Goal: Task Accomplishment & Management: Complete application form

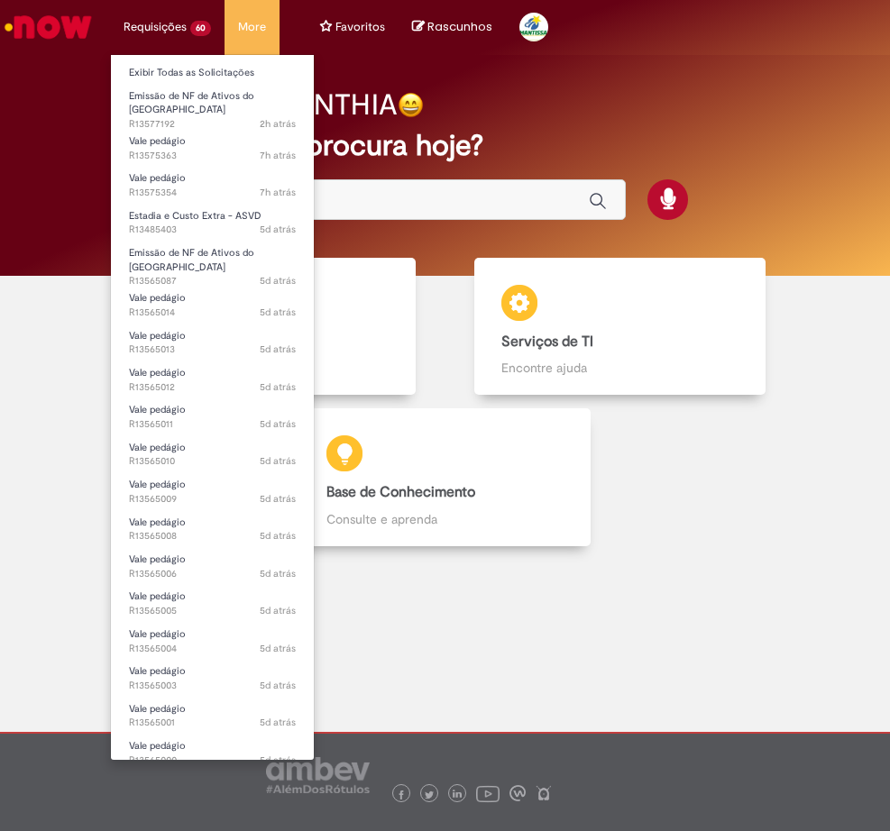
drag, startPoint x: 170, startPoint y: 26, endPoint x: 170, endPoint y: 40, distance: 13.5
click at [170, 26] on li "Requisições 60 Exibir Todas as Solicitações Emissão de NF de Ativos do ASVD 2h …" at bounding box center [167, 27] width 115 height 54
click at [170, 70] on link "Exibir Todas as Solicitações" at bounding box center [212, 73] width 203 height 20
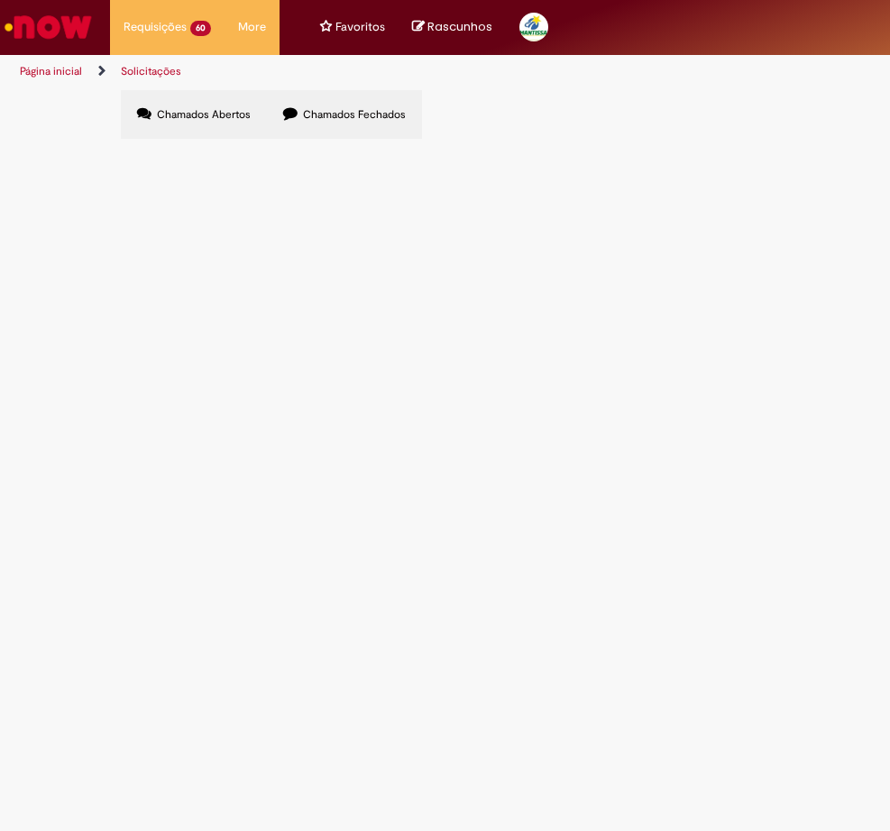
scroll to position [111, 0]
click at [0, 0] on icon at bounding box center [0, 0] width 0 height 0
click at [0, 0] on span "comprovações solicitadas por [PERSON_NAME]" at bounding box center [0, 0] width 0 height 0
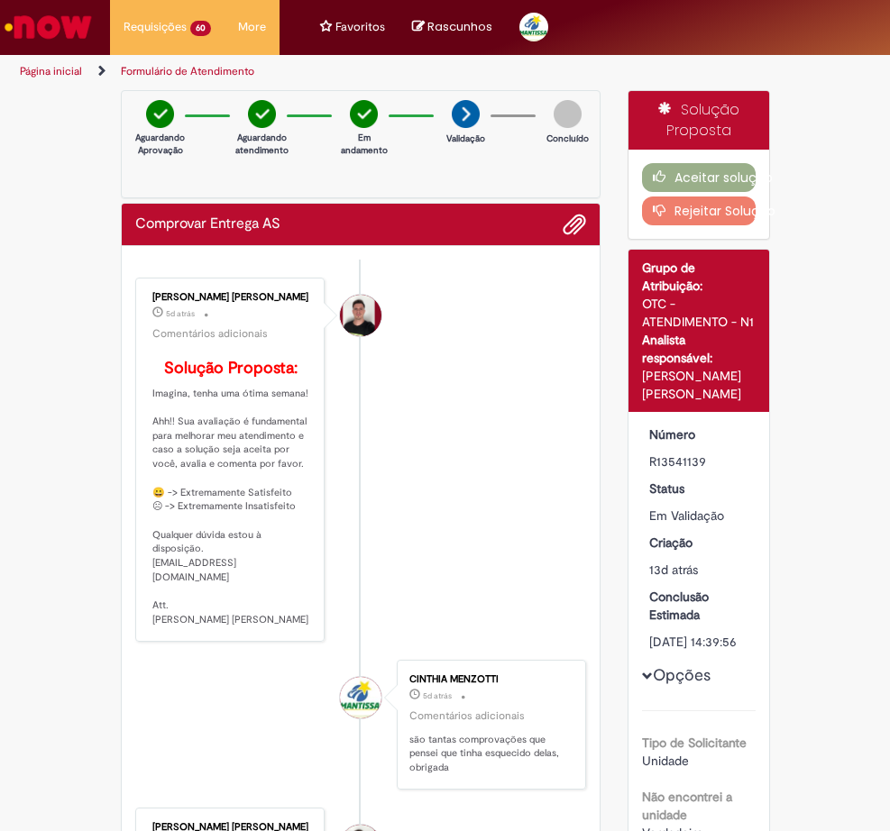
click at [669, 194] on div "Aceitar solução Rejeitar Solução" at bounding box center [698, 194] width 141 height 89
click at [665, 180] on icon "button" at bounding box center [664, 176] width 22 height 13
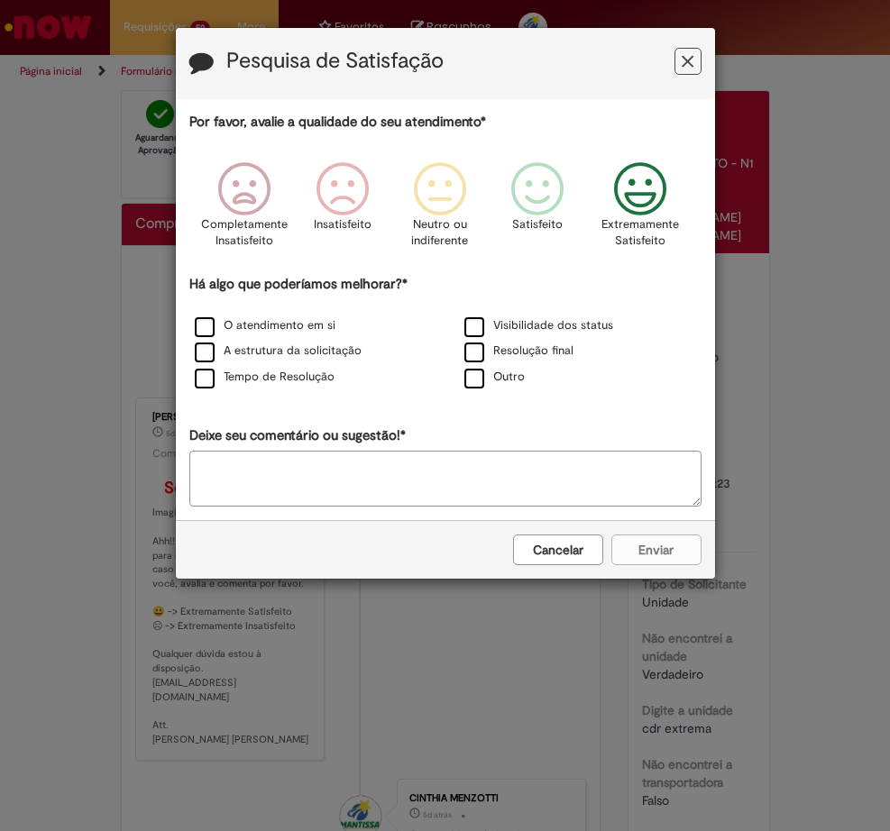
drag, startPoint x: 643, startPoint y: 198, endPoint x: 636, endPoint y: 237, distance: 39.4
click at [645, 197] on icon "Feedback" at bounding box center [640, 189] width 68 height 54
click at [256, 325] on label "O atendimento em si" at bounding box center [265, 325] width 141 height 17
click at [652, 548] on button "Enviar" at bounding box center [656, 550] width 90 height 31
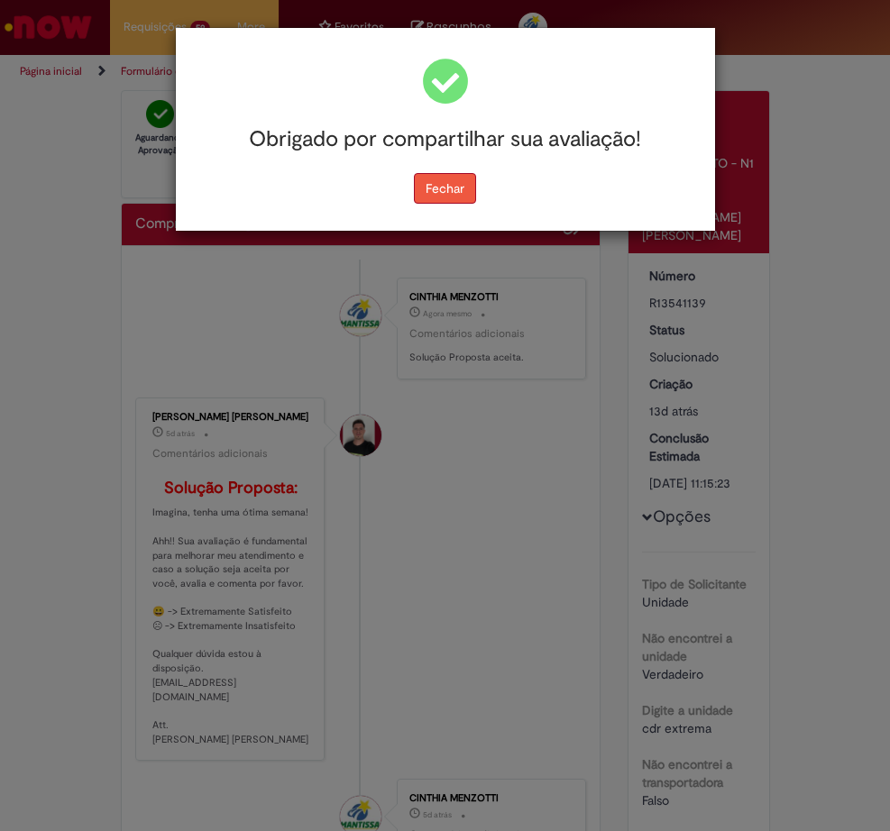
click at [443, 198] on button "Fechar" at bounding box center [445, 188] width 62 height 31
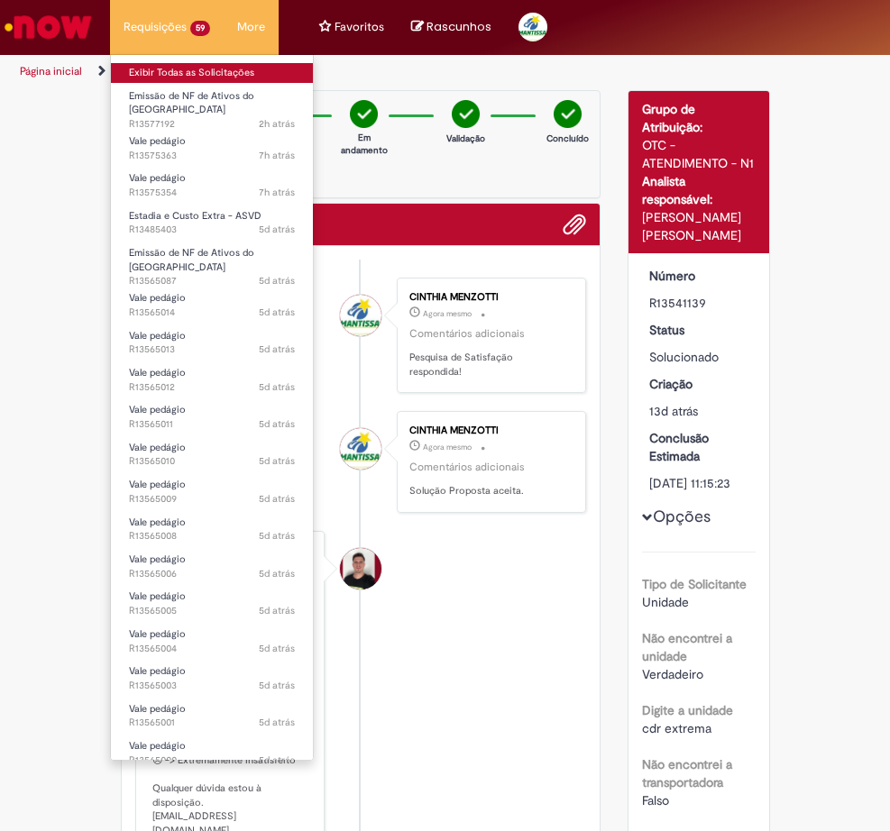
click at [157, 70] on link "Exibir Todas as Solicitações" at bounding box center [212, 73] width 202 height 20
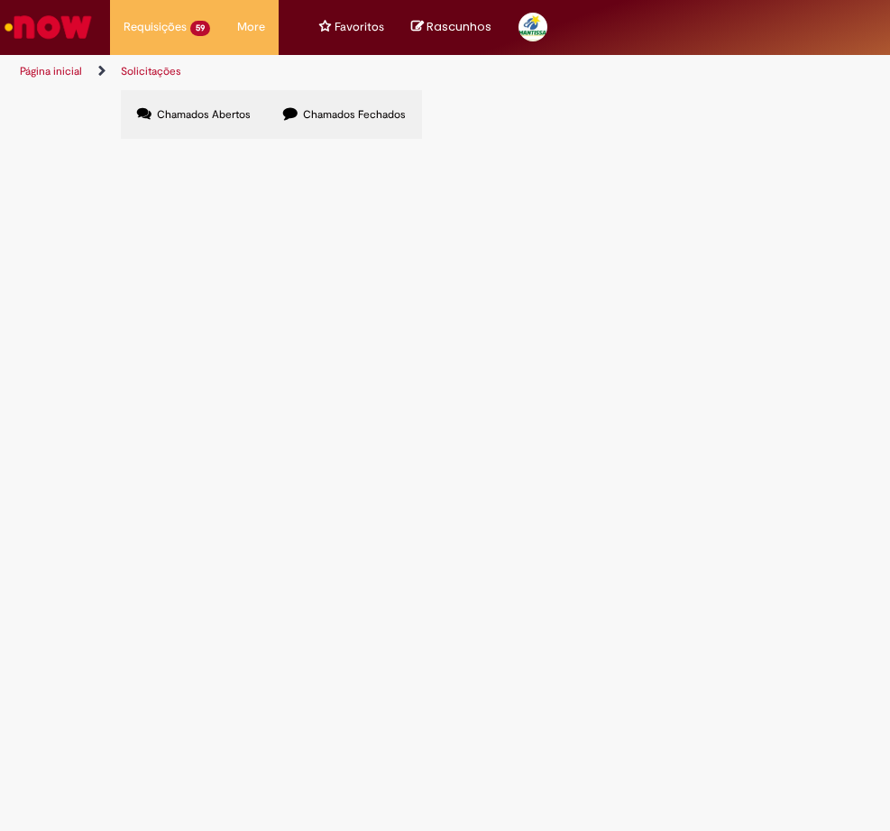
scroll to position [111, 0]
click at [0, 0] on icon at bounding box center [0, 0] width 0 height 0
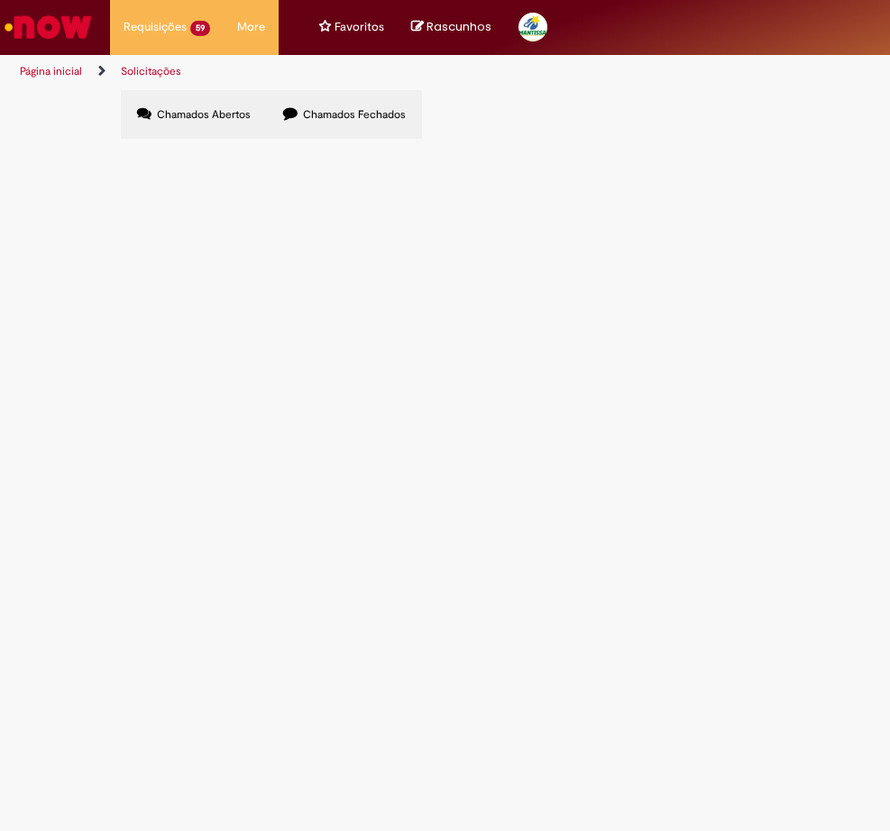
click at [0, 0] on link "2" at bounding box center [0, 0] width 0 height 0
click at [0, 0] on link "1" at bounding box center [0, 0] width 0 height 0
click at [322, 117] on span "Chamados Fechados" at bounding box center [354, 114] width 103 height 14
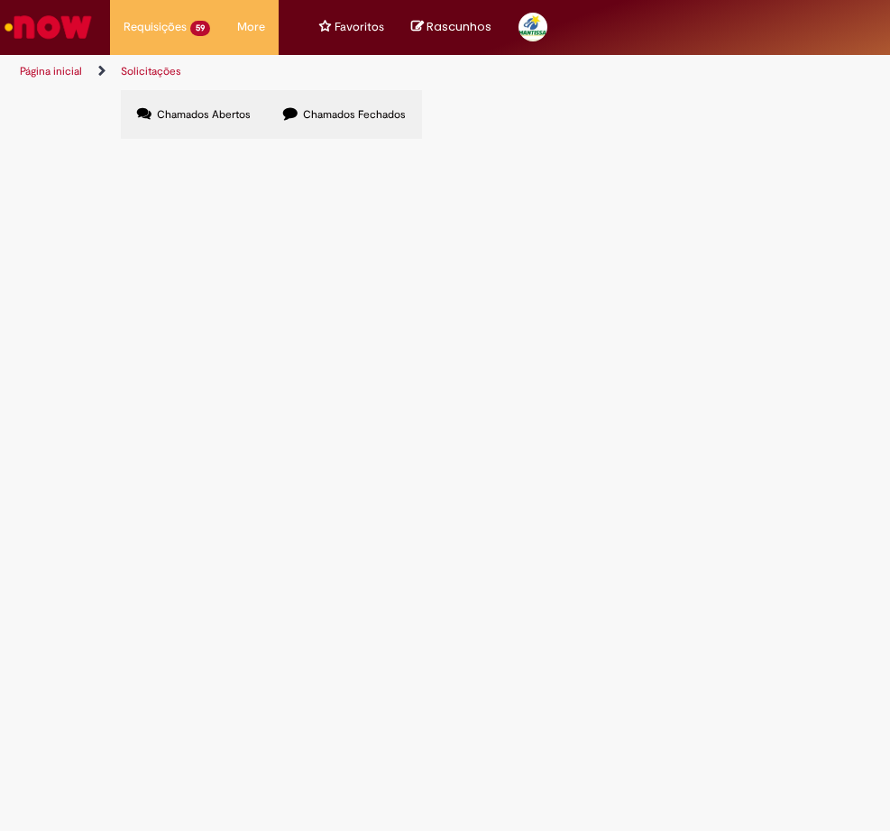
scroll to position [758, 0]
click at [0, 0] on icon at bounding box center [0, 0] width 0 height 0
click at [0, 0] on link at bounding box center [0, 0] width 0 height 0
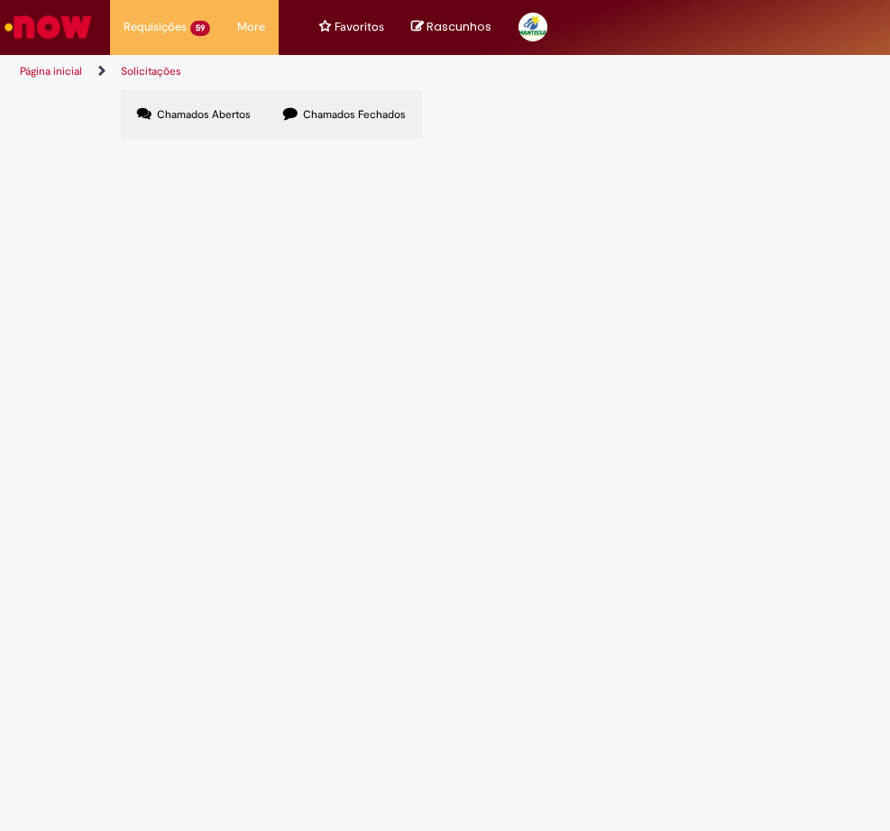
scroll to position [742, 0]
click at [0, 0] on icon at bounding box center [0, 0] width 0 height 0
click at [0, 0] on link at bounding box center [0, 0] width 0 height 0
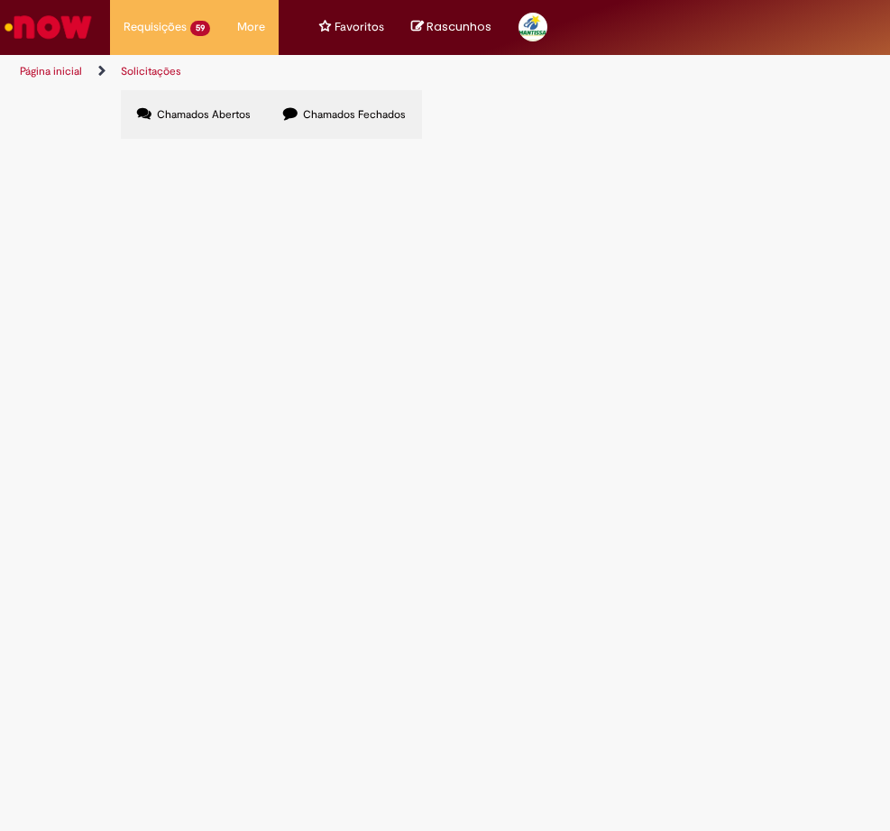
click at [0, 0] on icon at bounding box center [0, 0] width 0 height 0
click at [0, 0] on link at bounding box center [0, 0] width 0 height 0
click at [187, 122] on label "Chamados Abertos" at bounding box center [194, 114] width 146 height 49
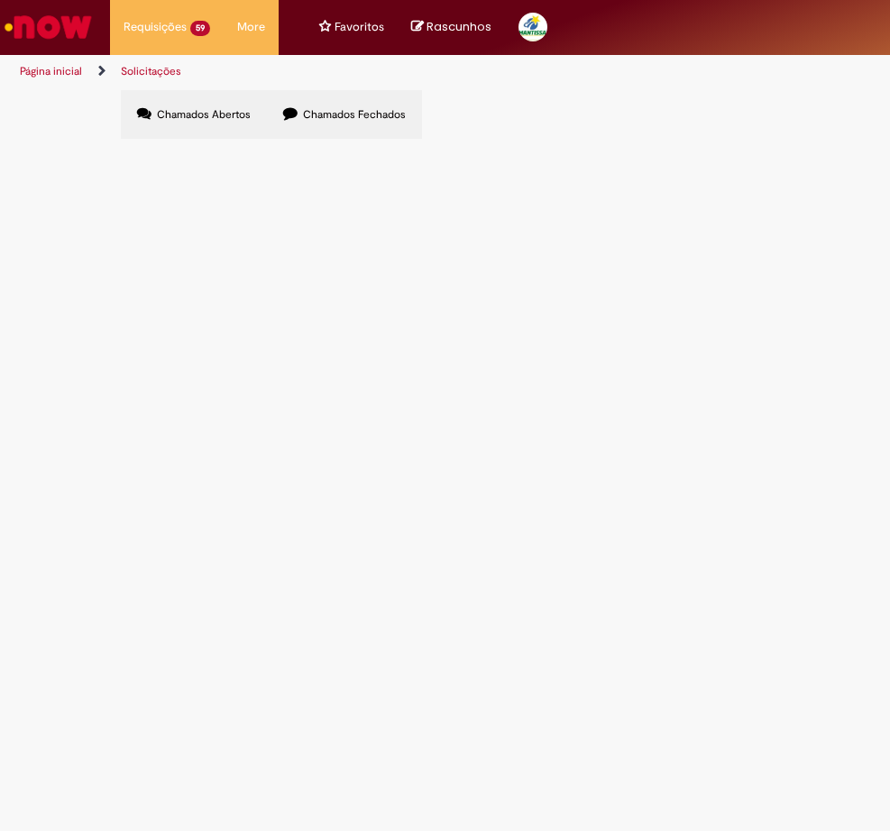
click at [0, 0] on link "2" at bounding box center [0, 0] width 0 height 0
click at [0, 0] on link "3" at bounding box center [0, 0] width 0 height 0
click at [0, 0] on div at bounding box center [0, 0] width 0 height 0
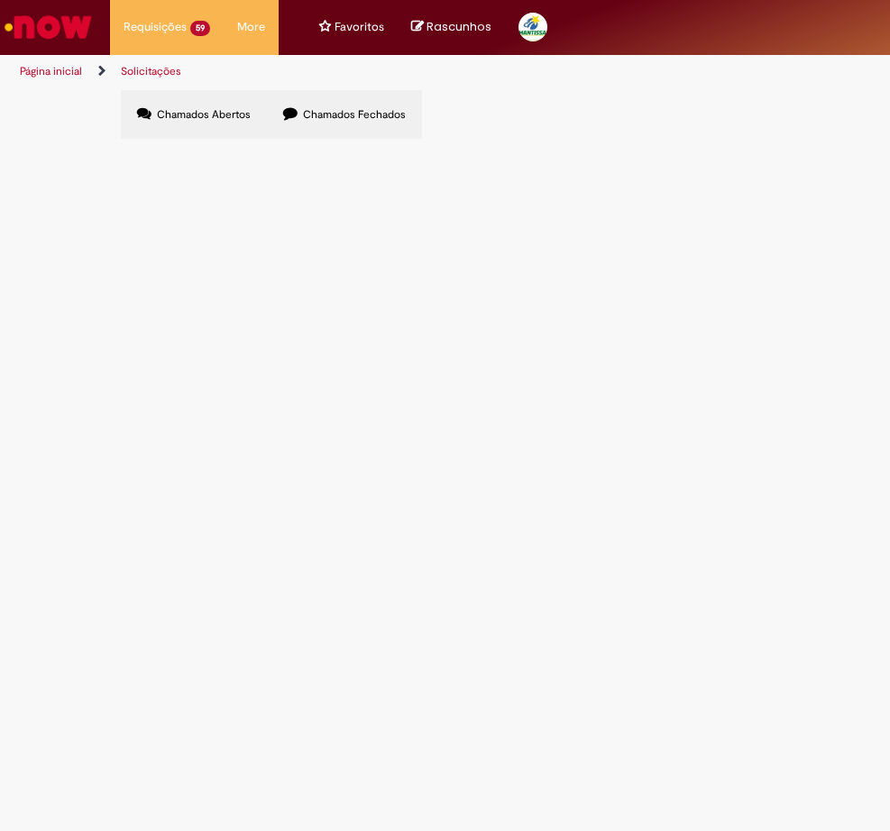
click at [0, 0] on div at bounding box center [0, 0] width 0 height 0
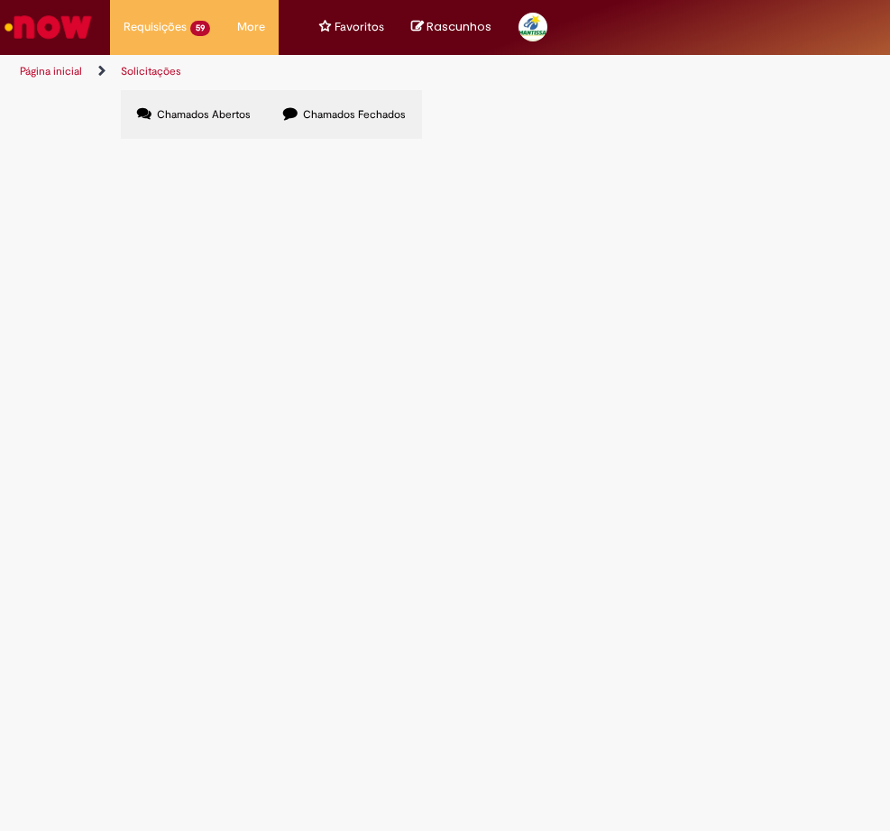
drag, startPoint x: 285, startPoint y: 776, endPoint x: 556, endPoint y: 774, distance: 271.4
click at [0, 0] on div "Linhas 41 − 58 de 58" at bounding box center [0, 0] width 0 height 0
click at [349, 117] on span "Chamados Fechados" at bounding box center [354, 114] width 103 height 14
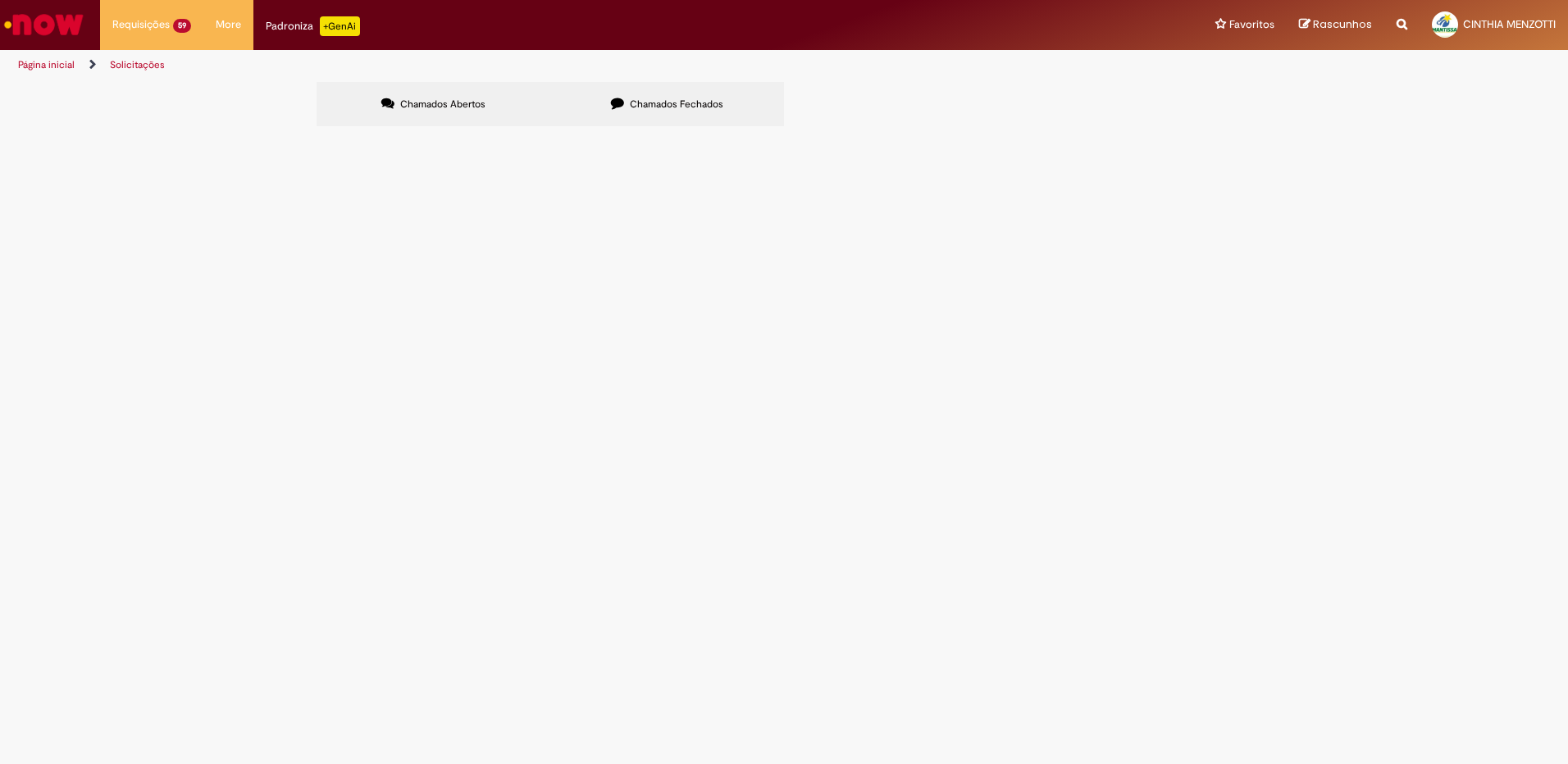
click at [0, 0] on input "Pesquisar" at bounding box center [0, 0] width 0 height 0
type input "****"
click at [470, 106] on span "Chamados Abertos" at bounding box center [443, 104] width 85 height 13
click at [611, 96] on label "Chamados Fechados" at bounding box center [667, 104] width 234 height 45
drag, startPoint x: 1071, startPoint y: 170, endPoint x: 850, endPoint y: 186, distance: 221.6
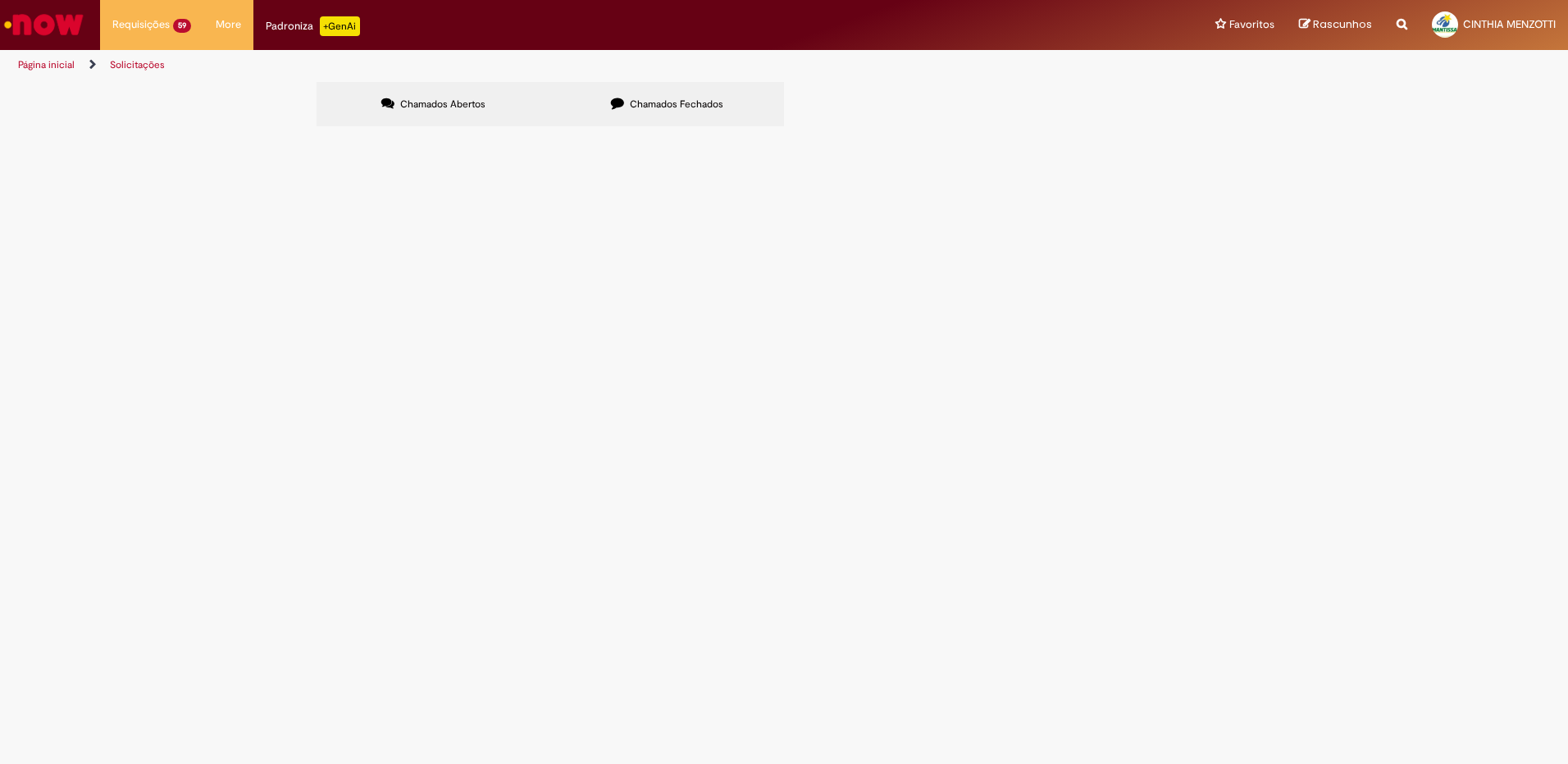
click at [0, 0] on div "Itens solicitados Exportar como PDF Exportar como Excel Exportar como CSV Itens…" at bounding box center [0, 0] width 0 height 0
click at [0, 0] on icon at bounding box center [0, 0] width 0 height 0
click at [0, 0] on link at bounding box center [0, 0] width 0 height 0
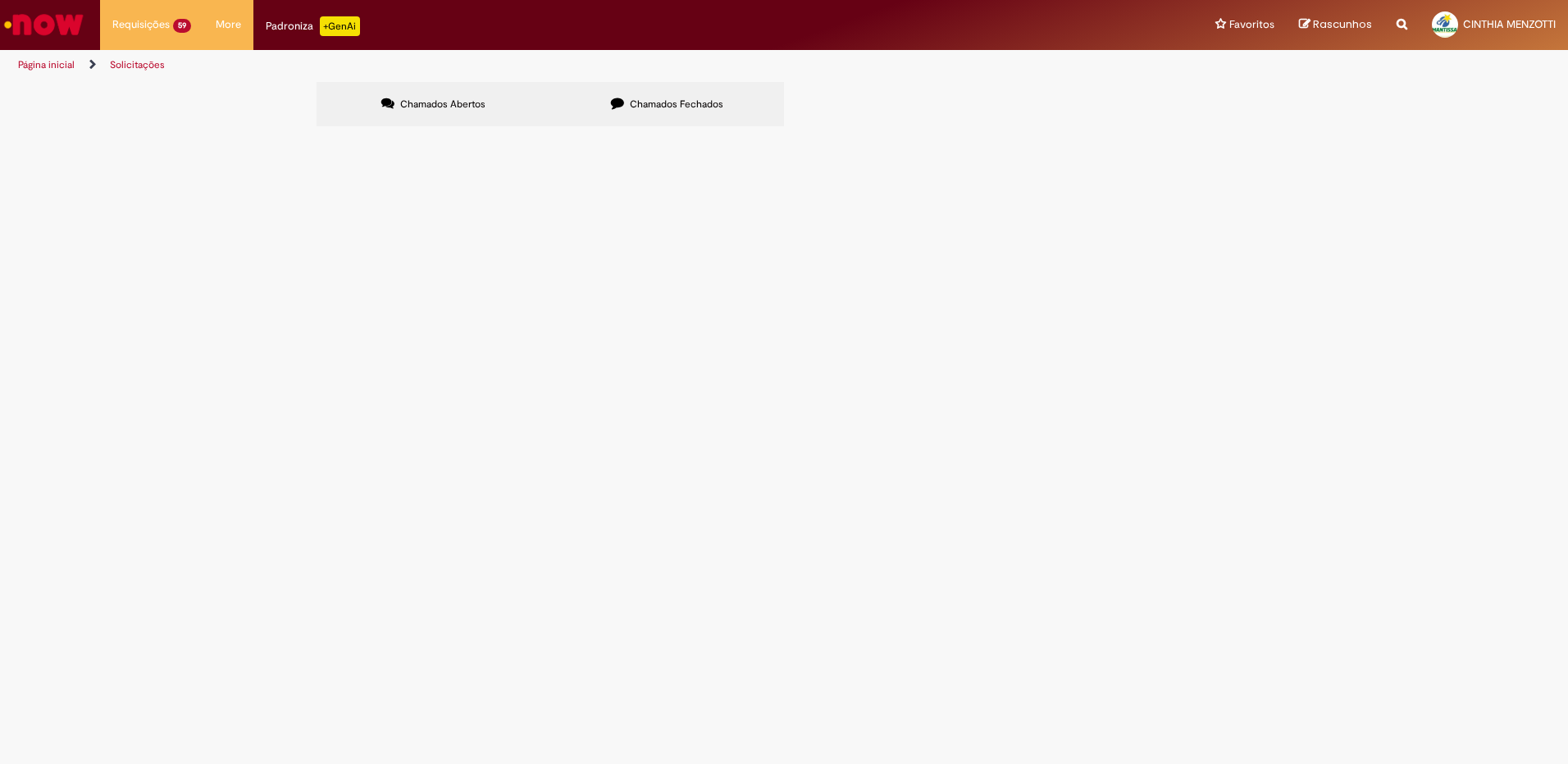
click at [0, 0] on icon at bounding box center [0, 0] width 0 height 0
click at [0, 0] on link at bounding box center [0, 0] width 0 height 0
click at [0, 0] on icon at bounding box center [0, 0] width 0 height 0
click at [0, 0] on link at bounding box center [0, 0] width 0 height 0
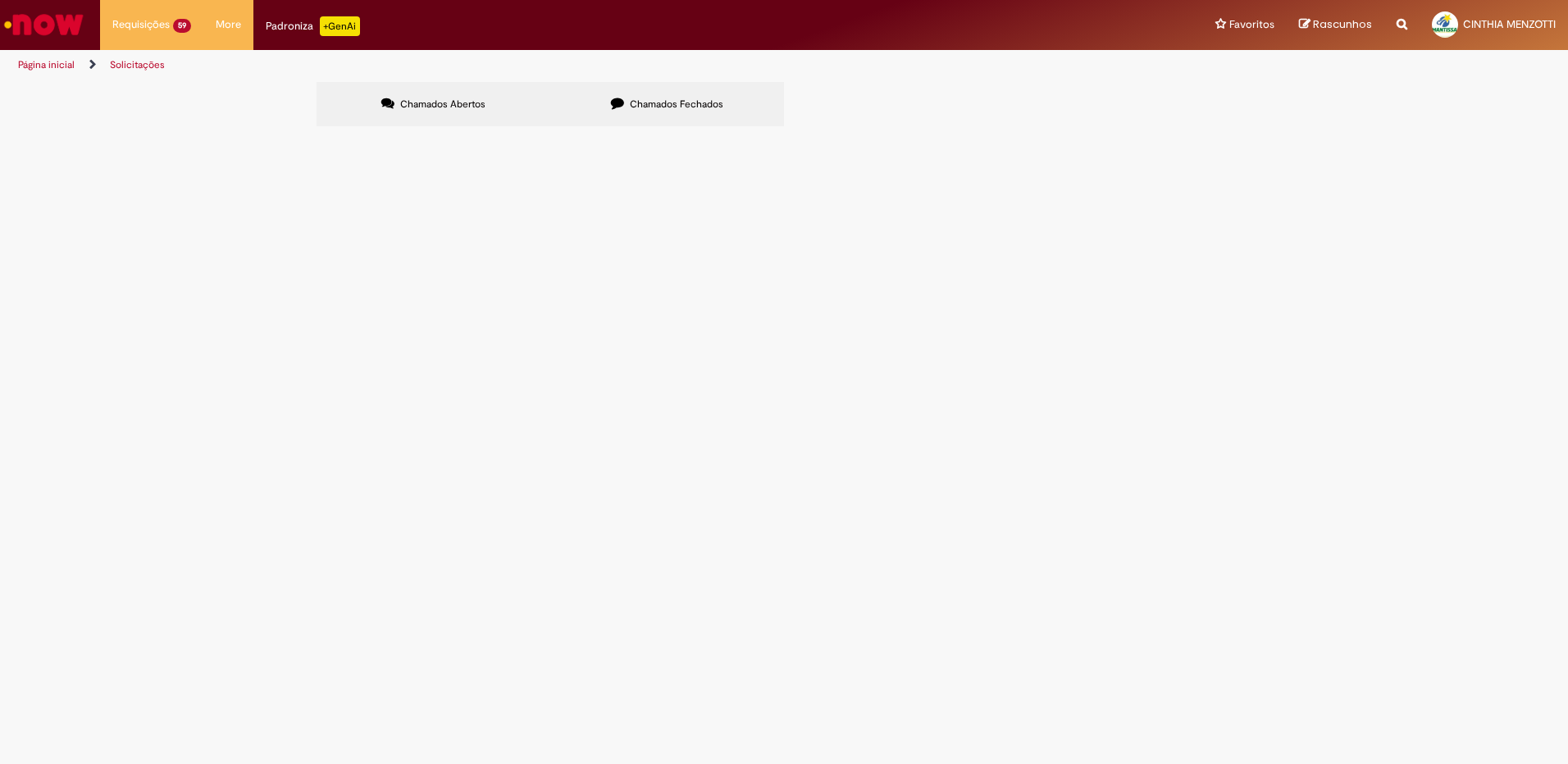
click at [0, 0] on link at bounding box center [0, 0] width 0 height 0
click at [0, 0] on icon at bounding box center [0, 0] width 0 height 0
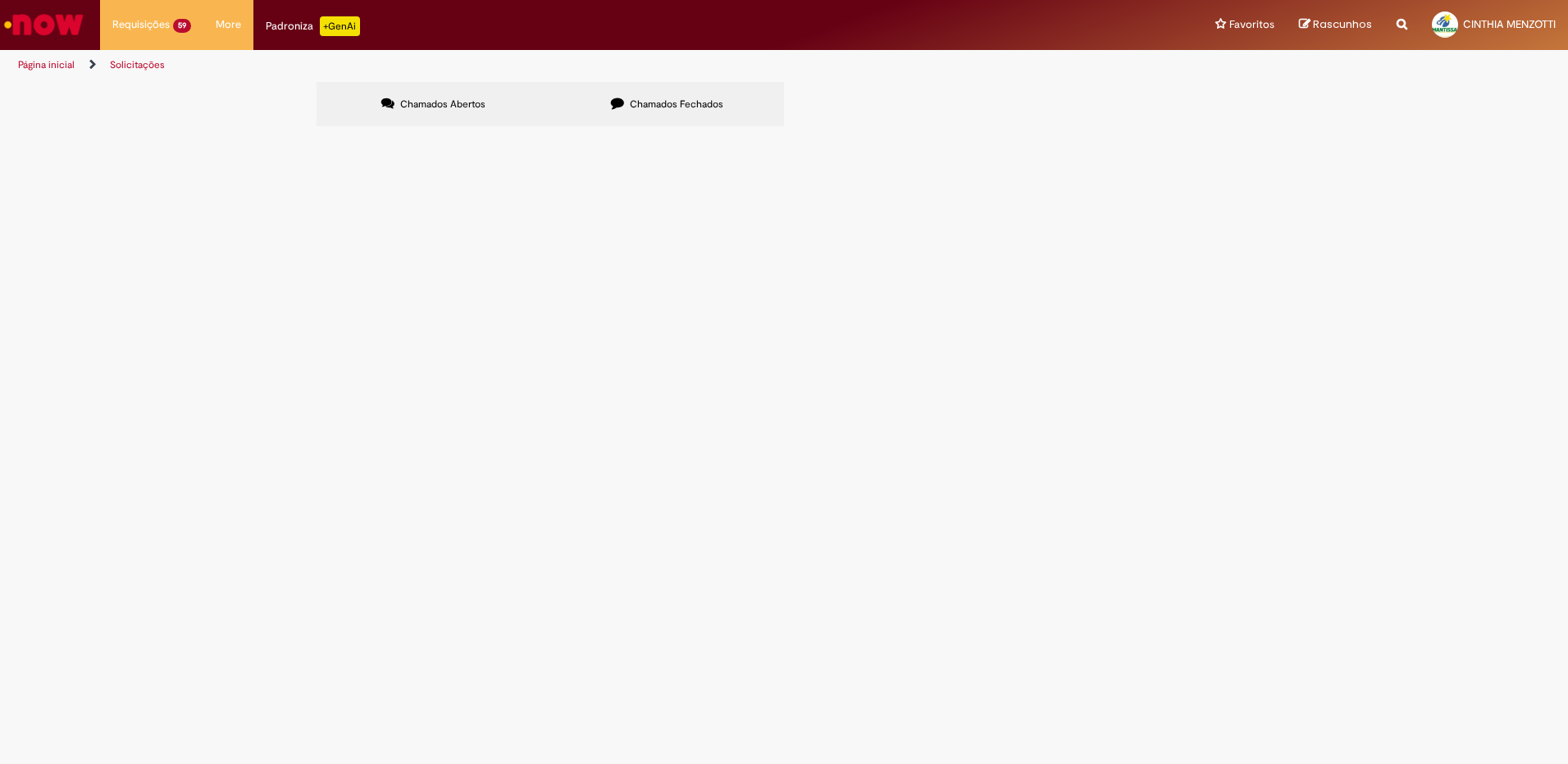
click at [0, 0] on icon at bounding box center [0, 0] width 0 height 0
click at [0, 0] on link at bounding box center [0, 0] width 0 height 0
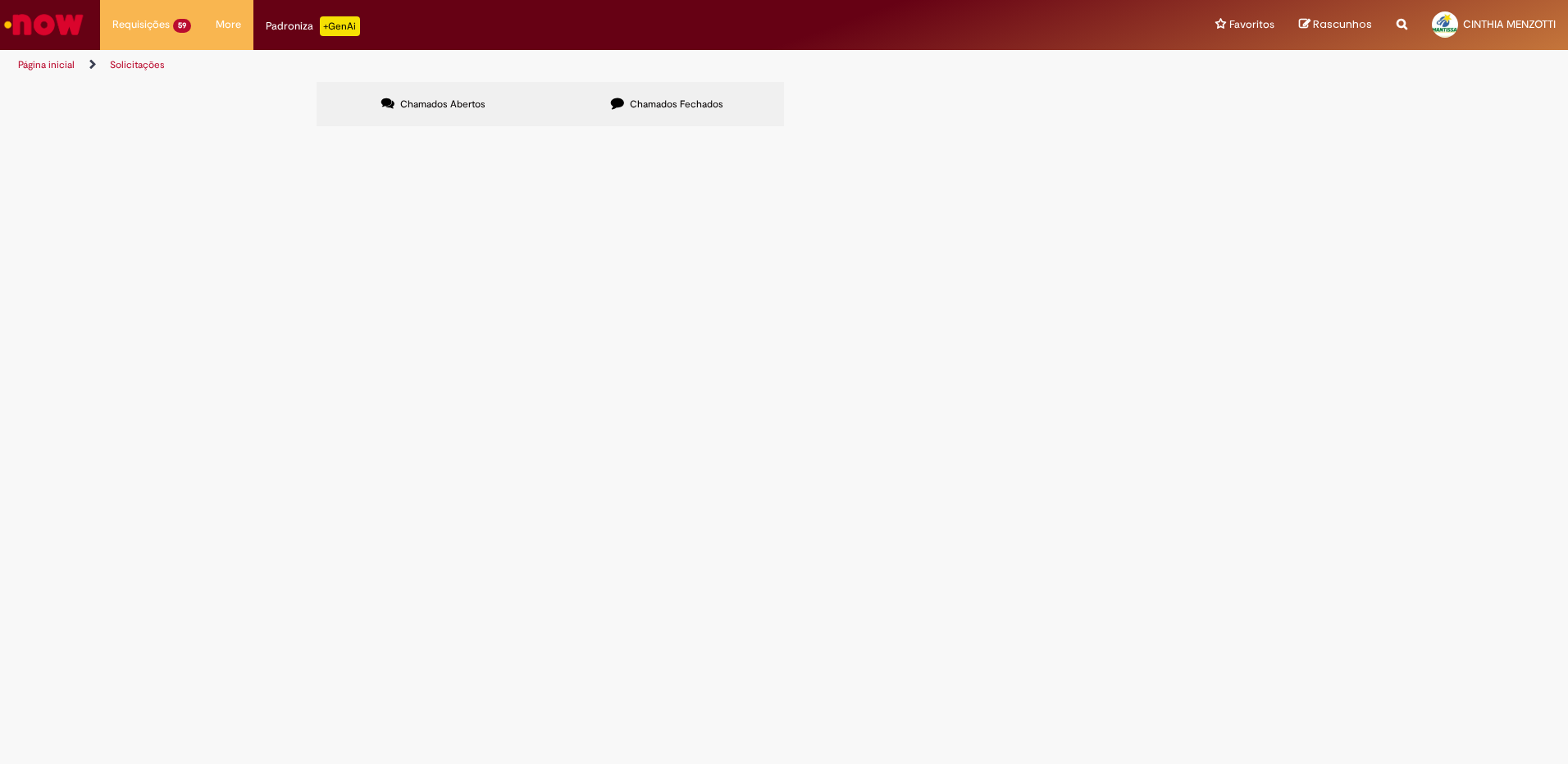
click at [0, 0] on link at bounding box center [0, 0] width 0 height 0
click at [0, 0] on icon at bounding box center [0, 0] width 0 height 0
click at [0, 0] on link at bounding box center [0, 0] width 0 height 0
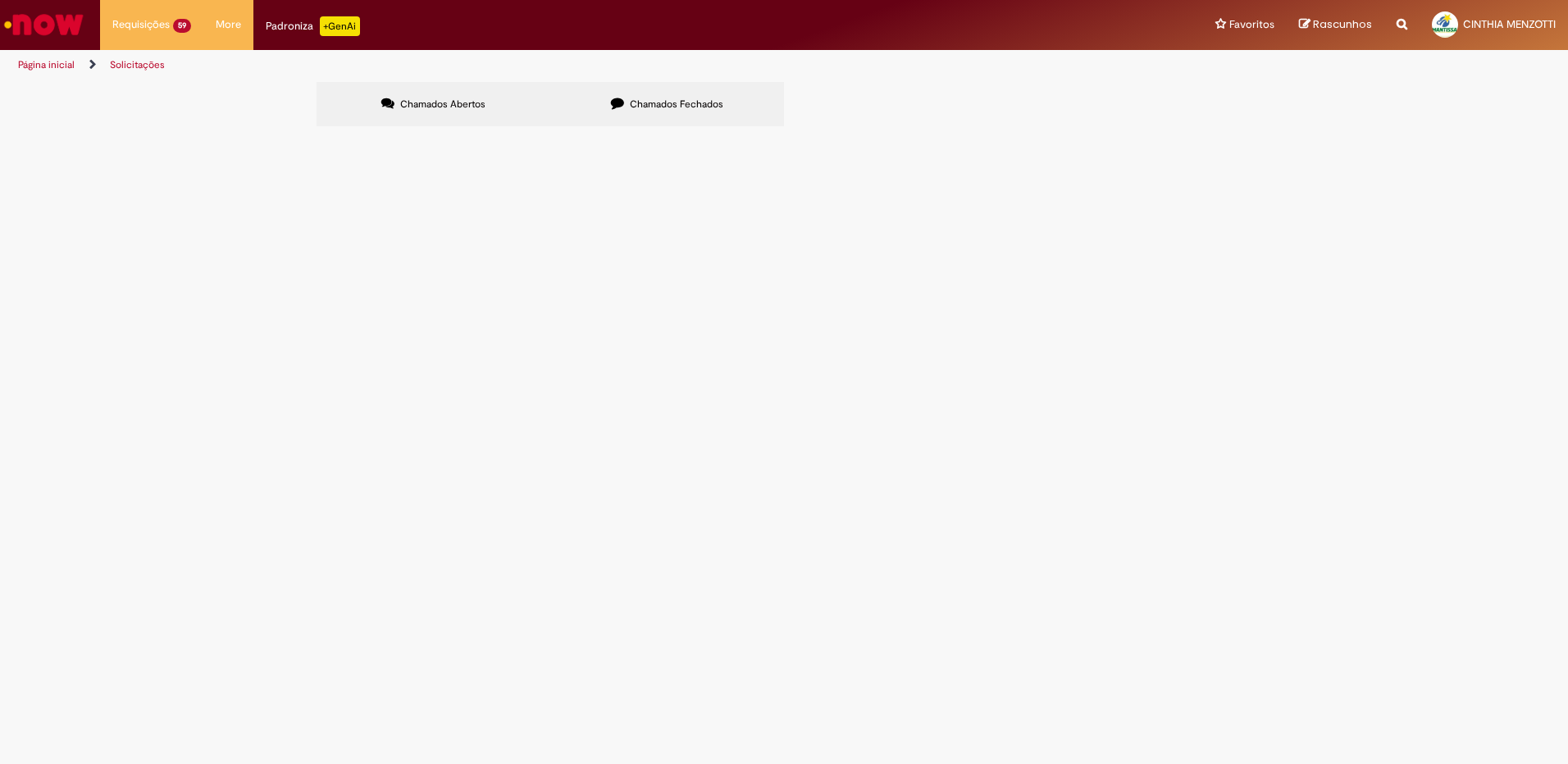
click at [0, 0] on link at bounding box center [0, 0] width 0 height 0
click at [0, 0] on icon at bounding box center [0, 0] width 0 height 0
click at [0, 0] on link at bounding box center [0, 0] width 0 height 0
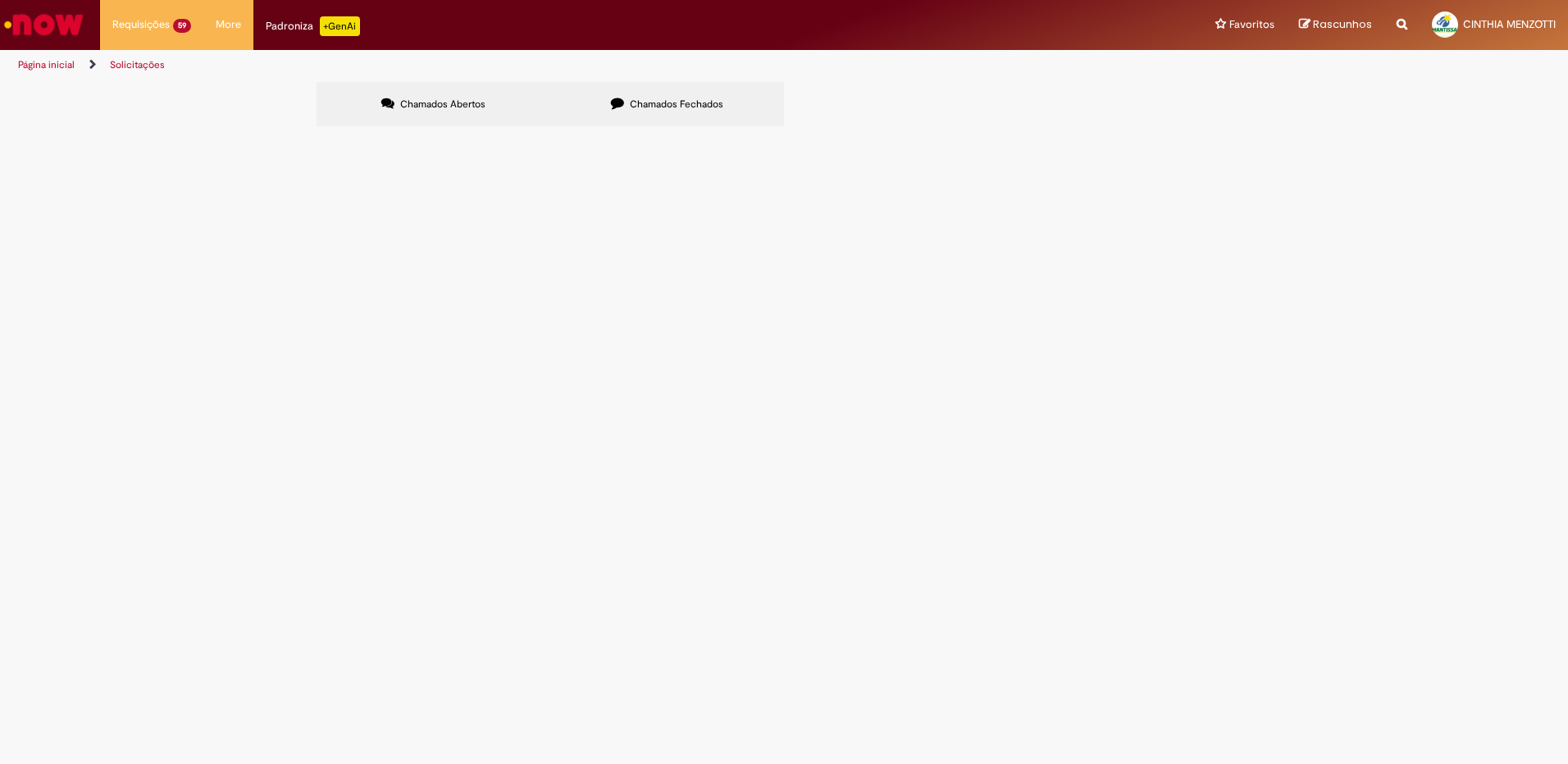
click at [0, 0] on icon at bounding box center [0, 0] width 0 height 0
click at [0, 0] on div at bounding box center [0, 0] width 0 height 0
click at [419, 89] on label "Chamados Abertos" at bounding box center [433, 104] width 234 height 45
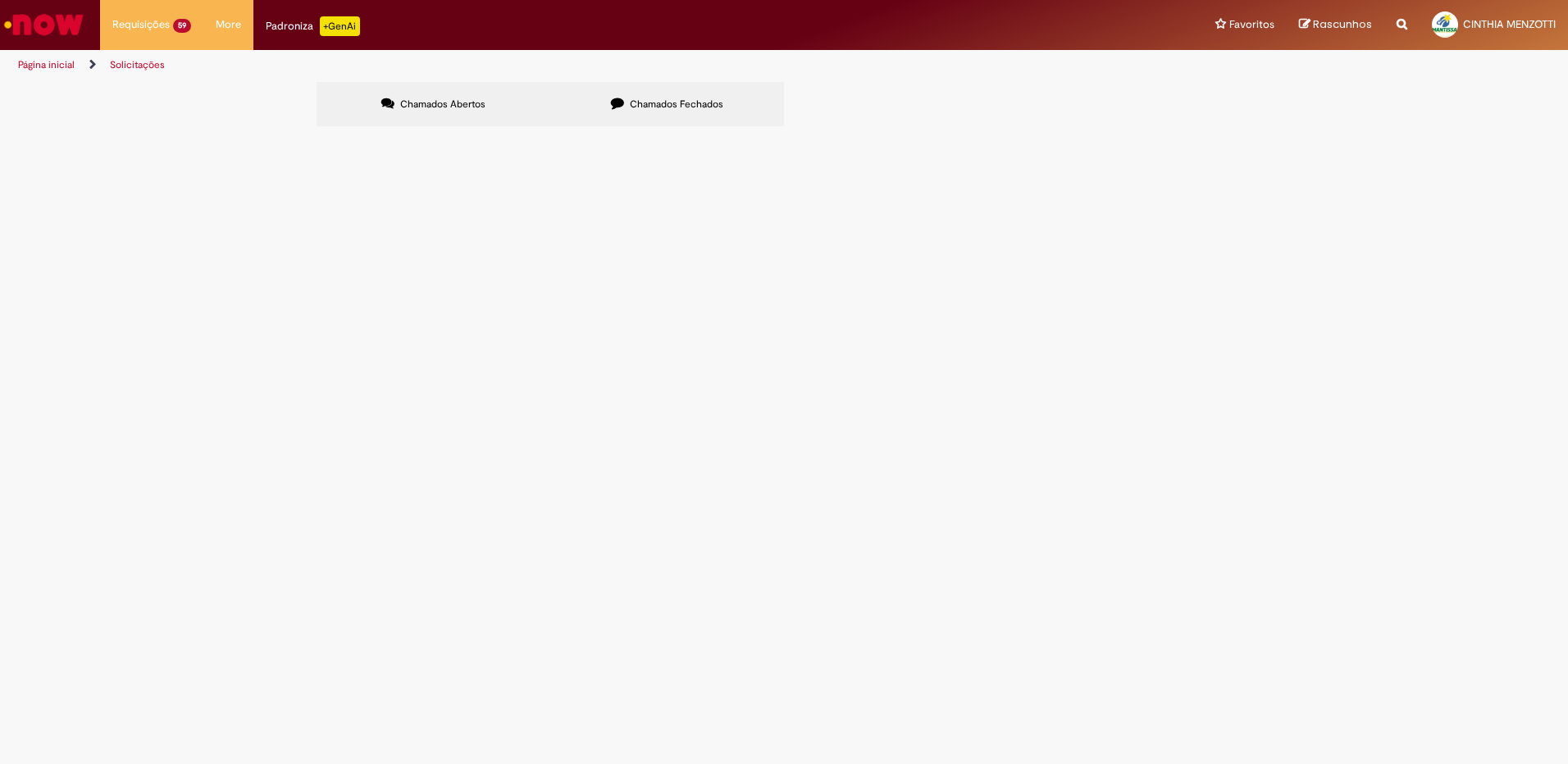
scroll to position [93, 0]
click at [0, 0] on div at bounding box center [0, 0] width 0 height 0
click at [0, 0] on link "2" at bounding box center [0, 0] width 0 height 0
click at [0, 0] on link "1" at bounding box center [0, 0] width 0 height 0
click at [0, 0] on link "2" at bounding box center [0, 0] width 0 height 0
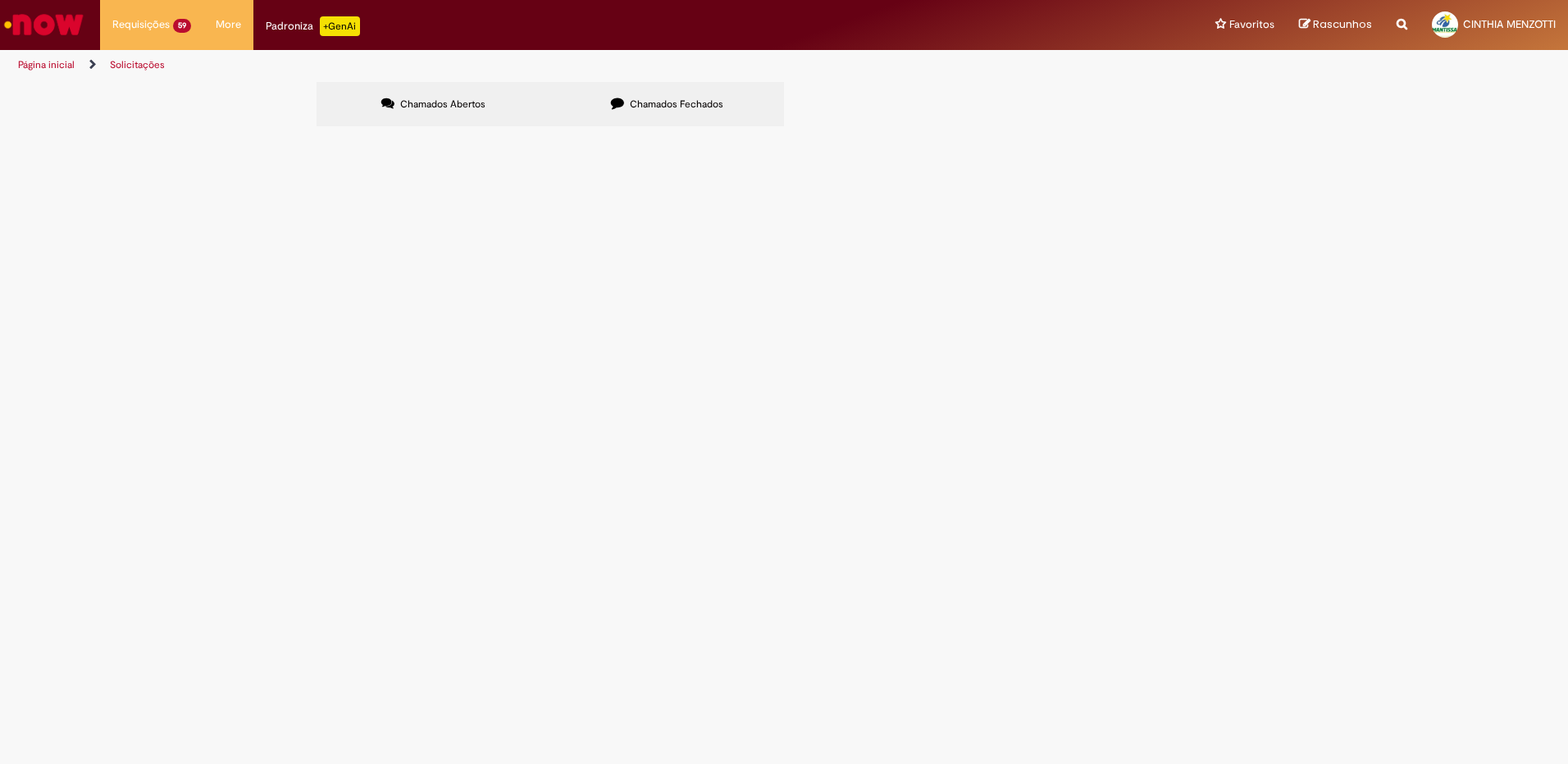
click at [0, 0] on link "3" at bounding box center [0, 0] width 0 height 0
click at [618, 96] on icon at bounding box center [618, 103] width 13 height 13
click at [465, 99] on span "Chamados Abertos" at bounding box center [443, 104] width 85 height 13
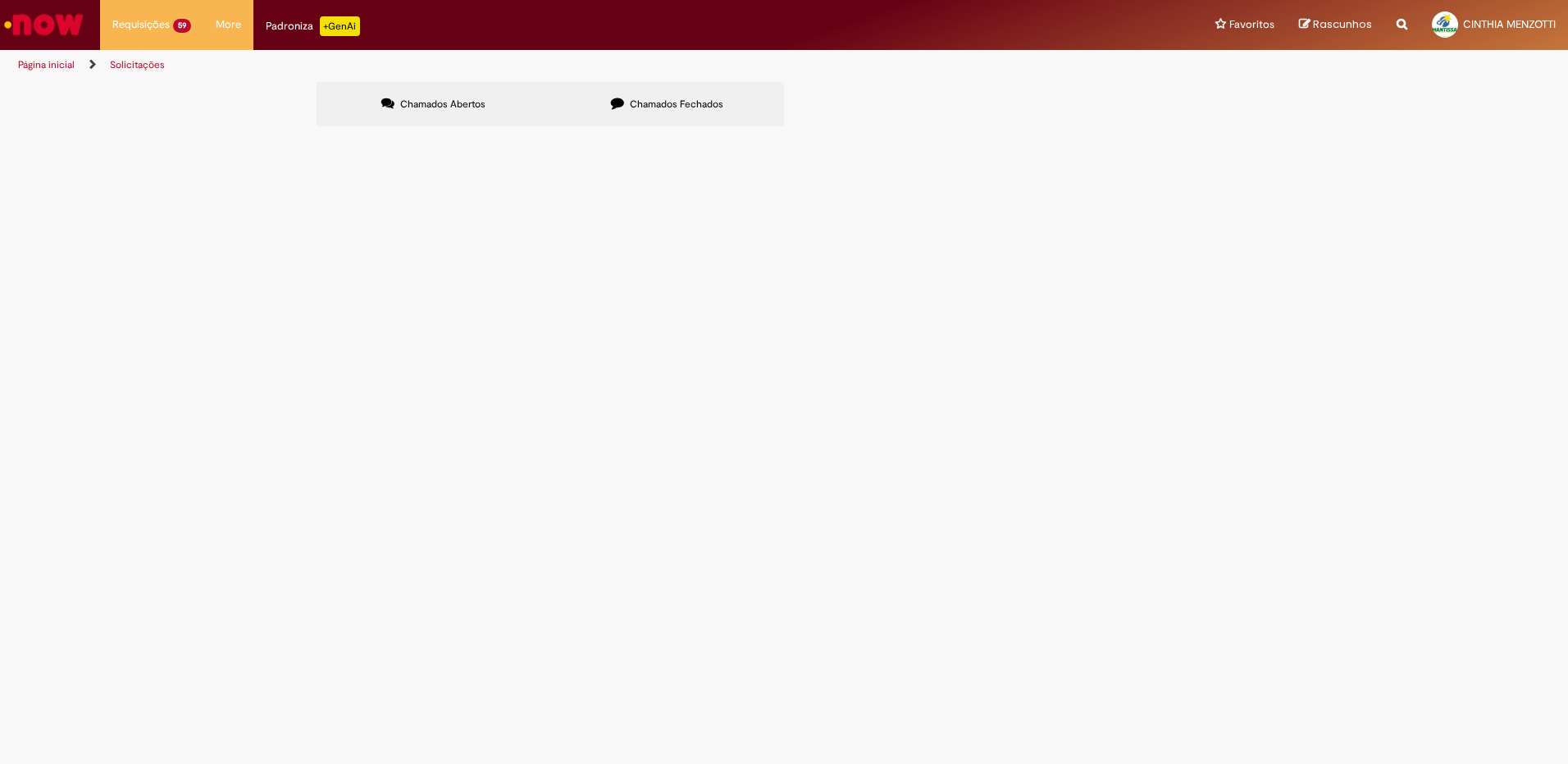
click at [0, 0] on div at bounding box center [0, 0] width 0 height 0
click at [638, 105] on span "Chamados Fechados" at bounding box center [676, 104] width 94 height 13
click at [0, 0] on input "Pesquisar" at bounding box center [0, 0] width 0 height 0
type input "*********"
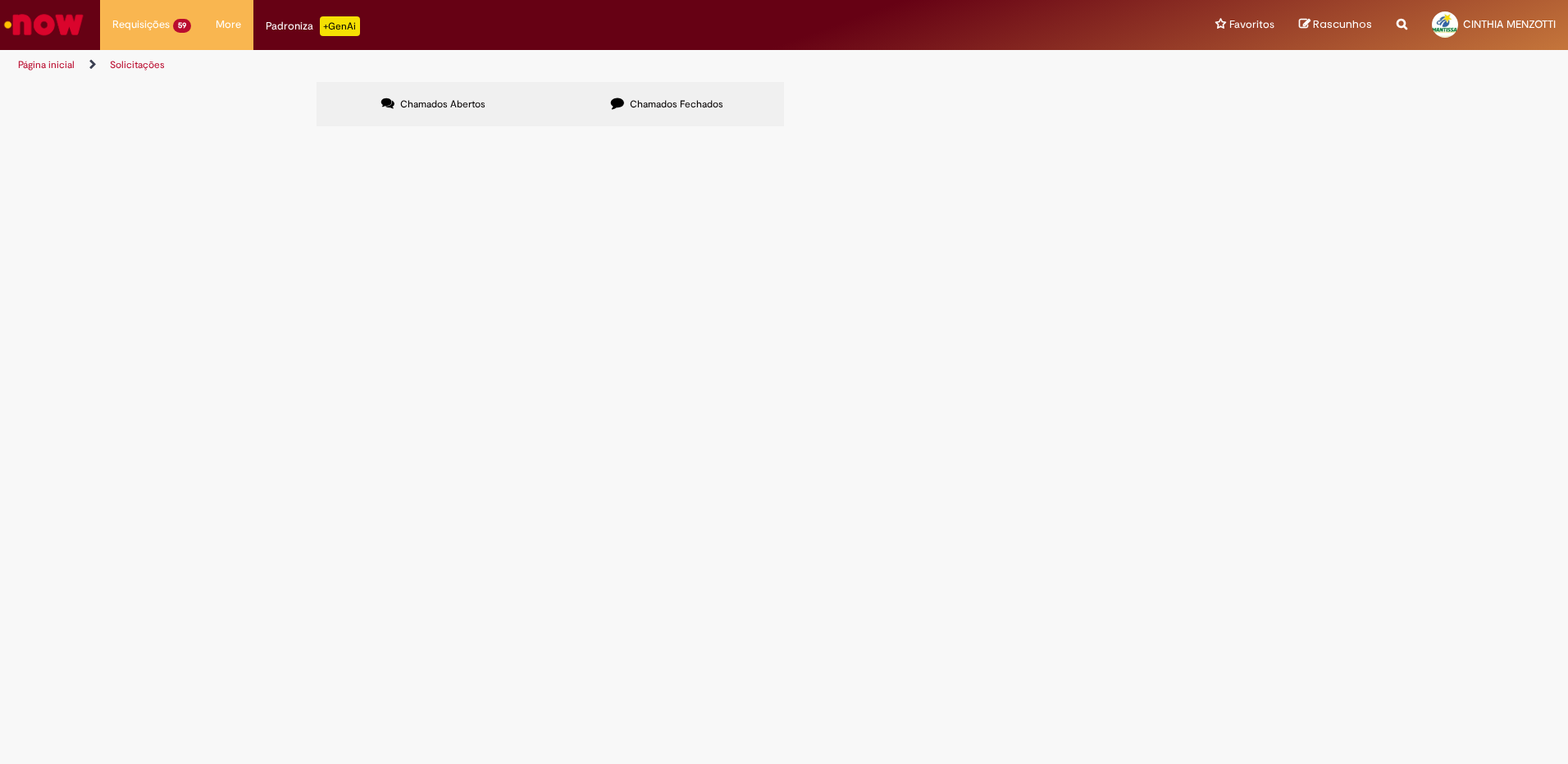
drag, startPoint x: 1086, startPoint y: 168, endPoint x: 887, endPoint y: 183, distance: 199.6
click at [0, 0] on div "Itens solicitados Exportar como PDF Exportar como Excel Exportar como CSV Itens…" at bounding box center [0, 0] width 0 height 0
click at [0, 0] on icon at bounding box center [0, 0] width 0 height 0
click at [0, 0] on link at bounding box center [0, 0] width 0 height 0
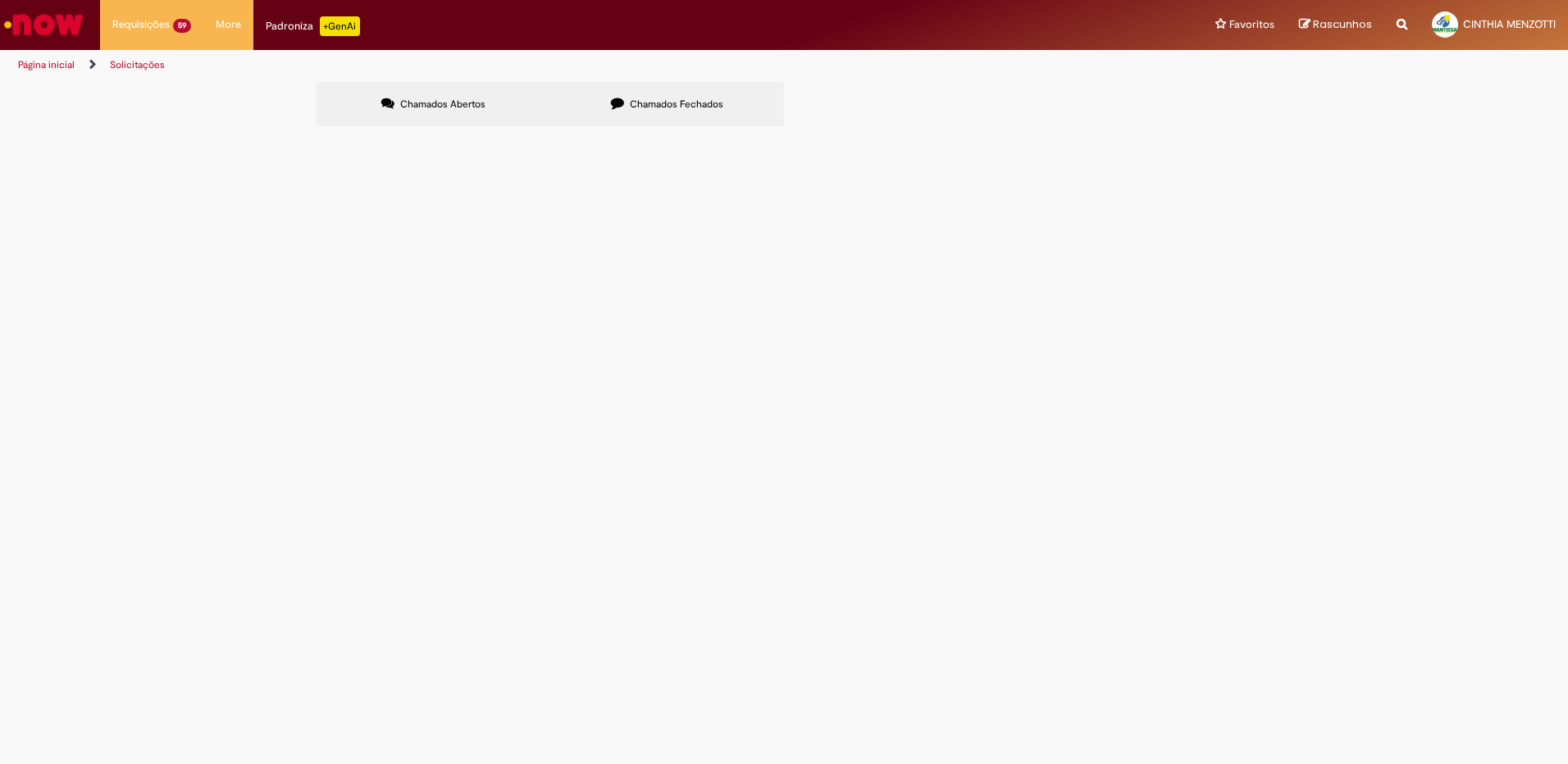
click at [0, 0] on icon at bounding box center [0, 0] width 0 height 0
click at [0, 0] on link at bounding box center [0, 0] width 0 height 0
click at [0, 0] on icon at bounding box center [0, 0] width 0 height 0
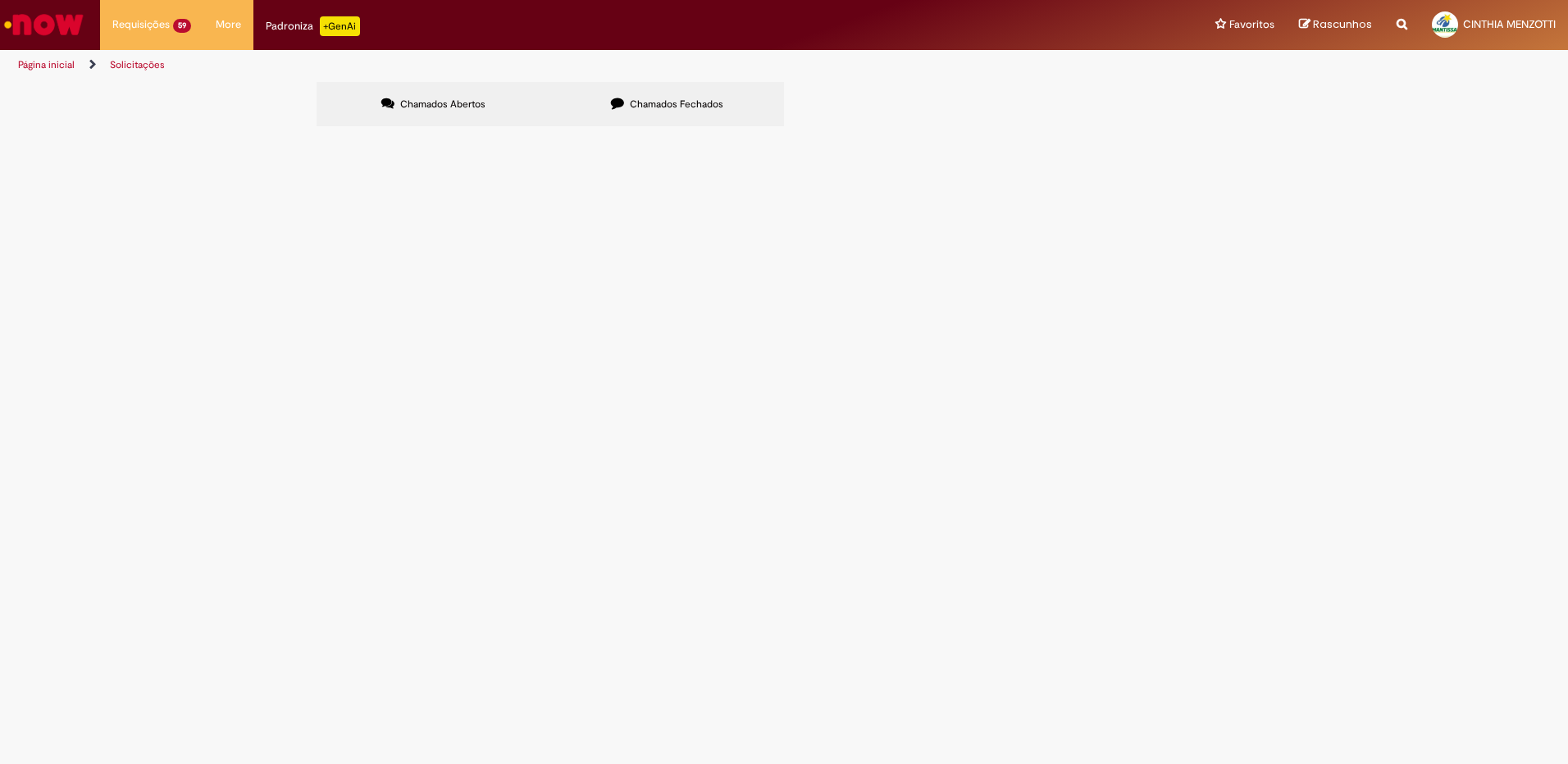
click at [0, 0] on link at bounding box center [0, 0] width 0 height 0
click at [0, 0] on icon at bounding box center [0, 0] width 0 height 0
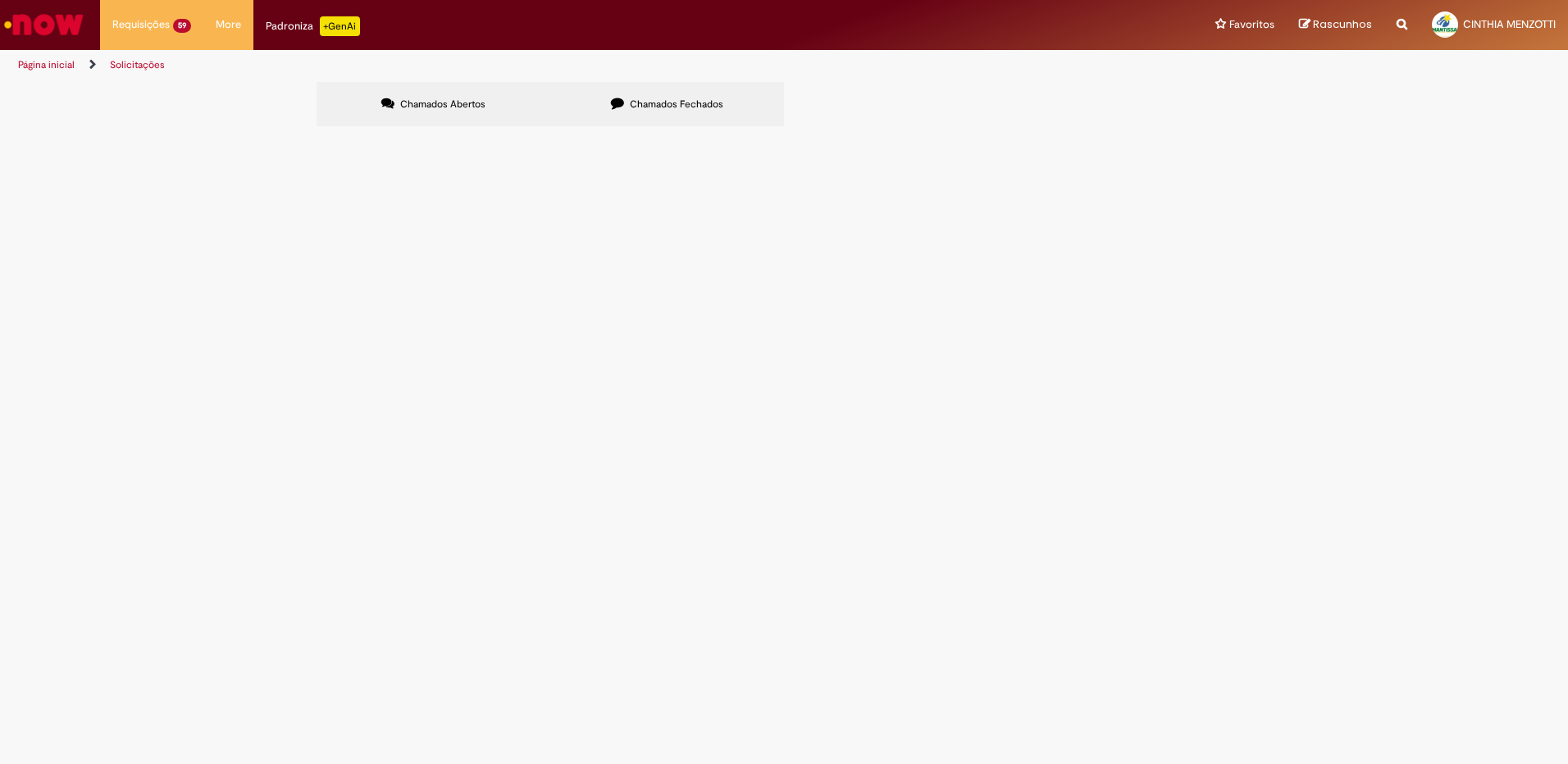
click at [0, 0] on link at bounding box center [0, 0] width 0 height 0
click at [0, 0] on icon at bounding box center [0, 0] width 0 height 0
click at [0, 0] on link at bounding box center [0, 0] width 0 height 0
click at [0, 0] on span "COMPROVAÇÕES" at bounding box center [0, 0] width 0 height 0
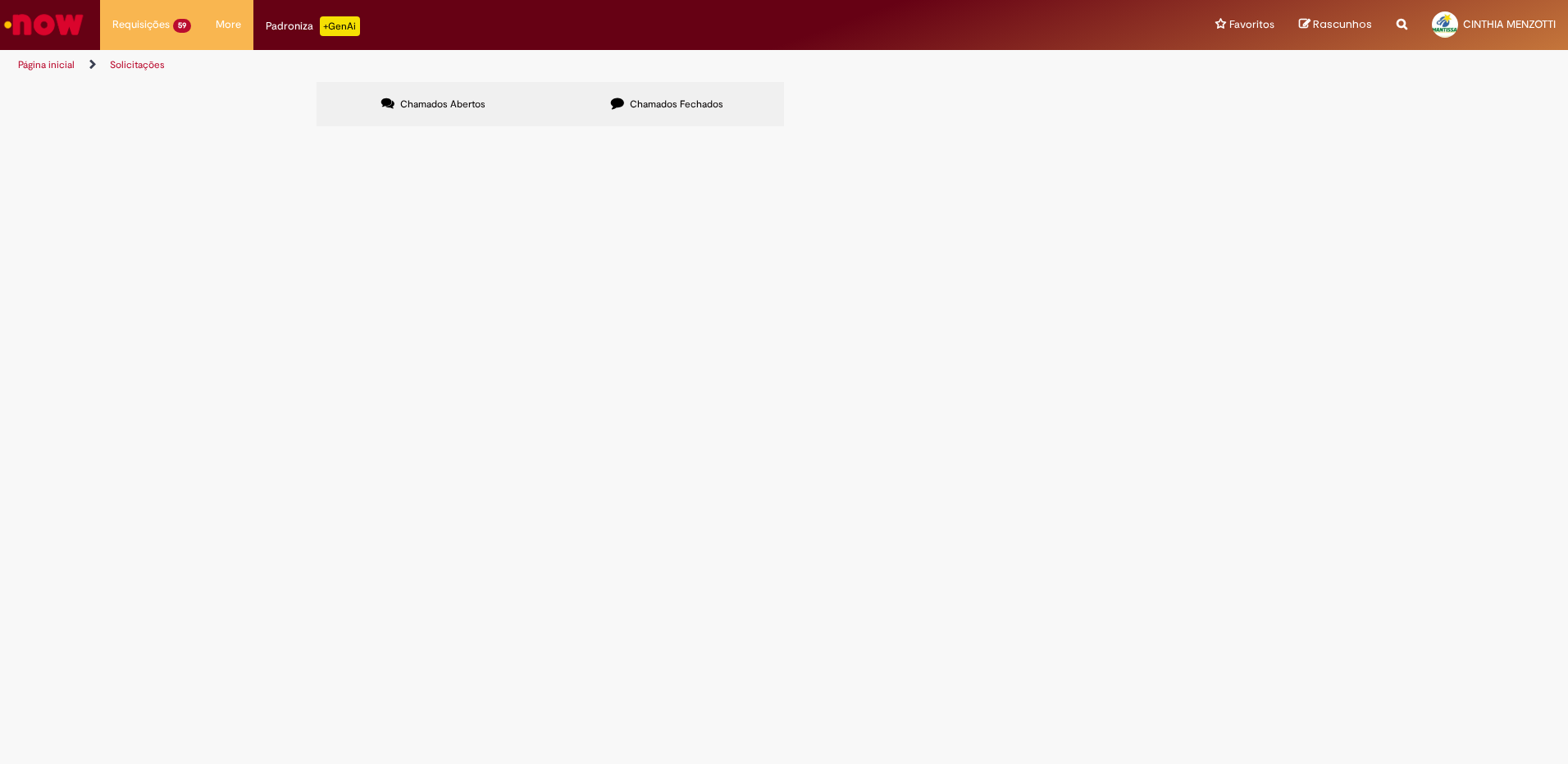
click at [0, 0] on span "COMPROVAÇÕES" at bounding box center [0, 0] width 0 height 0
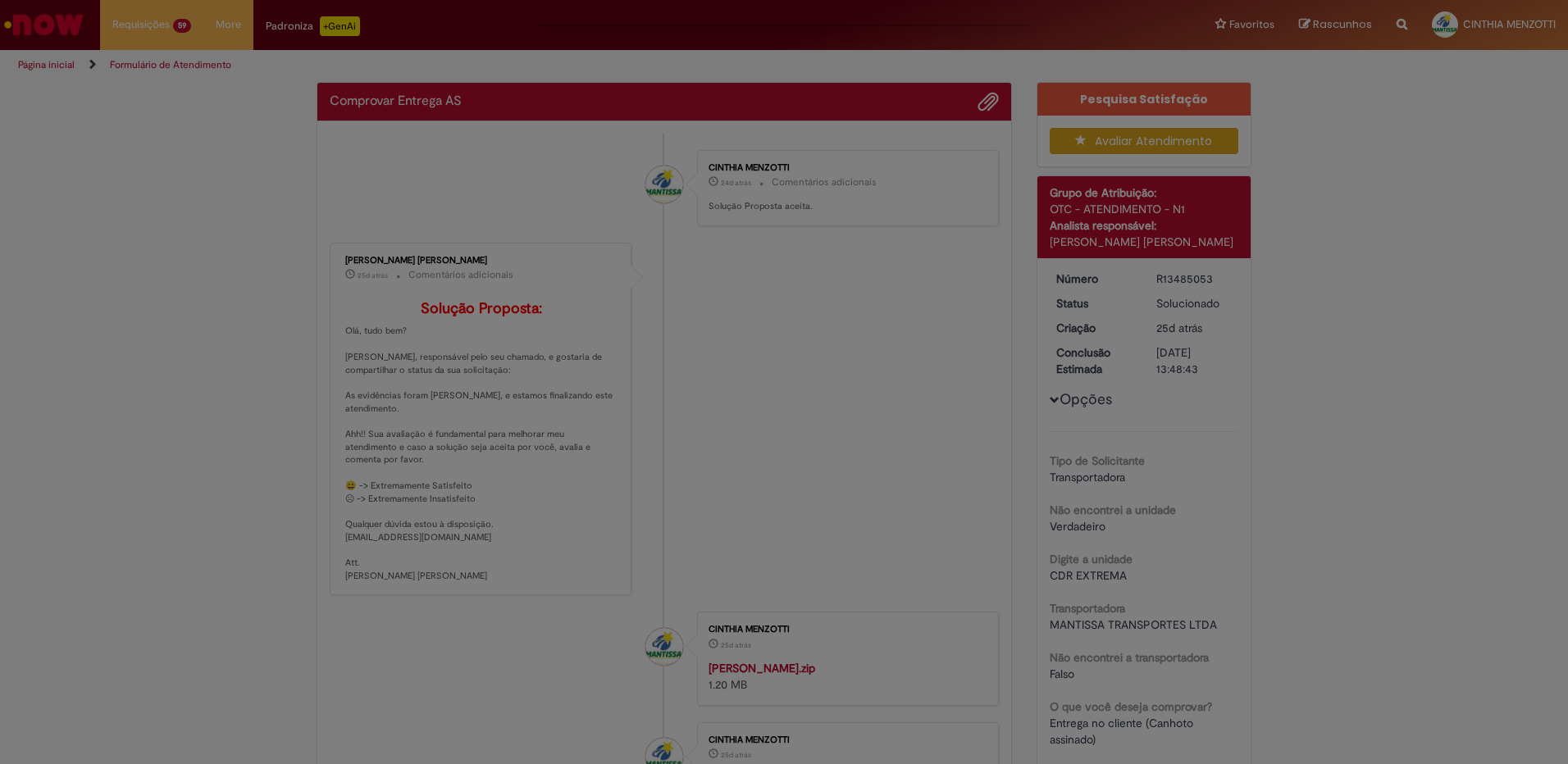
click at [690, 568] on div "Feedback" at bounding box center [784, 382] width 1568 height 764
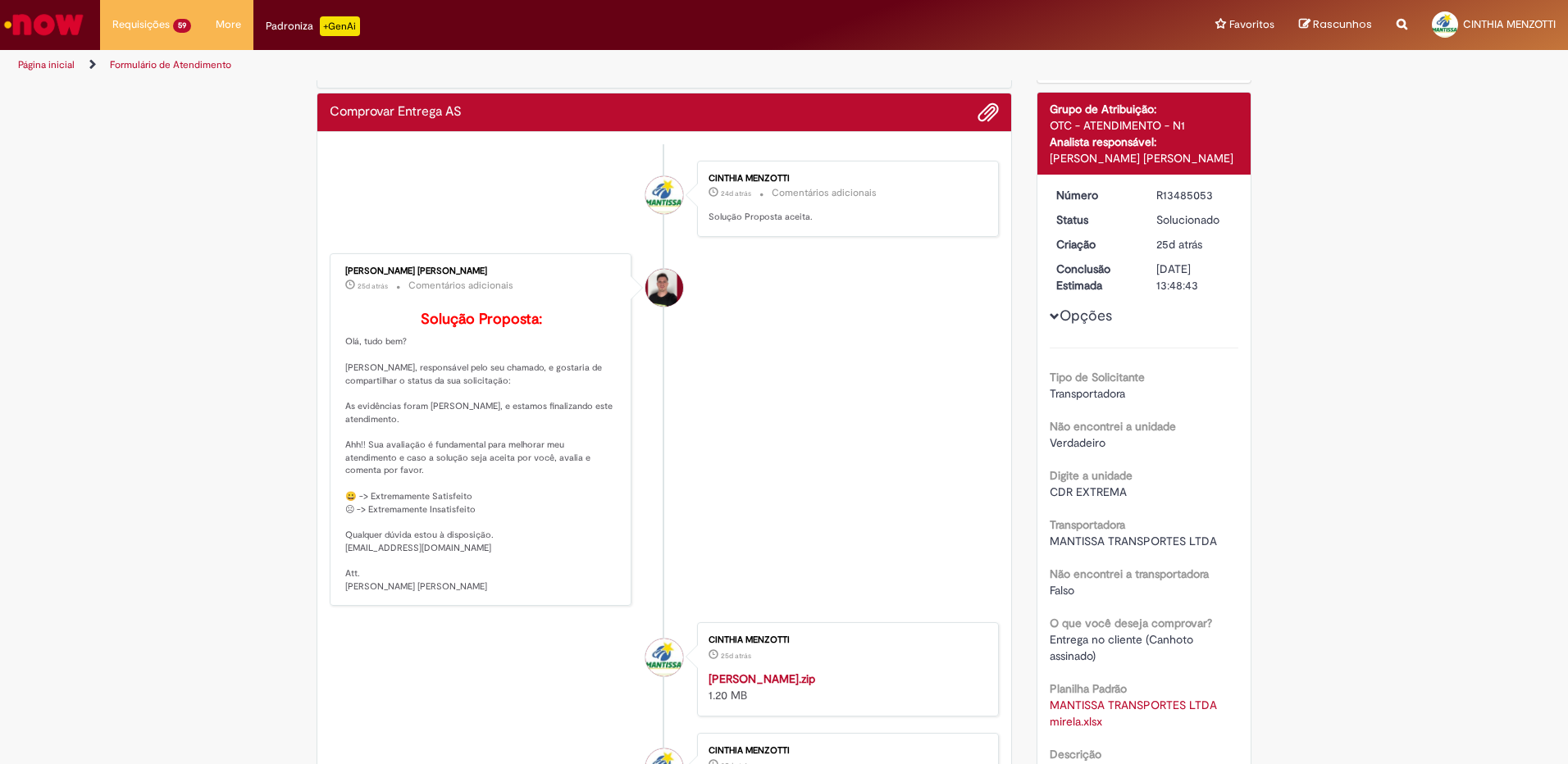
scroll to position [82, 0]
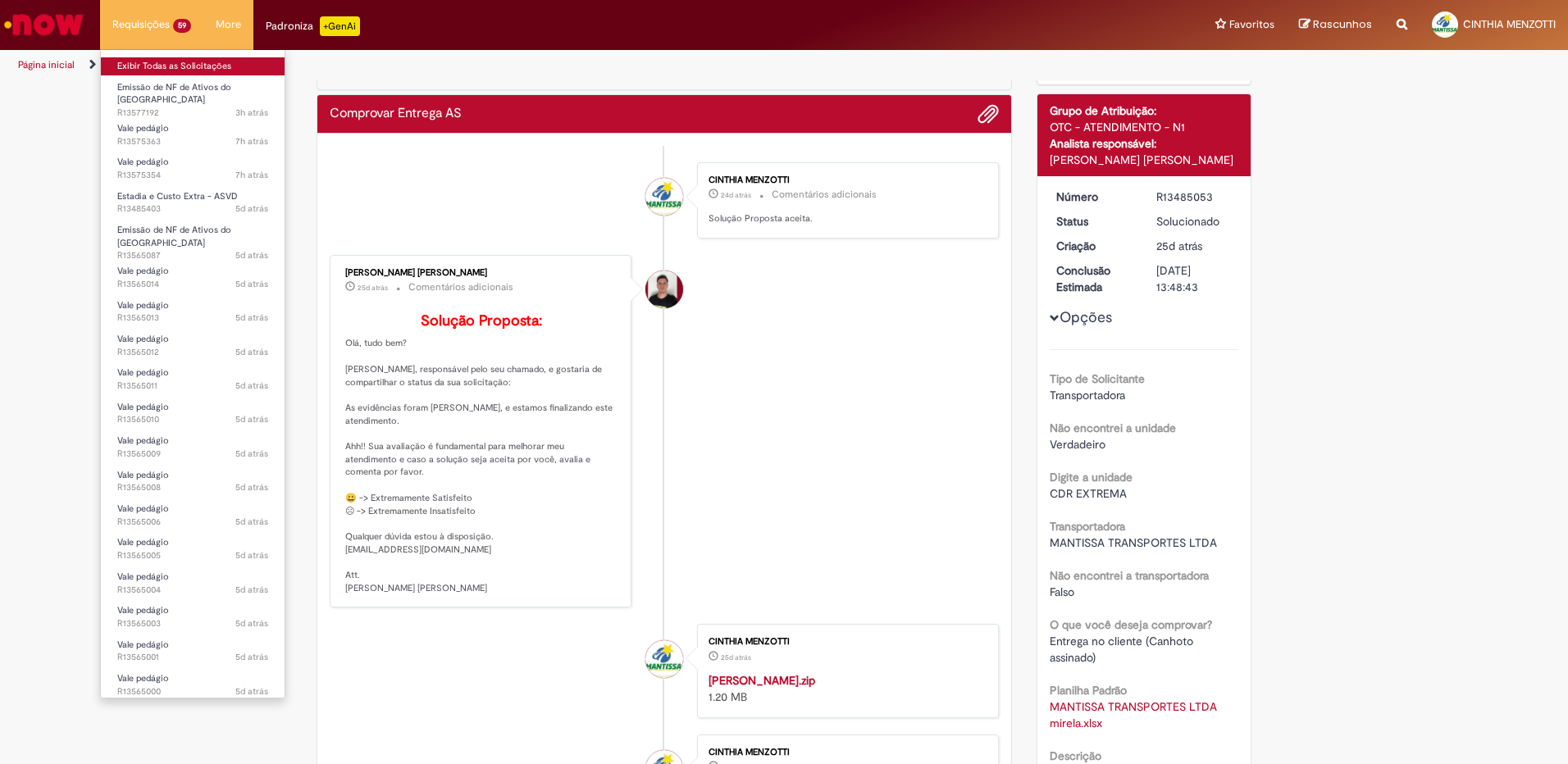
click at [149, 64] on link "Exibir Todas as Solicitações" at bounding box center [193, 66] width 184 height 18
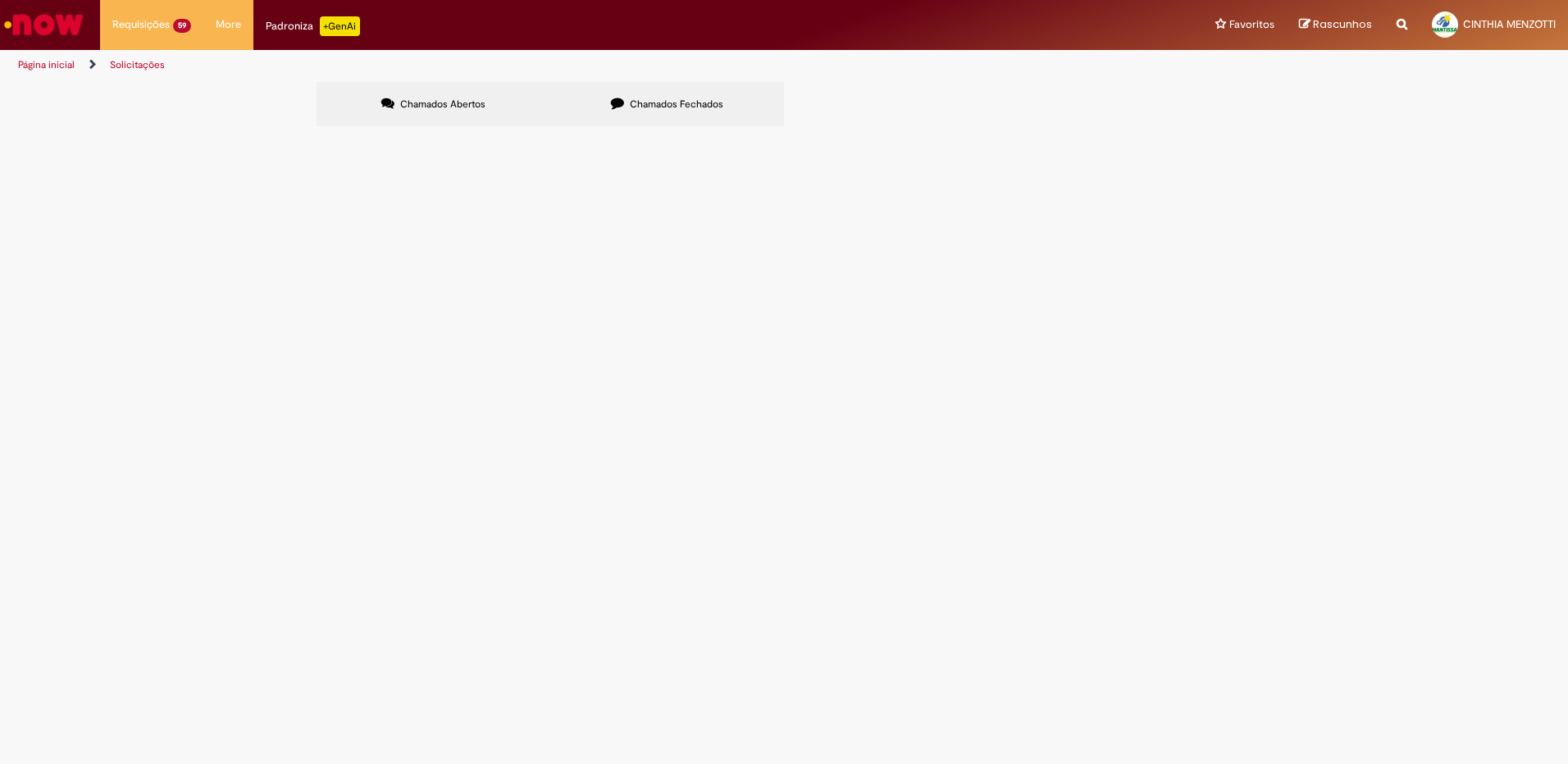
click at [659, 95] on label "Chamados Fechados" at bounding box center [667, 104] width 234 height 45
click at [0, 0] on link at bounding box center [0, 0] width 0 height 0
click at [0, 0] on icon at bounding box center [0, 0] width 0 height 0
click at [0, 0] on link at bounding box center [0, 0] width 0 height 0
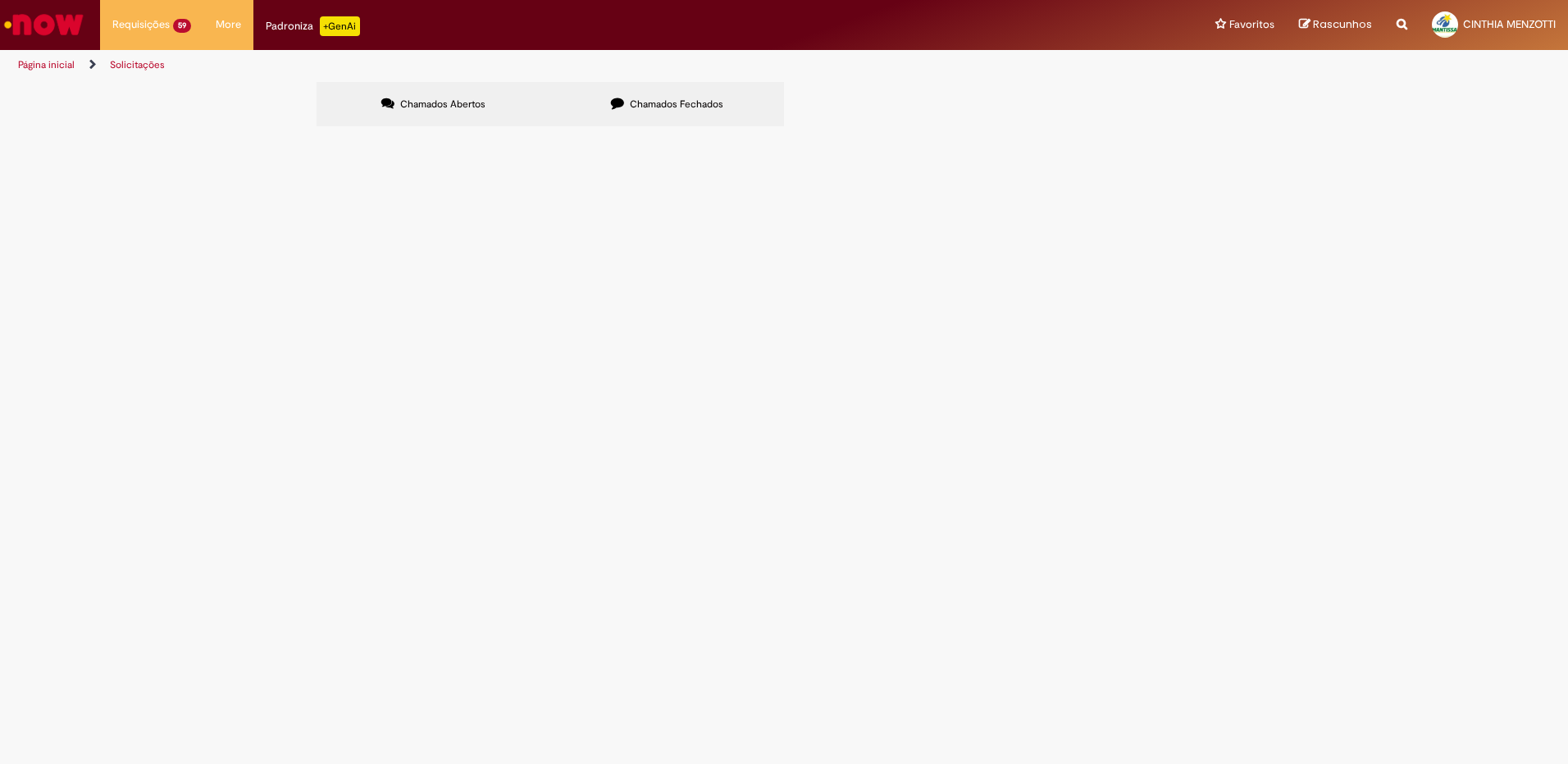
click at [0, 0] on link at bounding box center [0, 0] width 0 height 0
click at [0, 0] on icon at bounding box center [0, 0] width 0 height 0
click at [0, 0] on div "Linhas 101 − 120 de 2803" at bounding box center [0, 0] width 0 height 0
click at [0, 0] on link at bounding box center [0, 0] width 0 height 0
click at [0, 0] on icon at bounding box center [0, 0] width 0 height 0
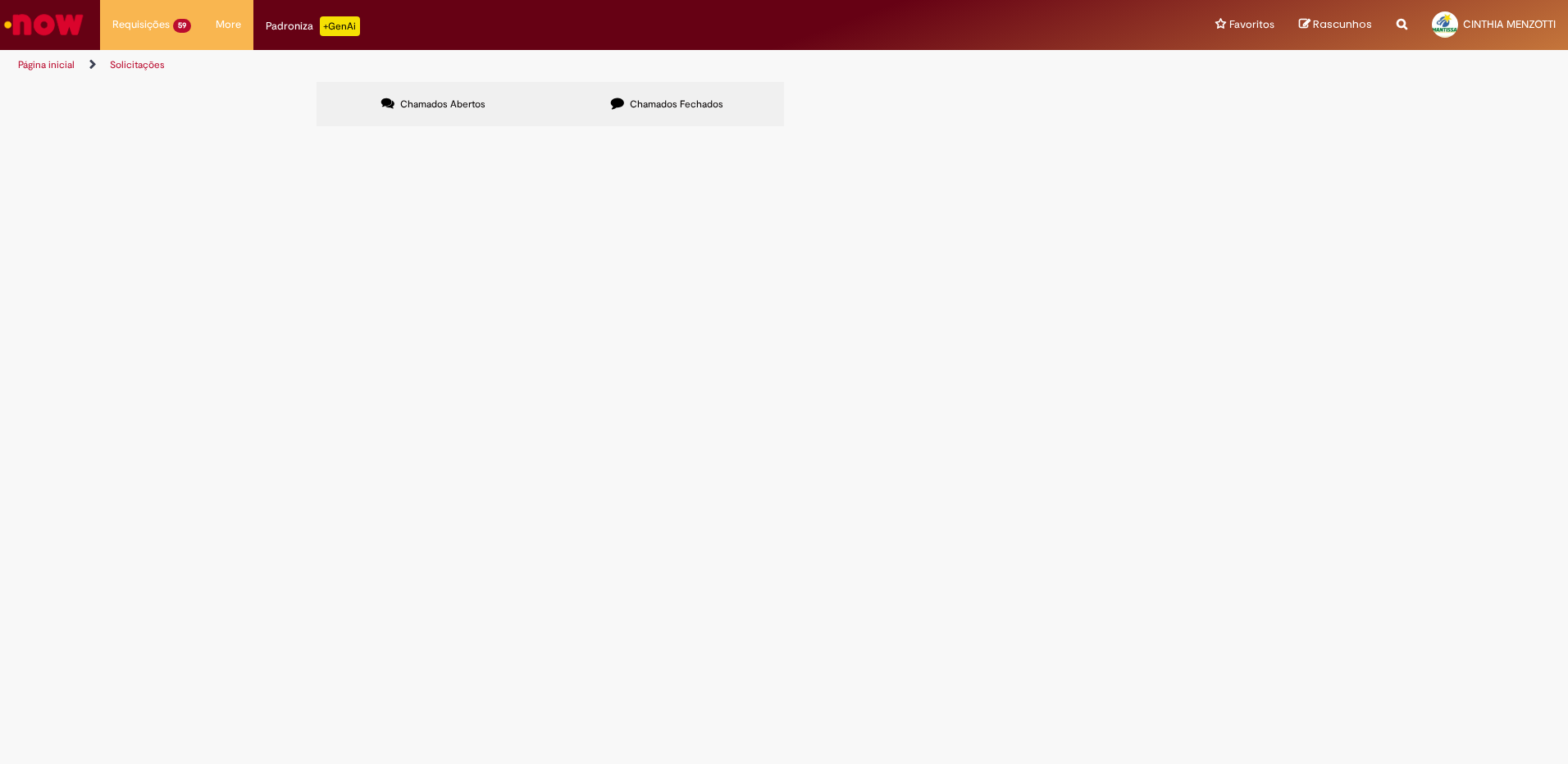
click at [0, 0] on link at bounding box center [0, 0] width 0 height 0
click at [0, 0] on icon at bounding box center [0, 0] width 0 height 0
click at [0, 0] on link at bounding box center [0, 0] width 0 height 0
click at [0, 0] on icon at bounding box center [0, 0] width 0 height 0
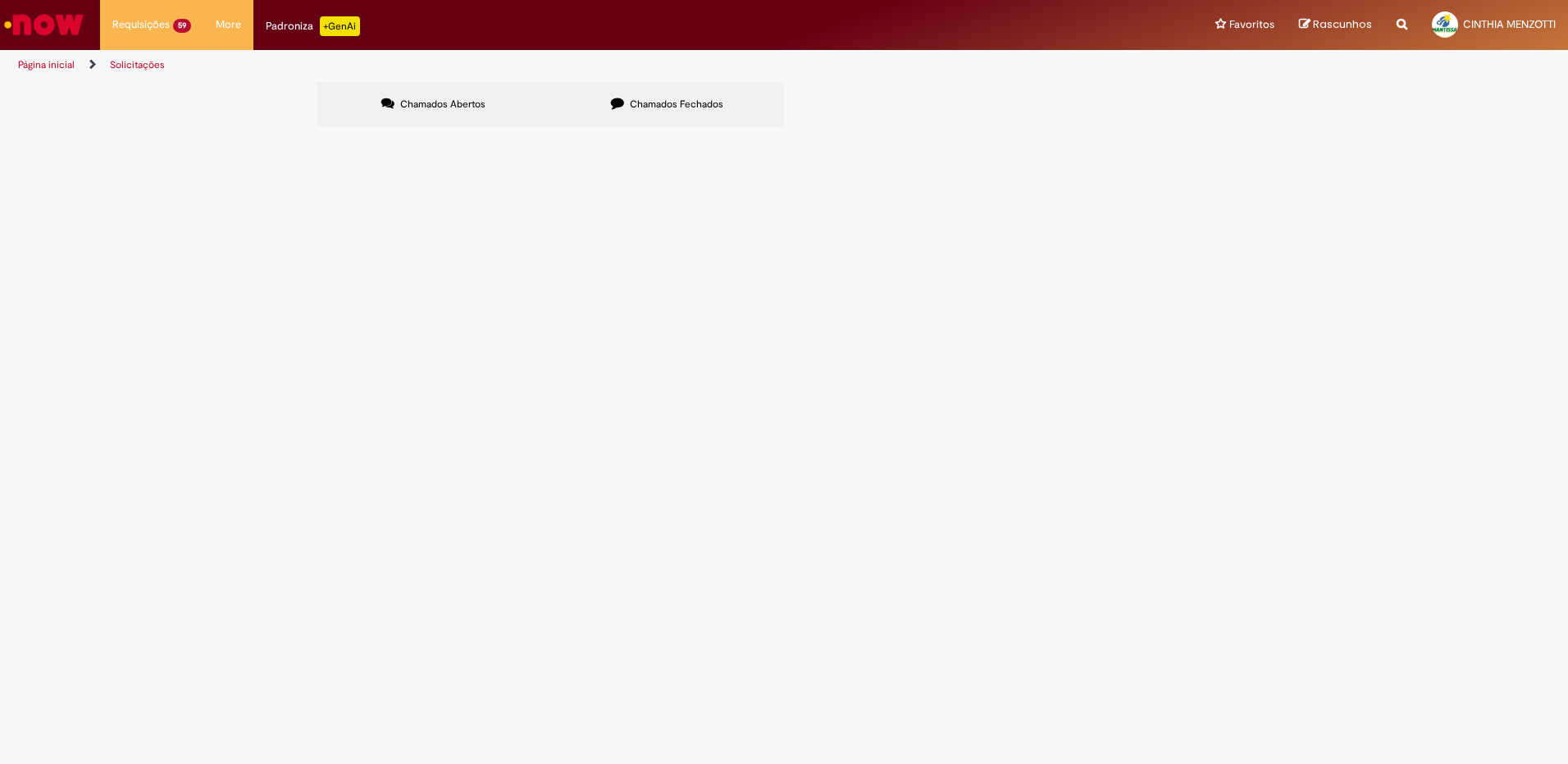
click at [0, 0] on link at bounding box center [0, 0] width 0 height 0
click at [0, 0] on icon at bounding box center [0, 0] width 0 height 0
click at [414, 82] on label "Chamados Abertos" at bounding box center [433, 104] width 234 height 45
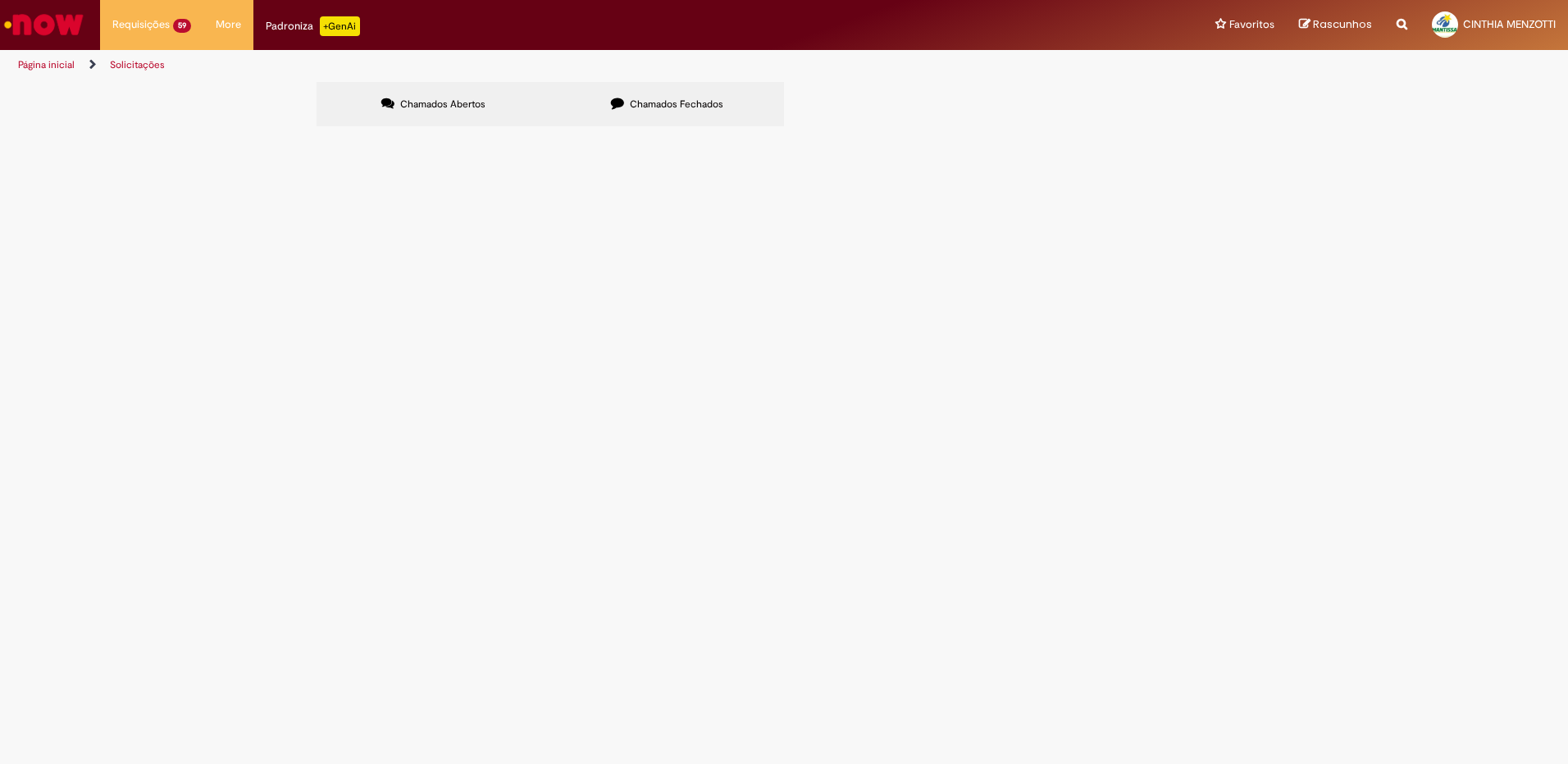
scroll to position [93, 0]
click at [0, 0] on link "2" at bounding box center [0, 0] width 0 height 0
click at [0, 0] on link "3" at bounding box center [0, 0] width 0 height 0
click at [50, 35] on img "Ir para a Homepage" at bounding box center [44, 25] width 85 height 33
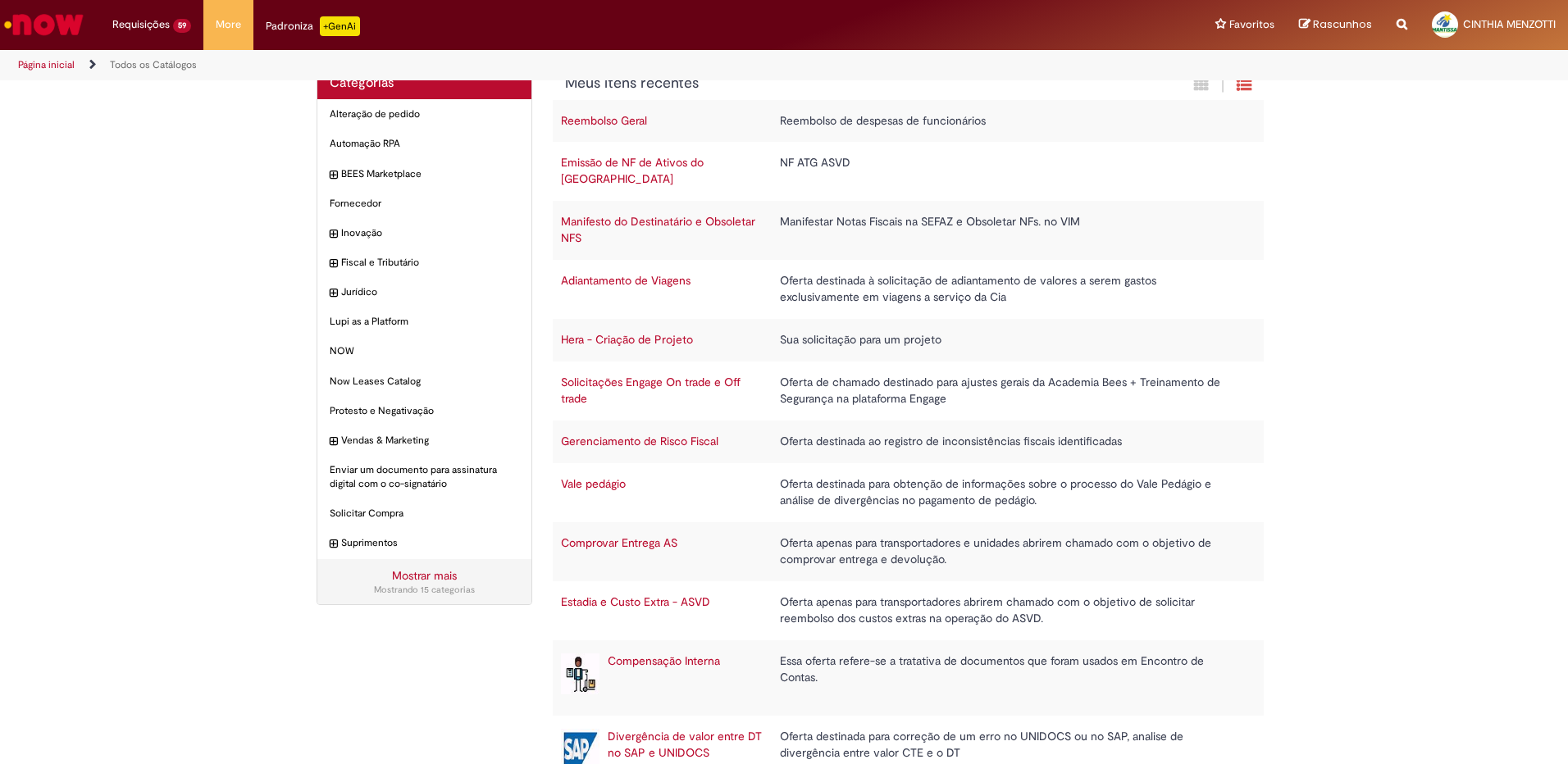
scroll to position [57, 0]
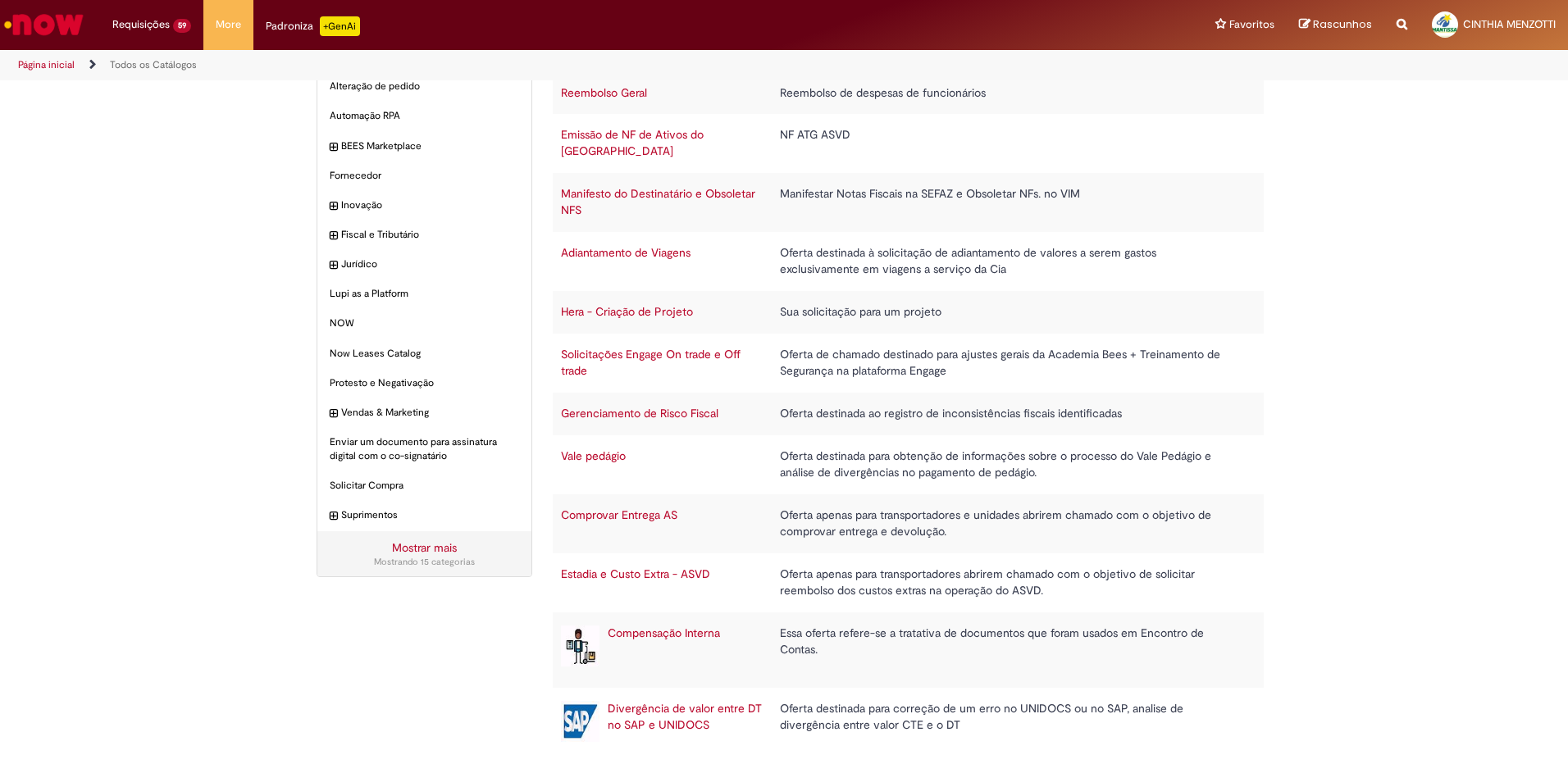
click at [679, 567] on link "Estadia e Custo Extra - ASVD" at bounding box center [636, 574] width 149 height 15
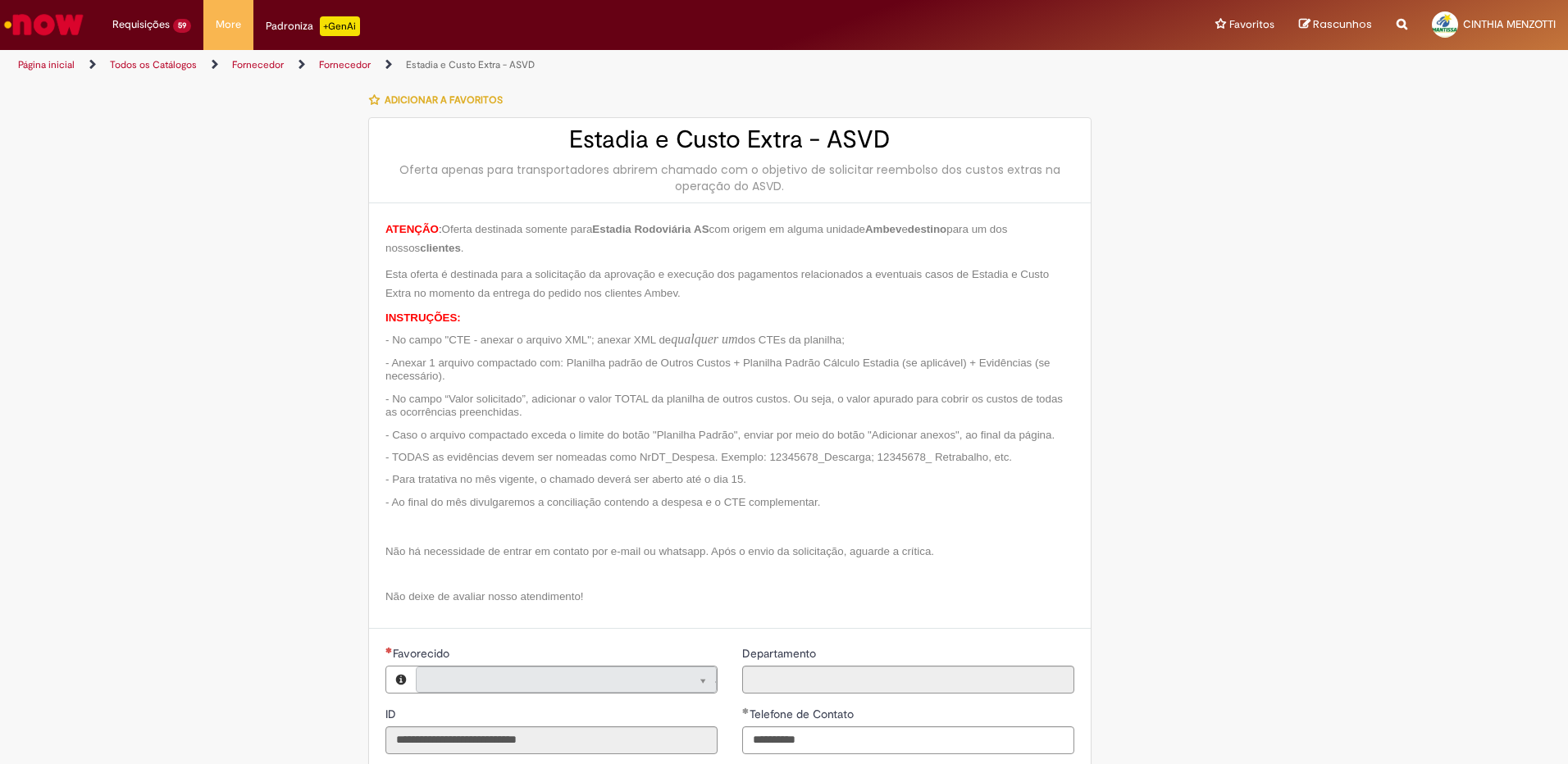
type input "**********"
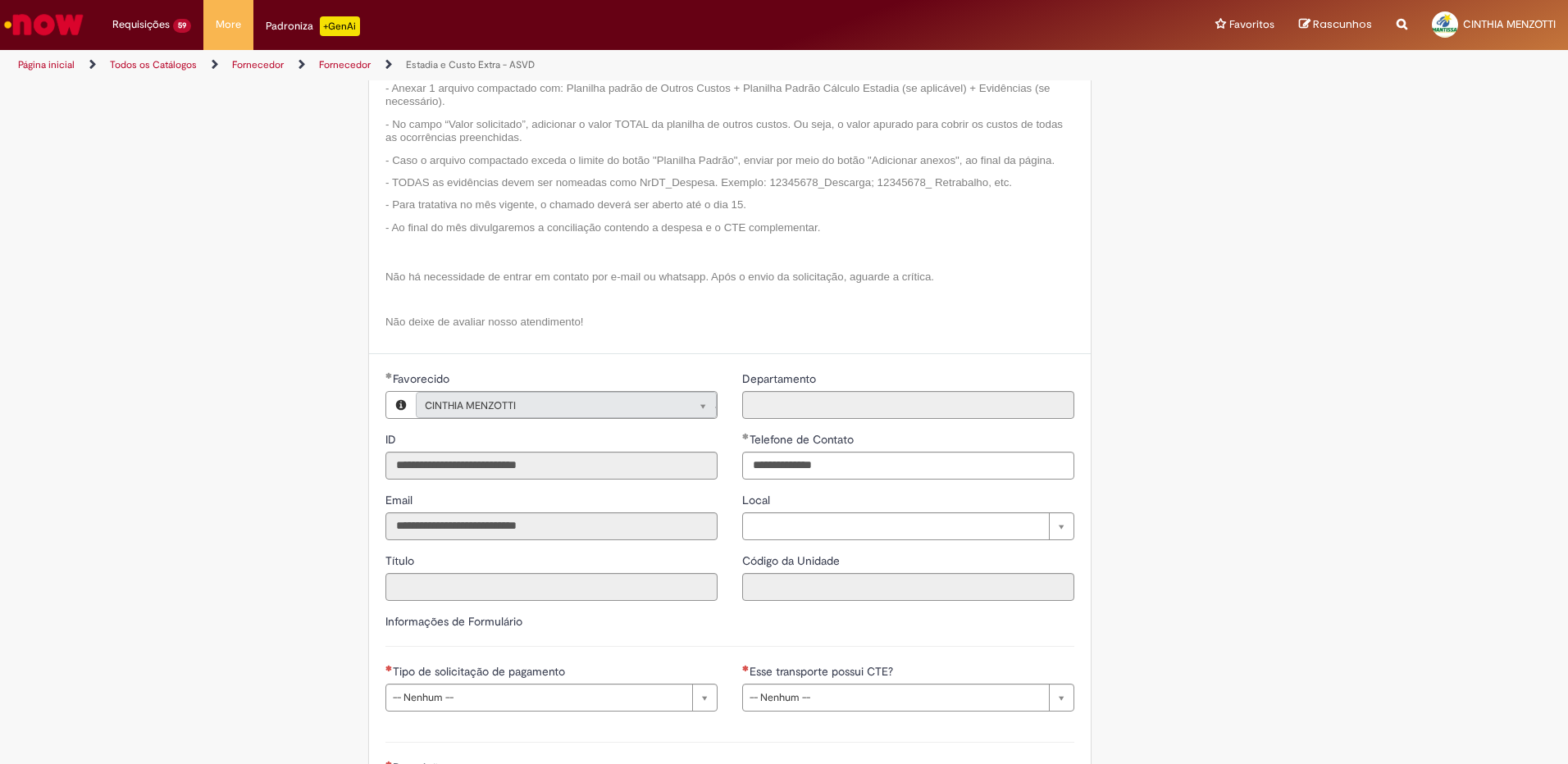
scroll to position [328, 0]
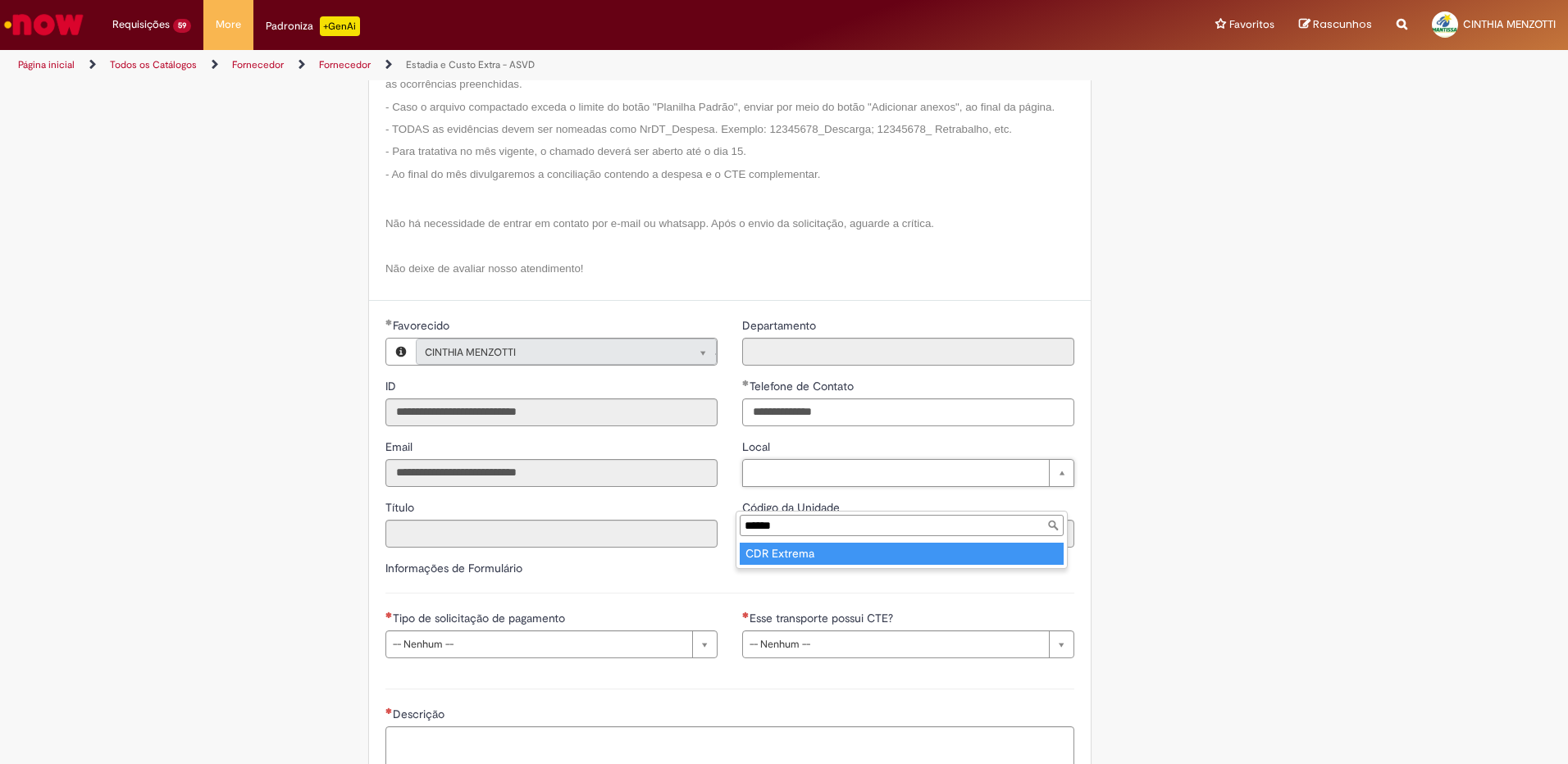
type input "******"
type input "**********"
type input "****"
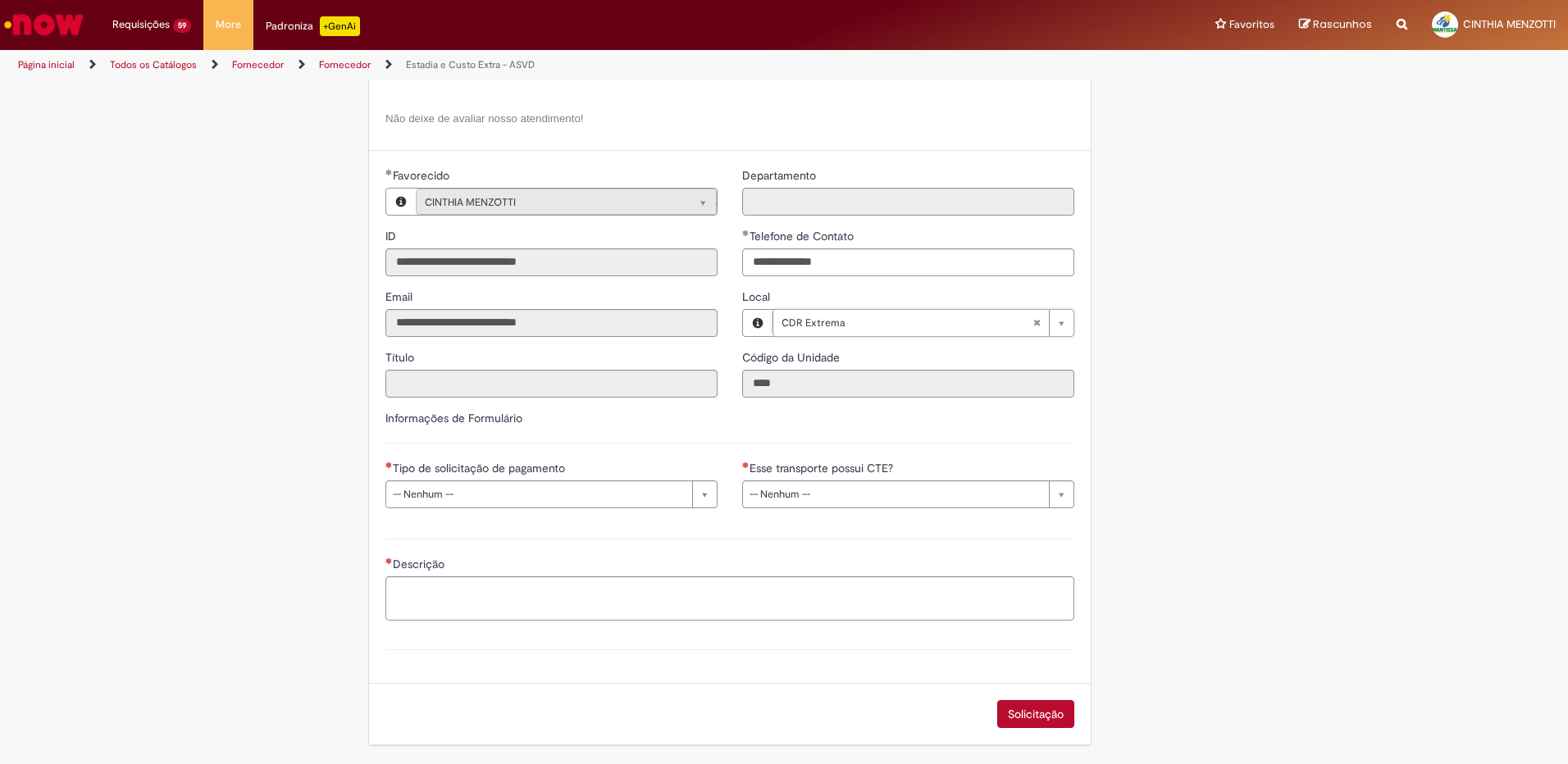
scroll to position [505, 0]
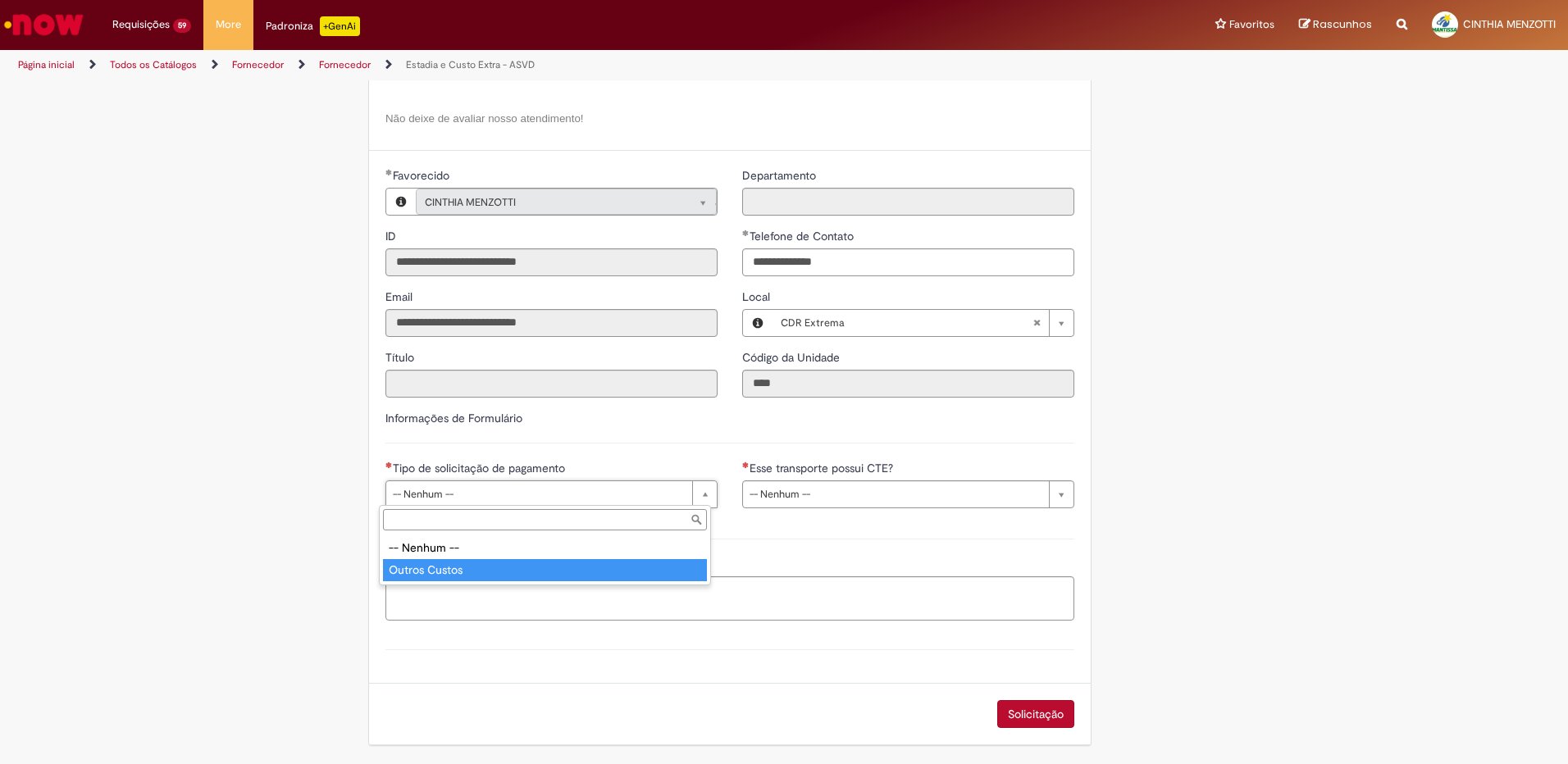
type input "**********"
select select "**********"
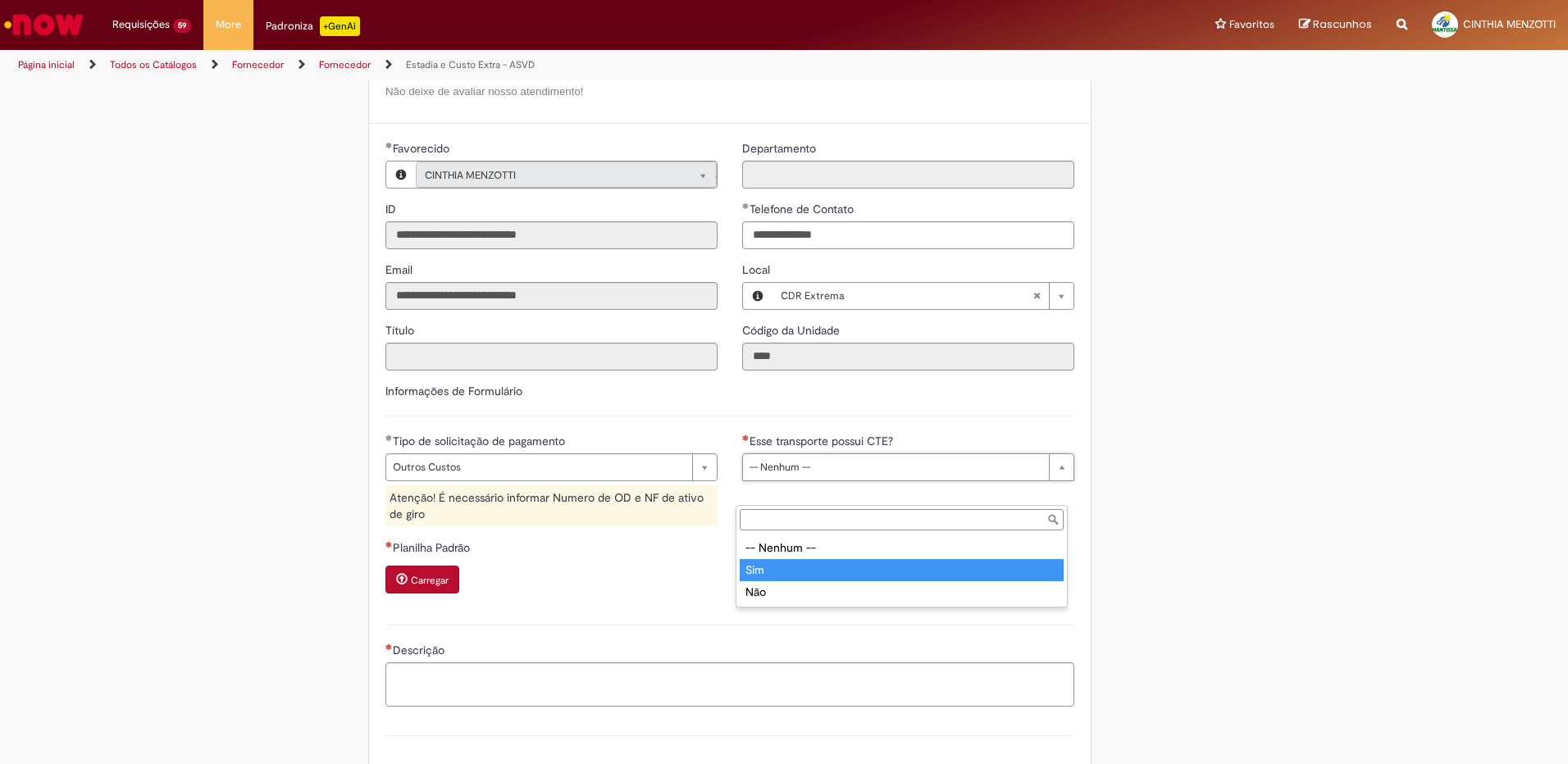
type input "***"
select select "***"
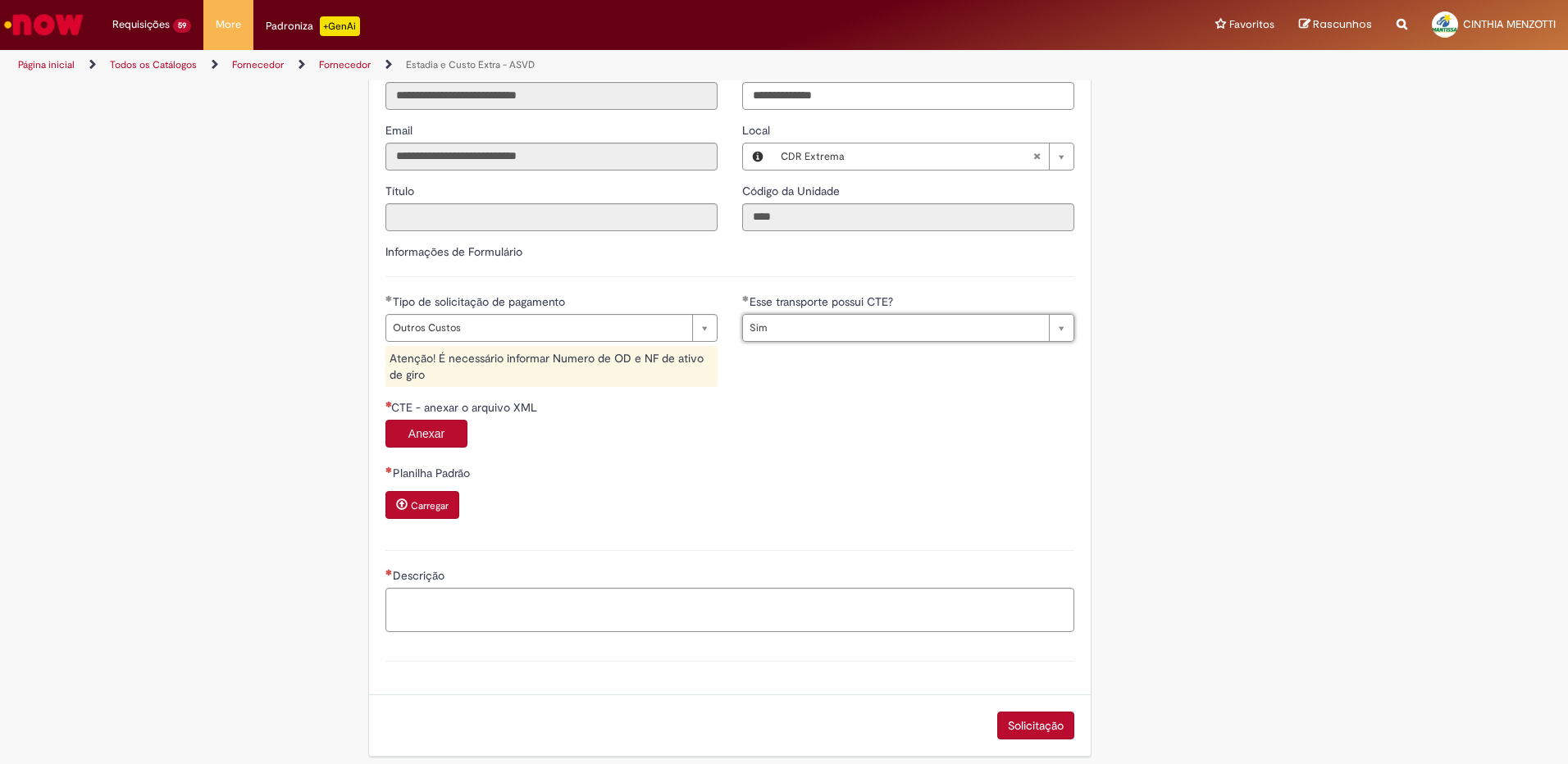
scroll to position [684, 0]
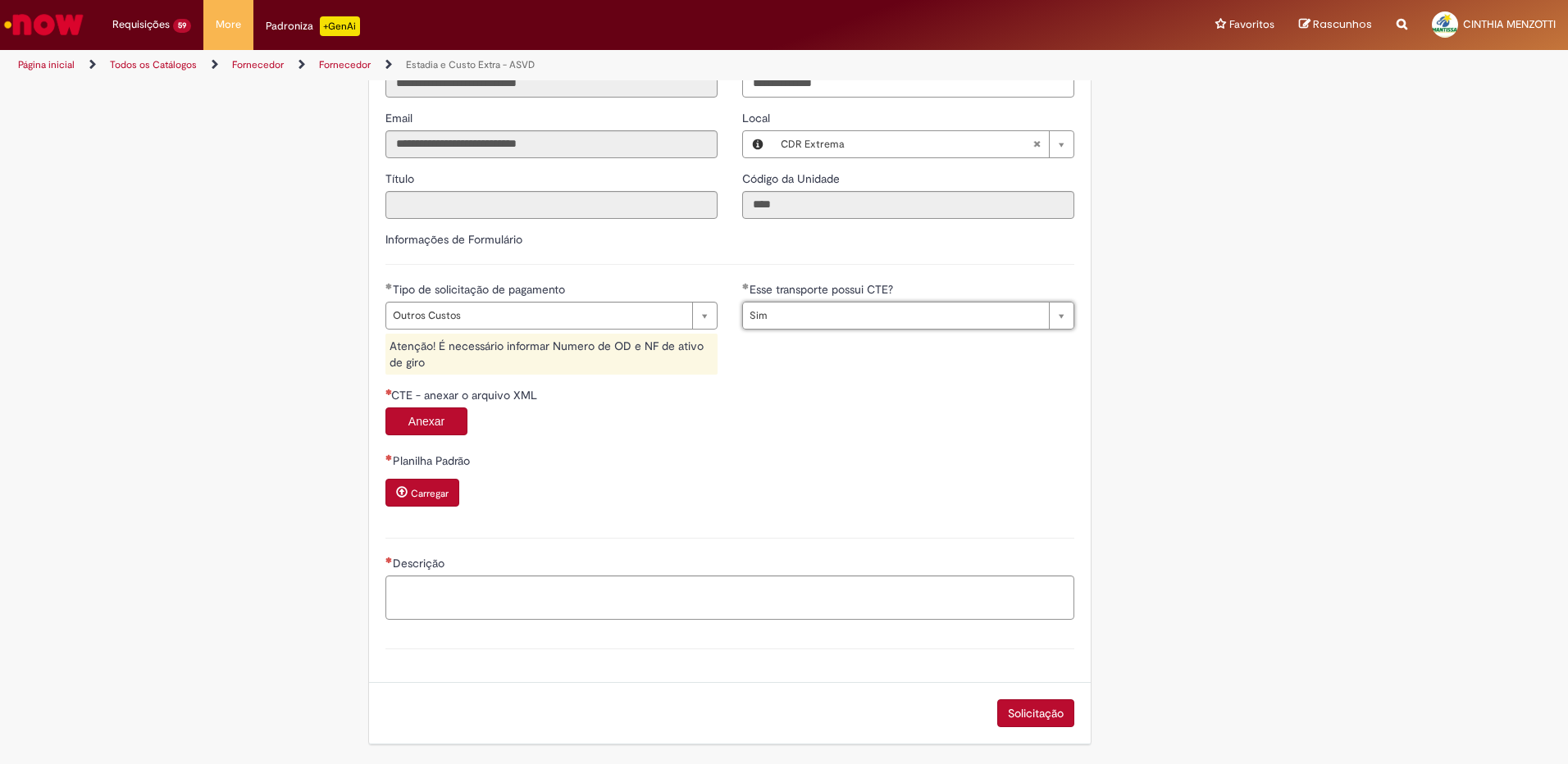
click at [392, 419] on button "Anexar" at bounding box center [427, 421] width 82 height 28
click at [970, 595] on textarea "Descrição" at bounding box center [729, 598] width 689 height 45
click at [436, 415] on button "Anexar" at bounding box center [427, 421] width 82 height 28
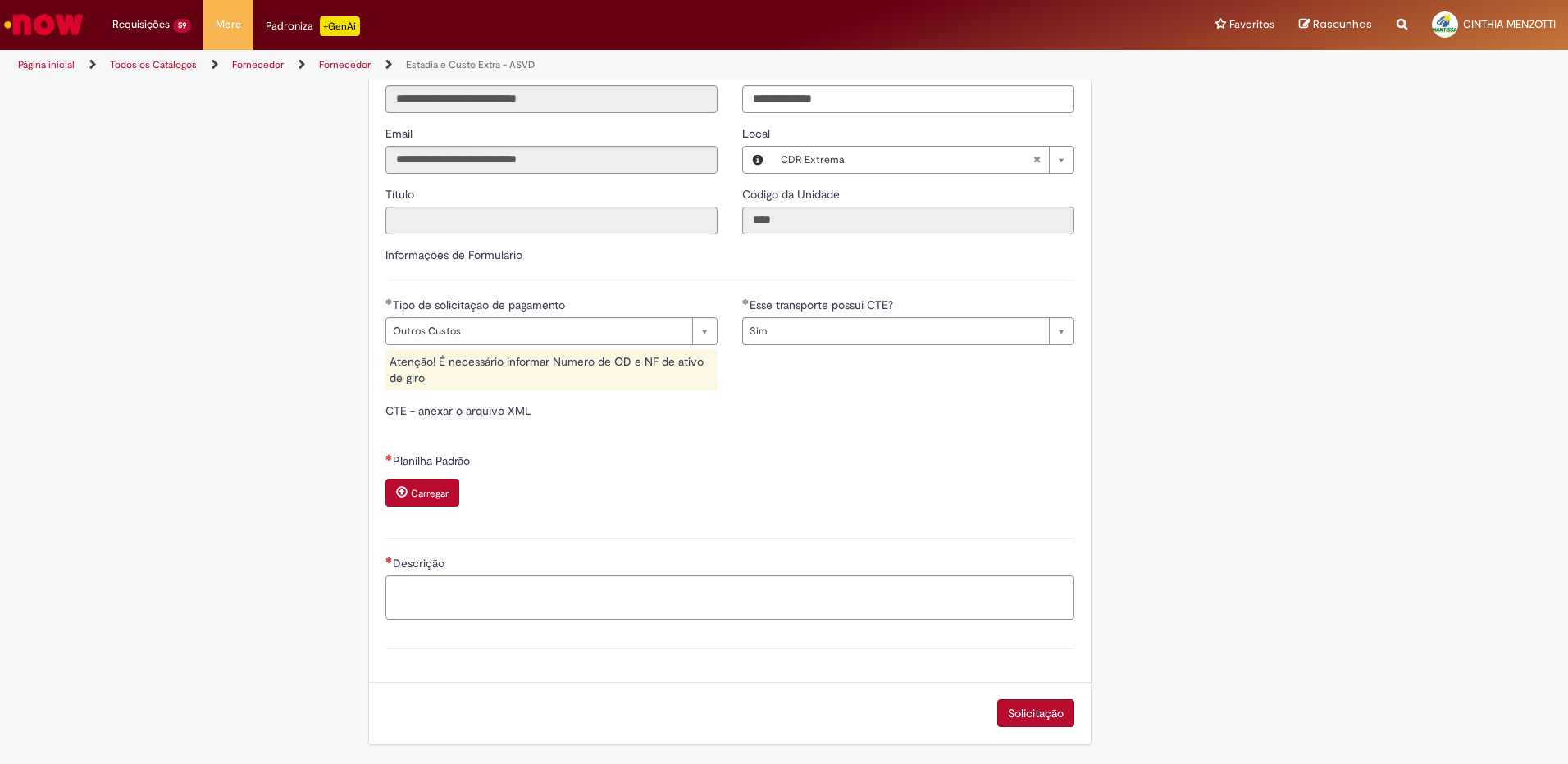
type input "*****"
type input "**********"
type input "******"
type input "**********"
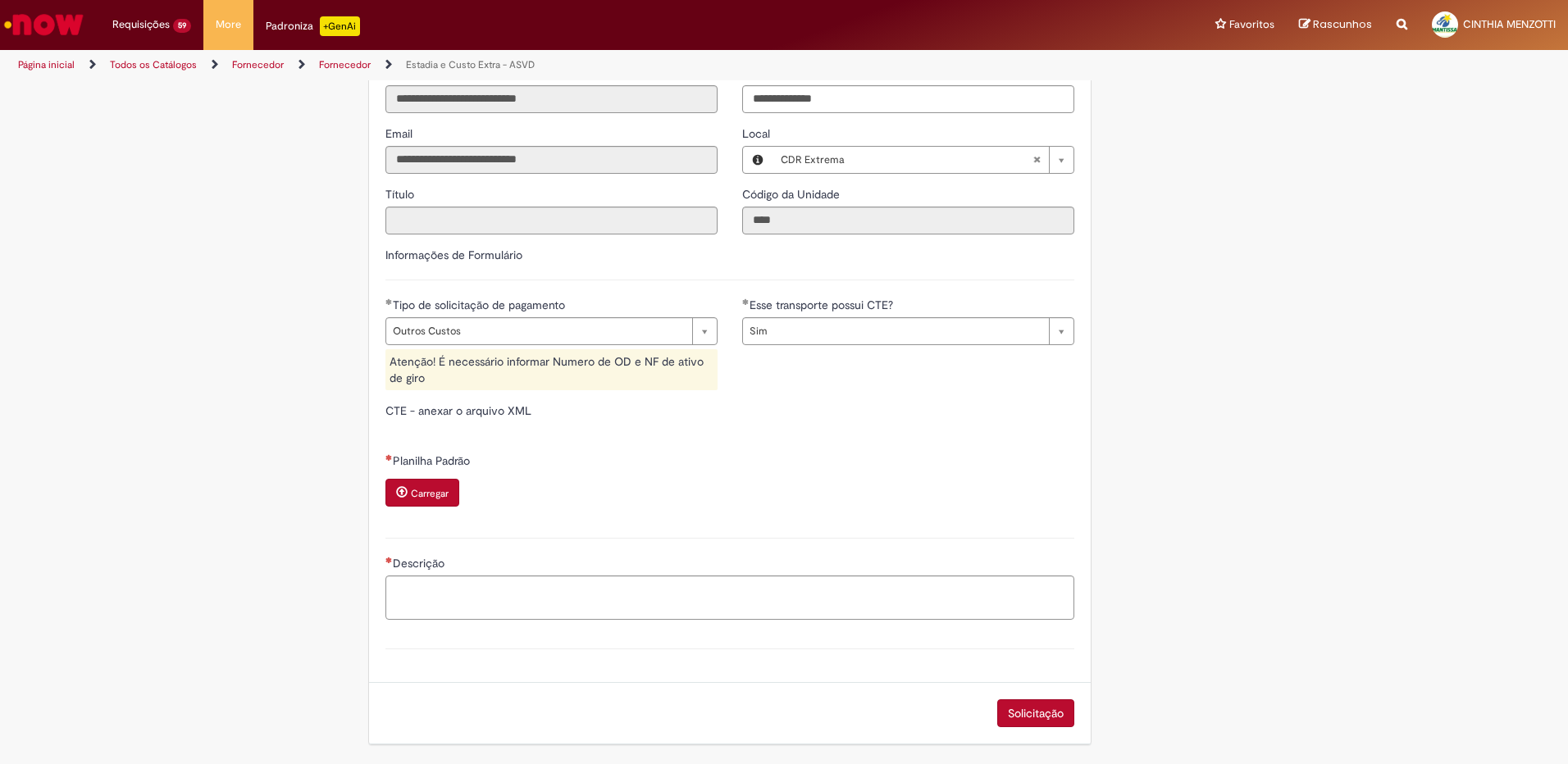
type input "**********"
type input "**"
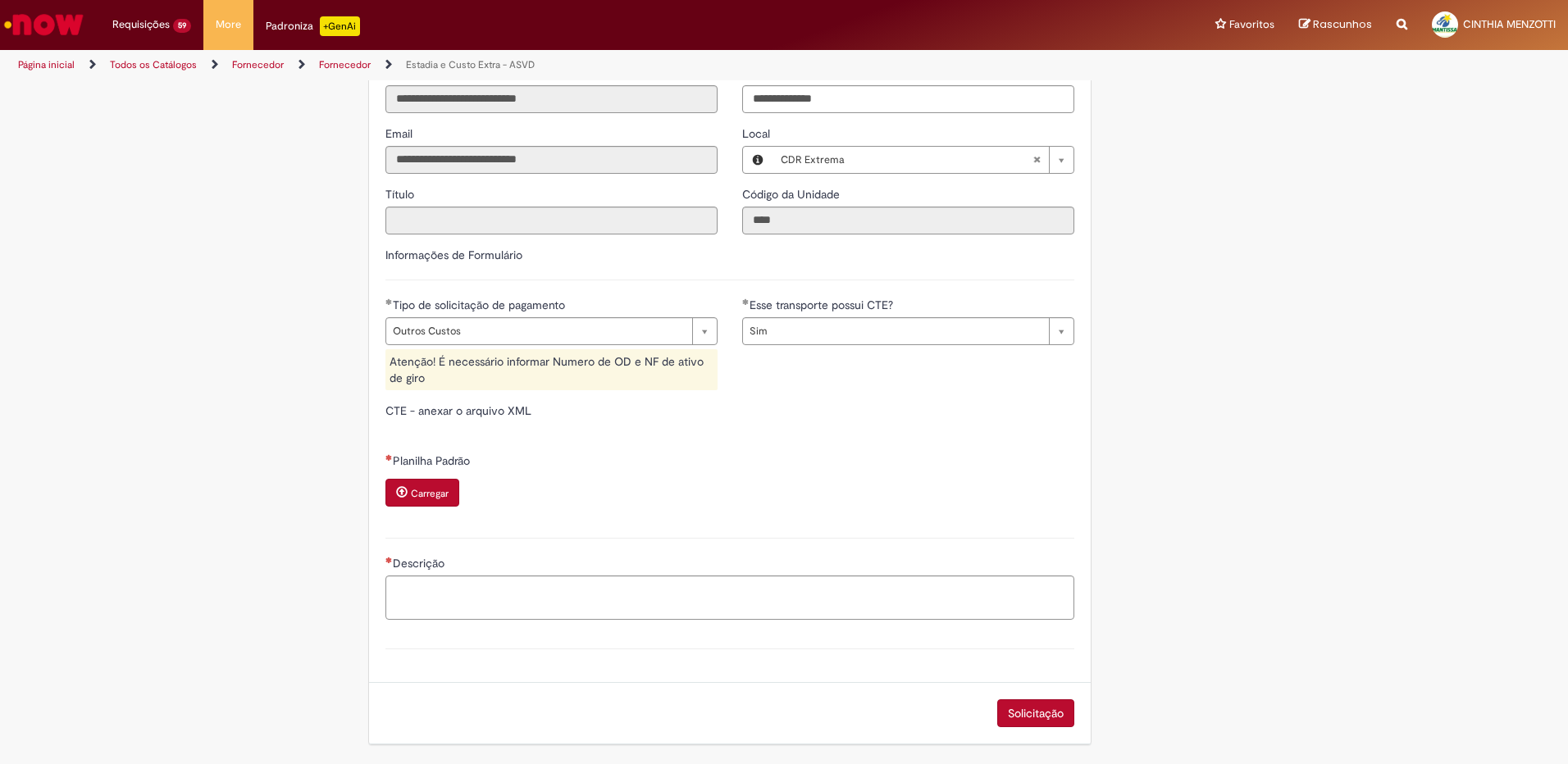
type input "**********"
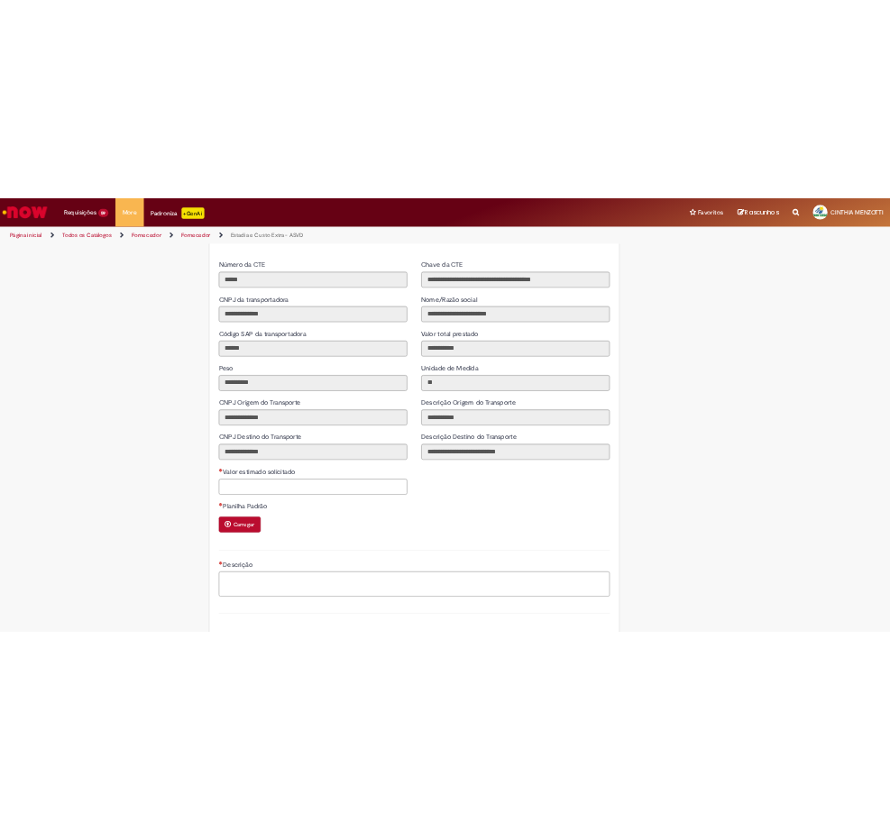
scroll to position [1323, 0]
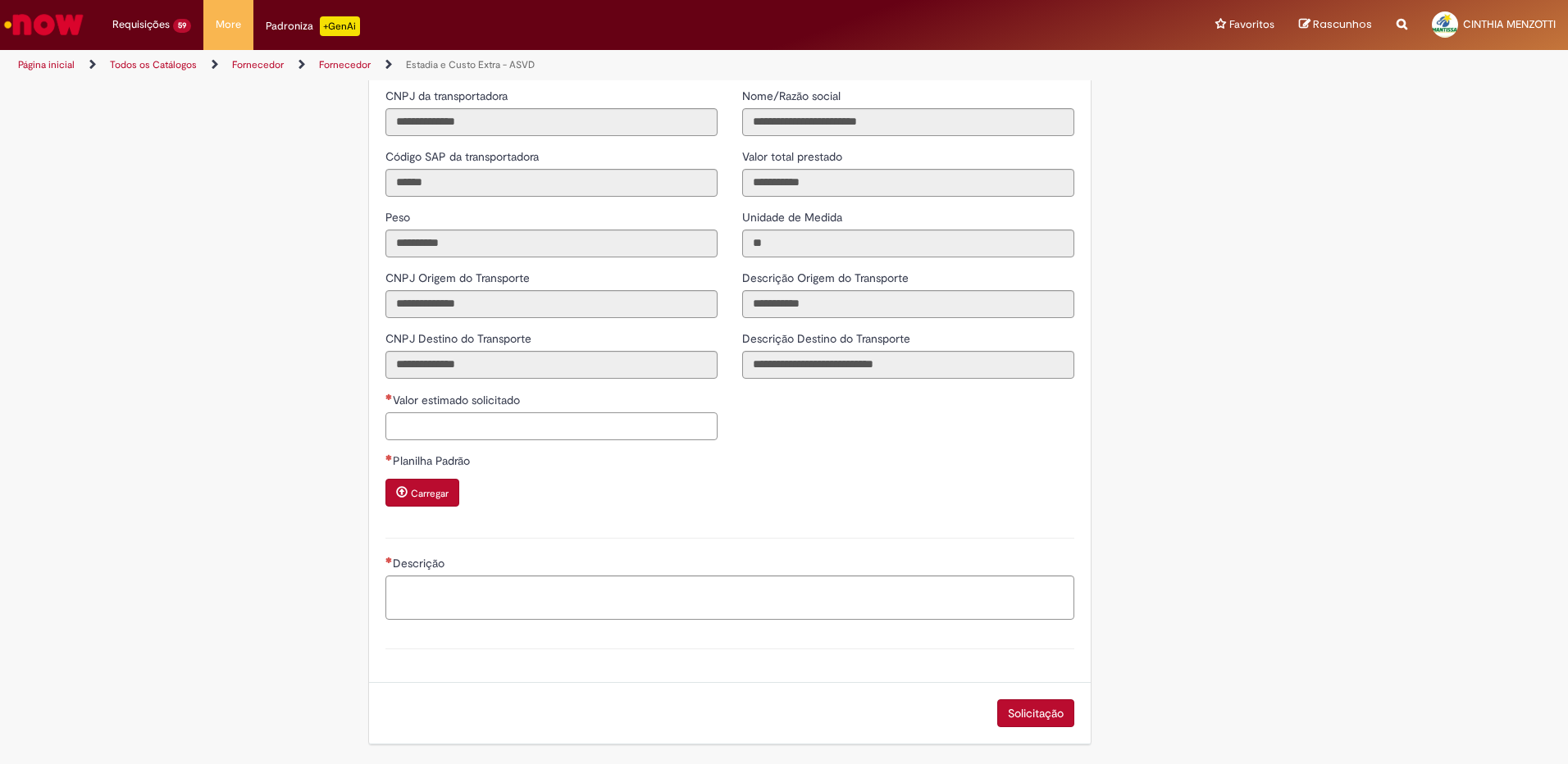
click at [424, 424] on input "Valor estimado solicitado" at bounding box center [551, 427] width 332 height 28
click at [855, 424] on div "Valor estimado solicitado Valor aprovado" at bounding box center [729, 422] width 713 height 61
drag, startPoint x: 514, startPoint y: 590, endPoint x: 560, endPoint y: 576, distance: 48.1
click at [515, 592] on textarea "Descrição" at bounding box center [729, 598] width 689 height 45
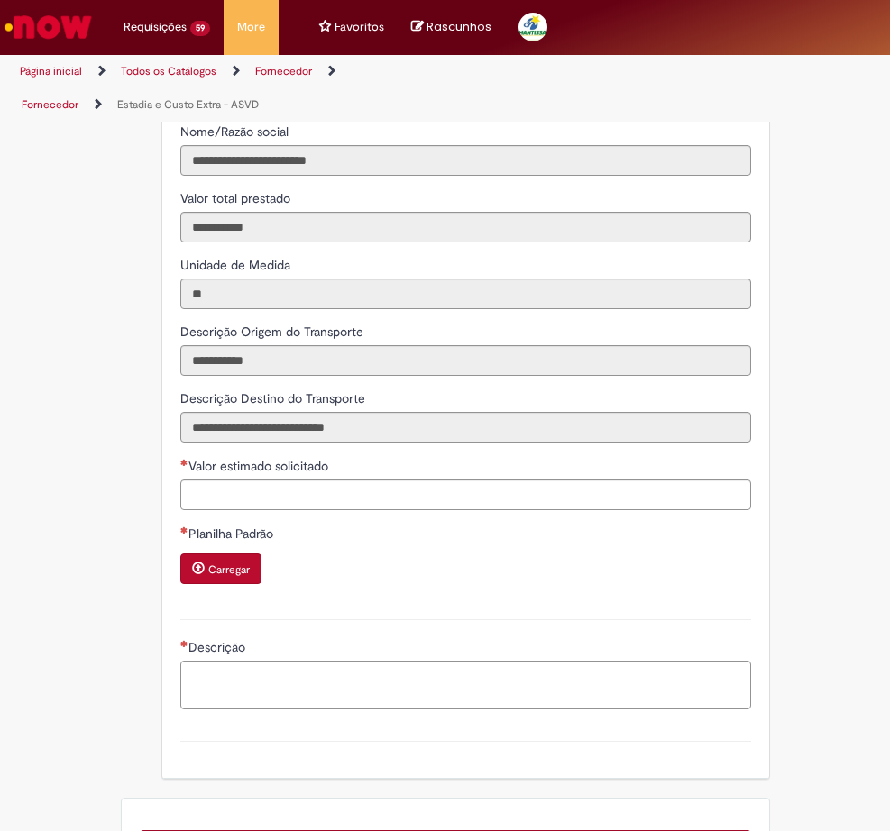
scroll to position [2155, 0]
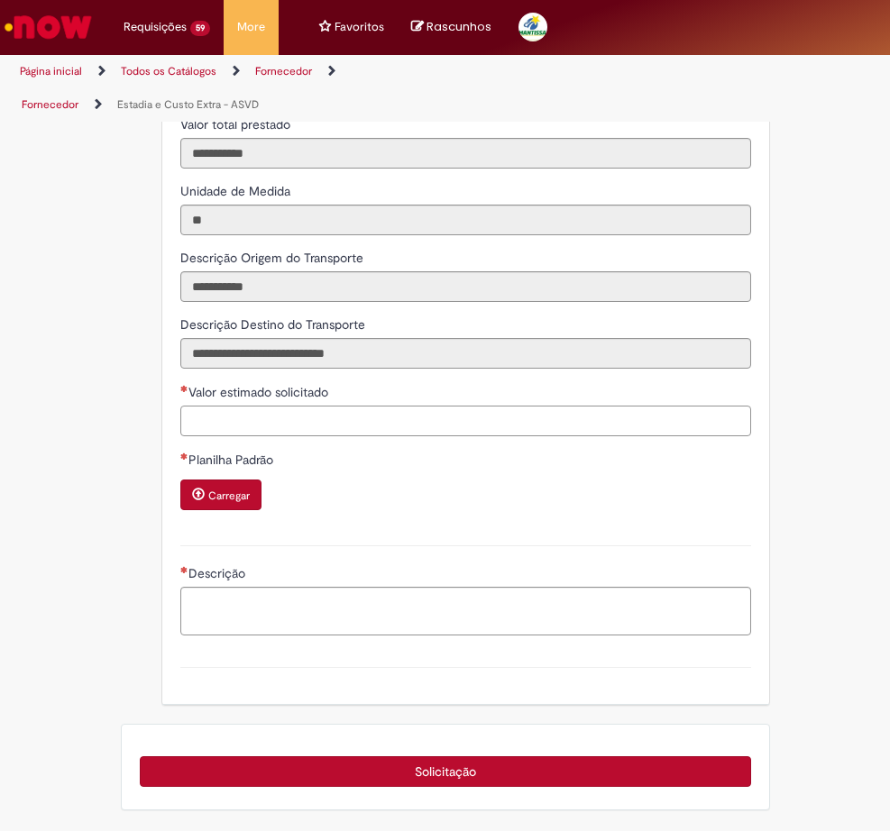
click at [206, 415] on input "Valor estimado solicitado" at bounding box center [465, 421] width 571 height 31
drag, startPoint x: 207, startPoint y: 417, endPoint x: 270, endPoint y: 475, distance: 85.5
click at [207, 418] on input "*********" at bounding box center [465, 421] width 571 height 31
type input "**********"
click at [230, 498] on button "Carregar" at bounding box center [220, 495] width 81 height 31
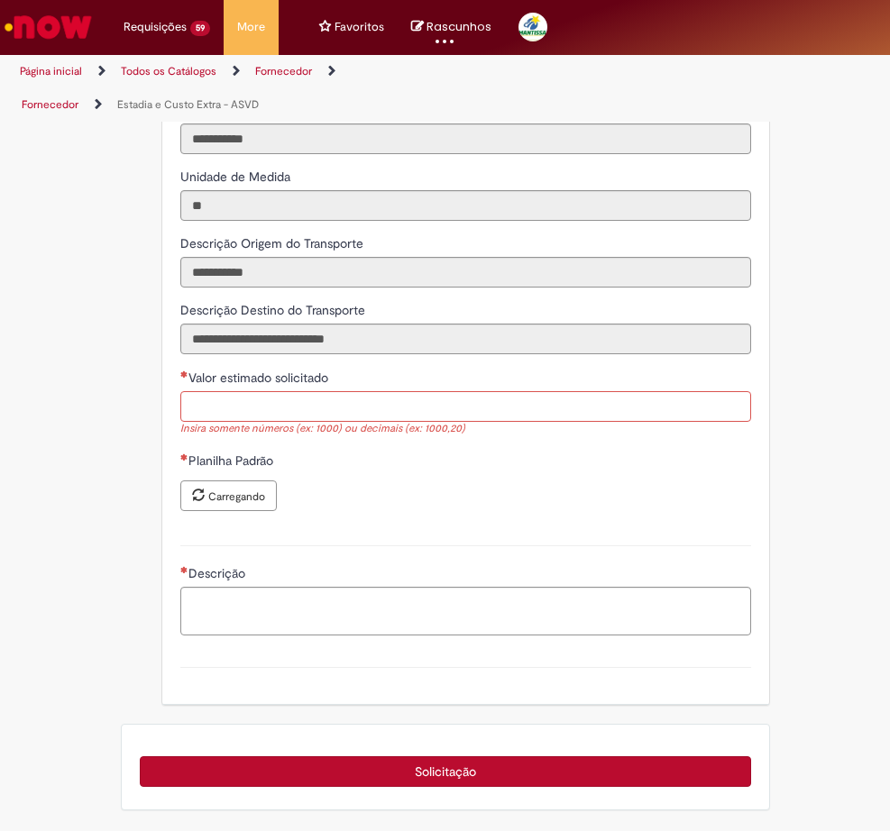
click at [225, 422] on input "Valor estimado solicitado" at bounding box center [465, 406] width 571 height 31
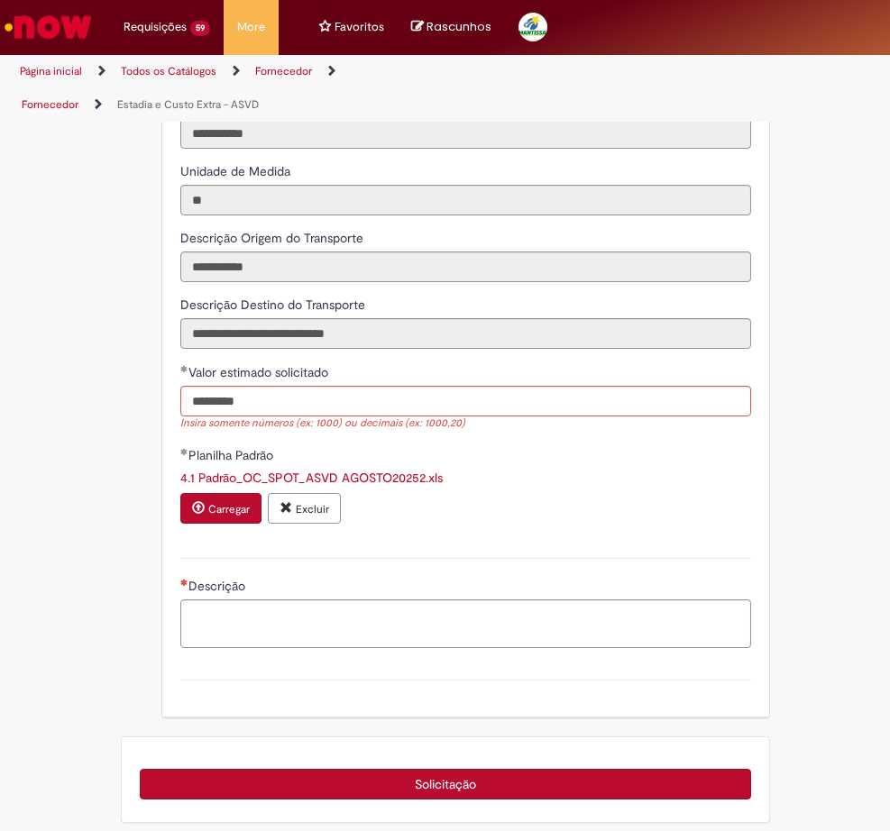
type input "**********"
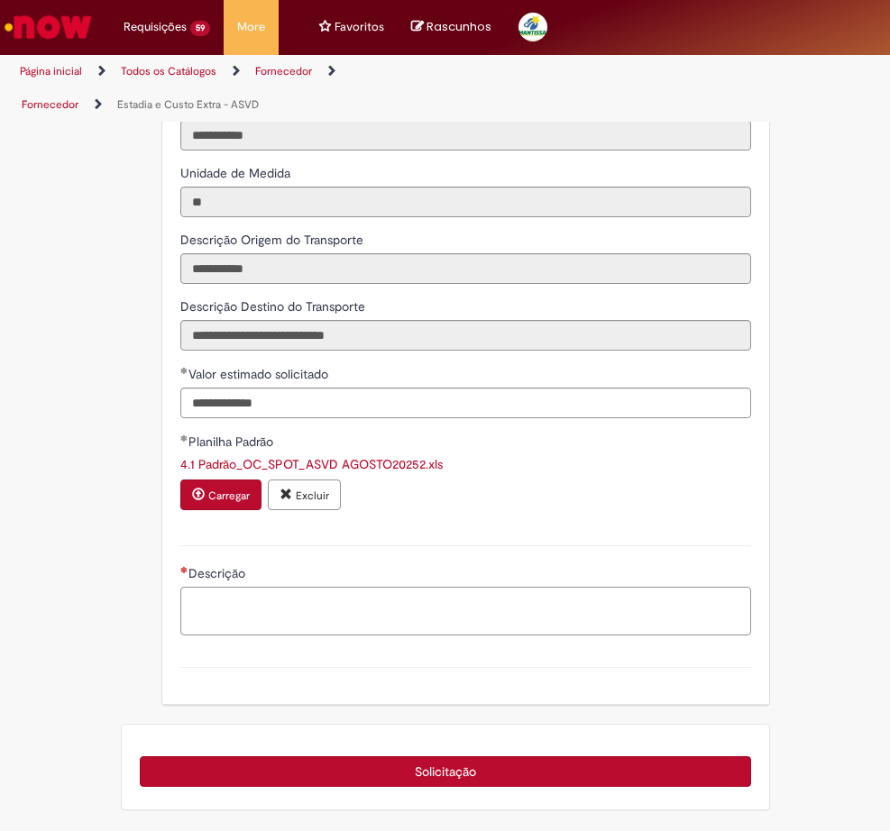
click at [243, 627] on textarea "Descrição" at bounding box center [465, 611] width 571 height 49
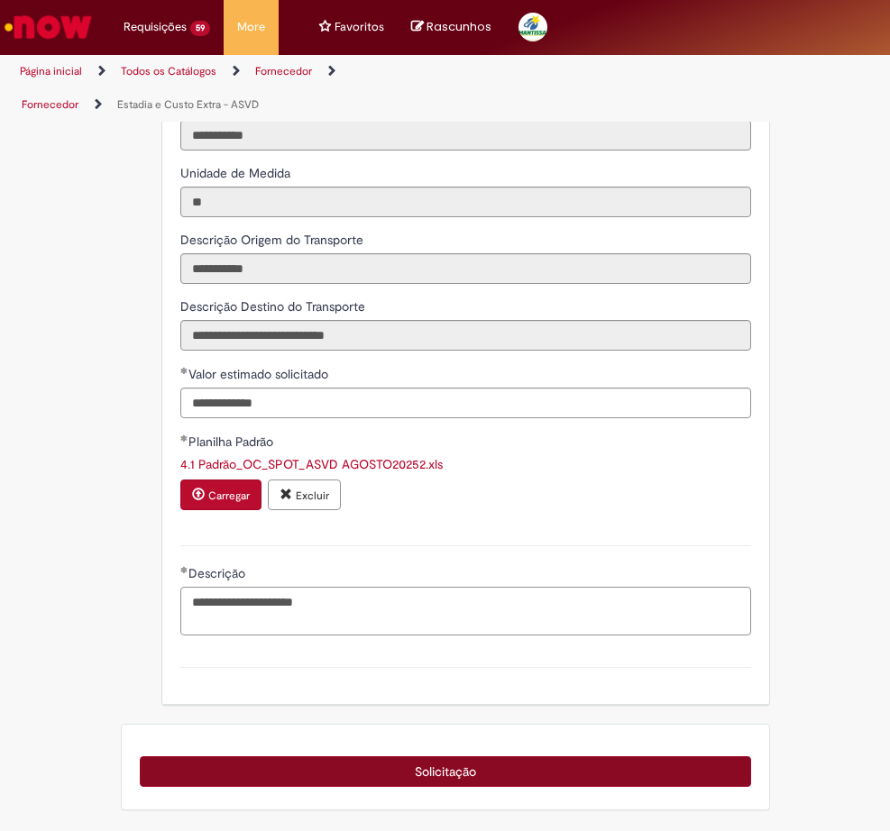
type textarea "**********"
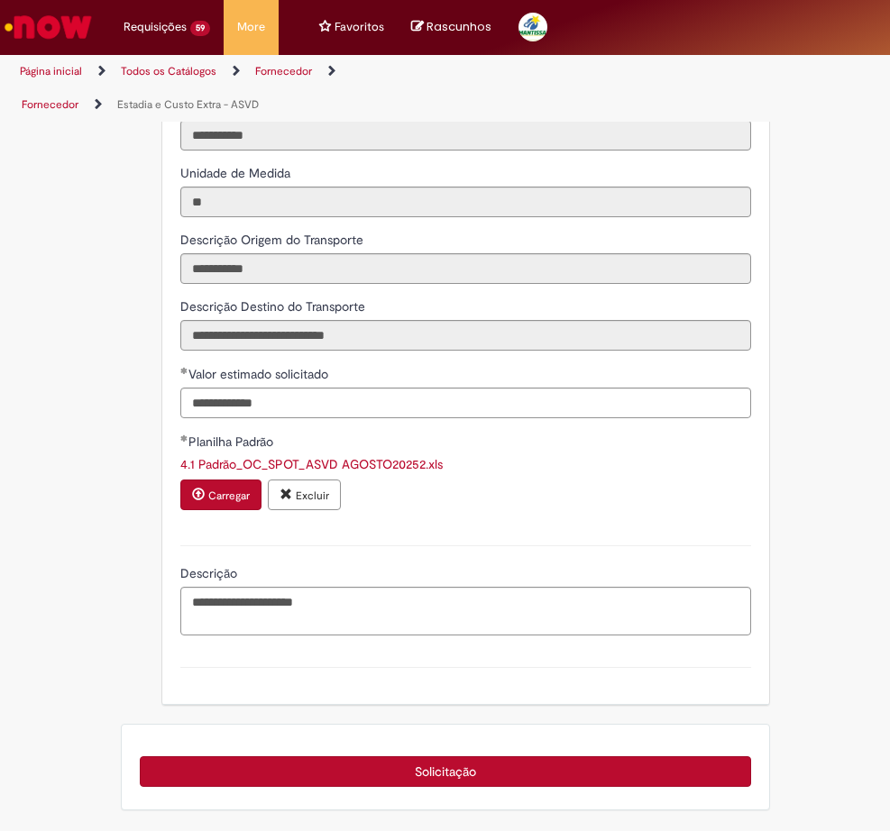
click at [453, 775] on button "Solicitação" at bounding box center [445, 771] width 611 height 31
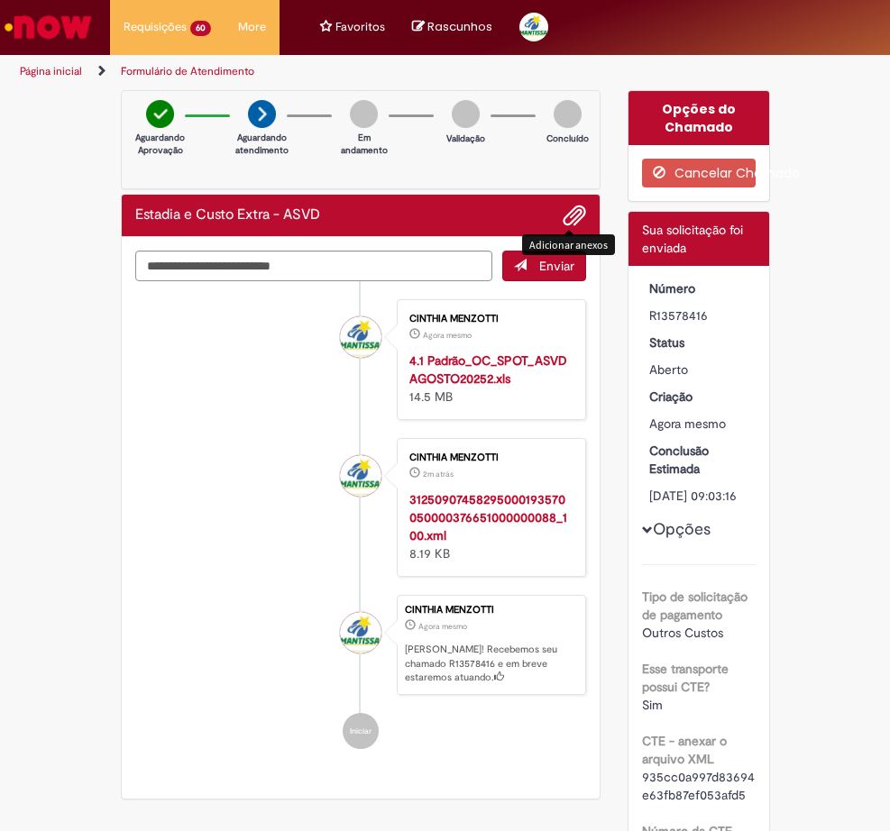
click at [567, 211] on span "Adicionar anexos" at bounding box center [575, 217] width 22 height 22
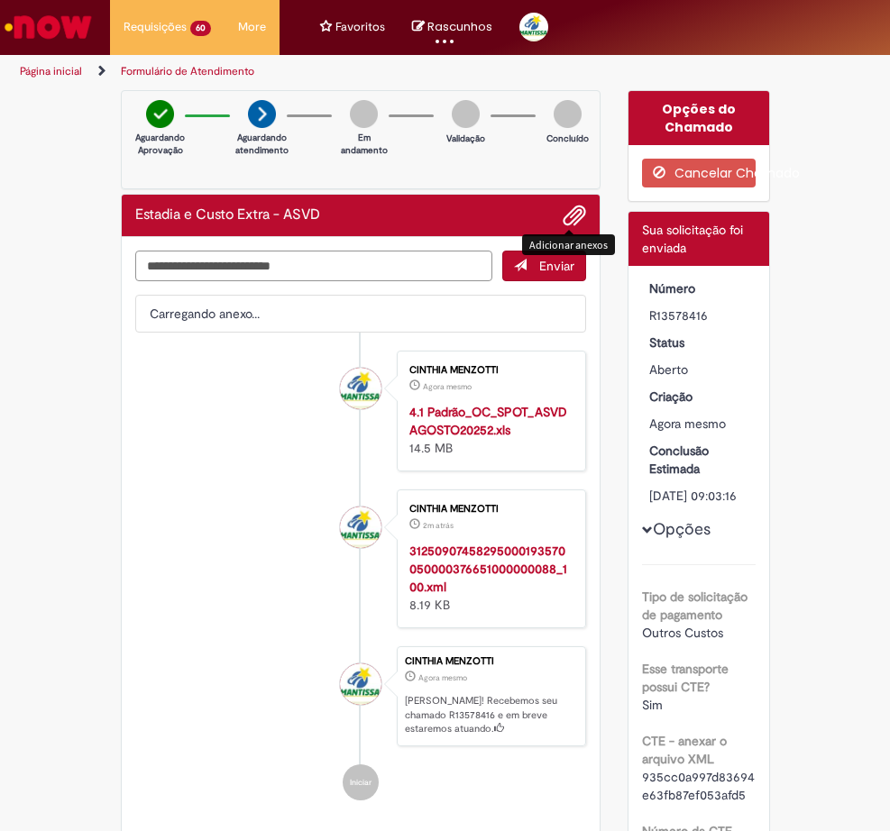
click at [258, 263] on textarea "Digite sua mensagem aqui..." at bounding box center [313, 266] width 357 height 31
type textarea "*"
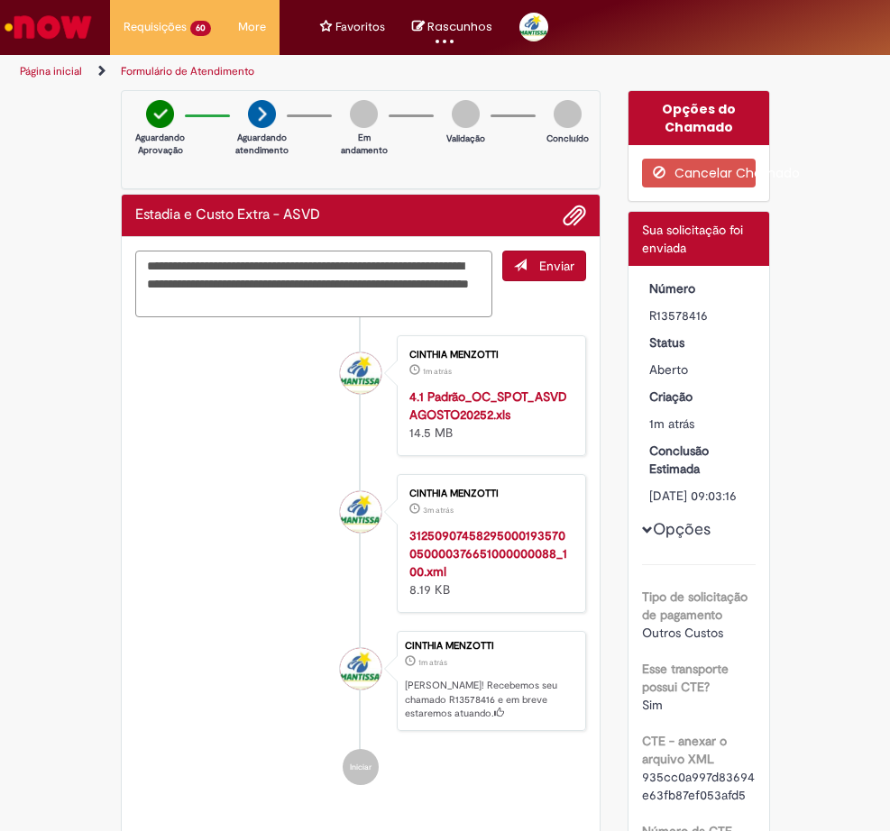
type textarea "**********"
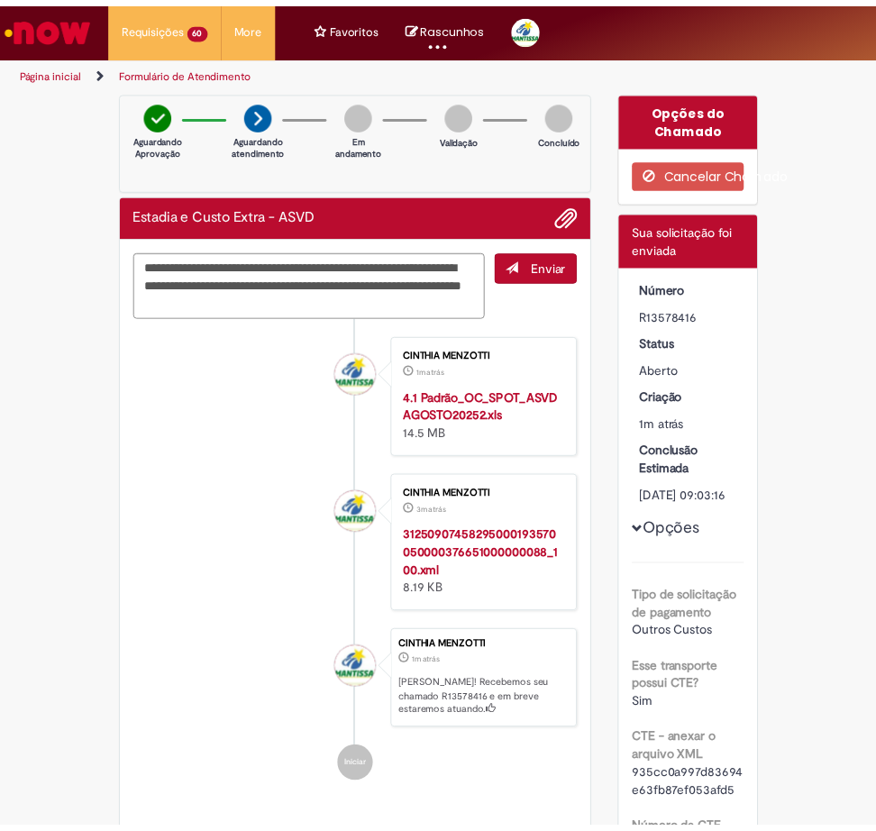
scroll to position [27, 0]
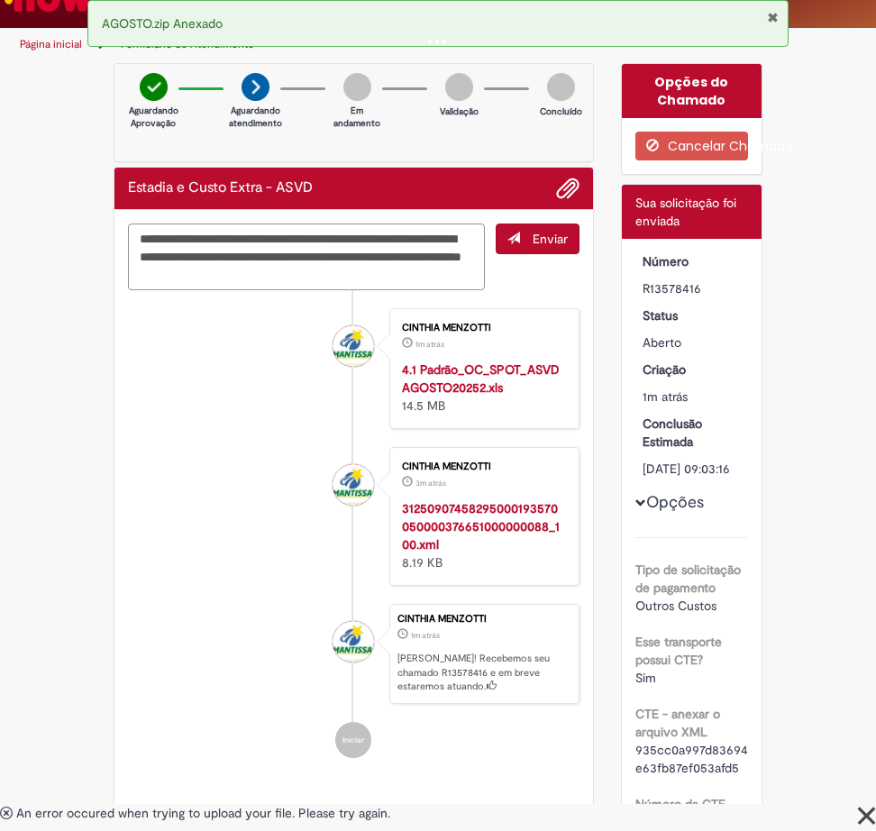
click at [316, 279] on textarea "**********" at bounding box center [306, 257] width 357 height 67
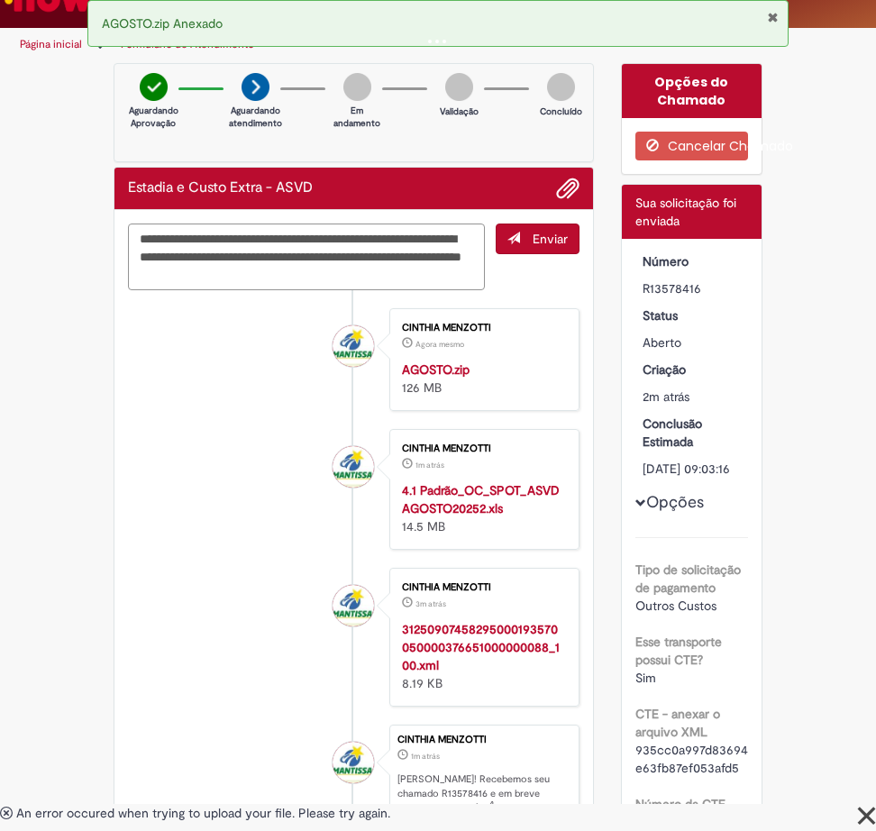
drag, startPoint x: 316, startPoint y: 279, endPoint x: 221, endPoint y: 288, distance: 96.0
click at [221, 287] on textarea "**********" at bounding box center [306, 257] width 357 height 67
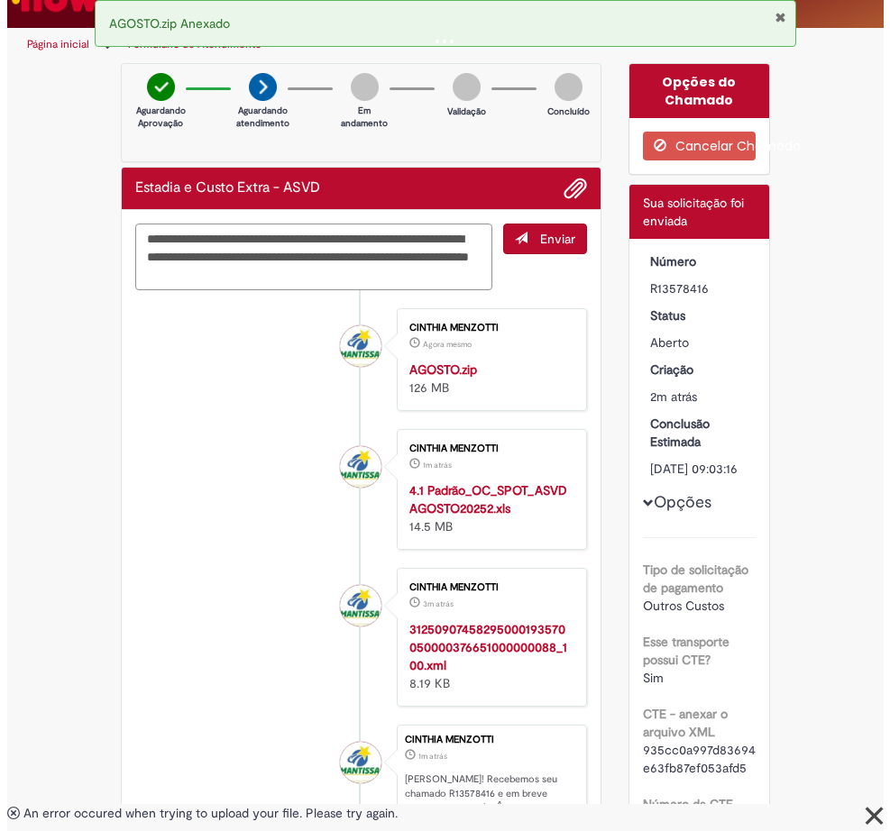
scroll to position [0, 0]
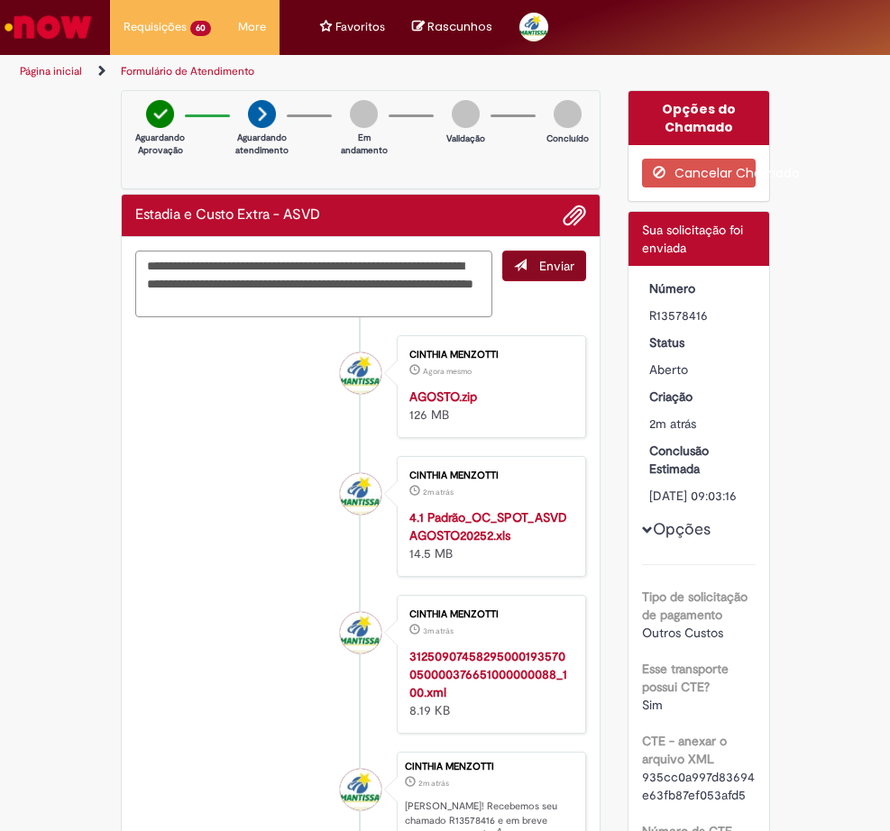
type textarea "**********"
click at [539, 265] on span "Enviar" at bounding box center [556, 266] width 35 height 16
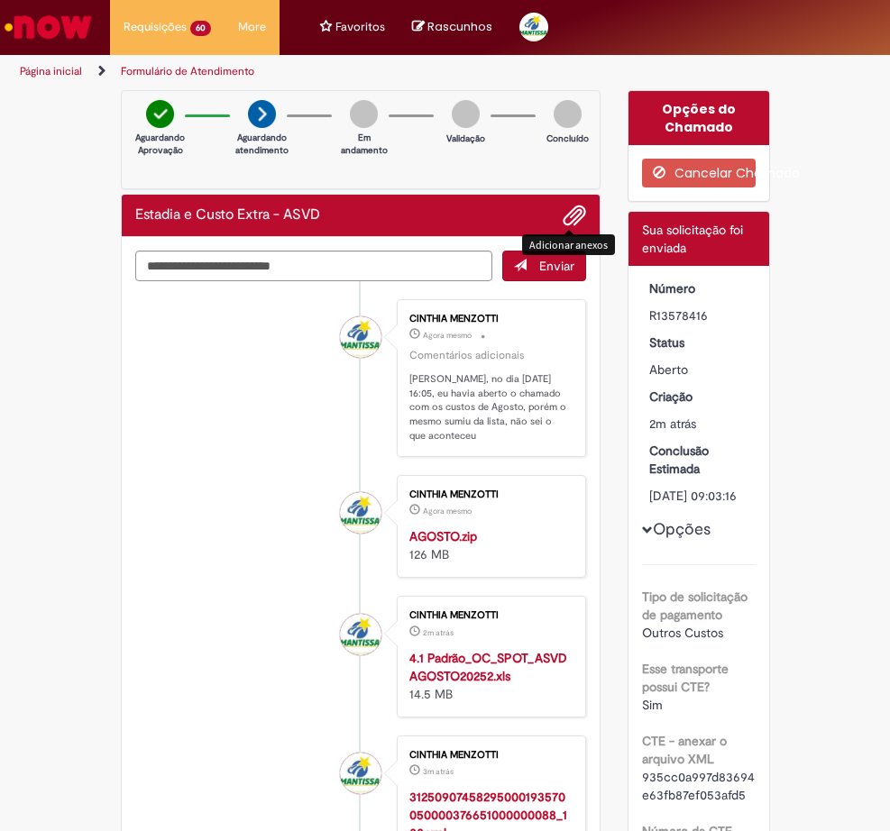
click at [564, 217] on span "Adicionar anexos" at bounding box center [575, 217] width 22 height 22
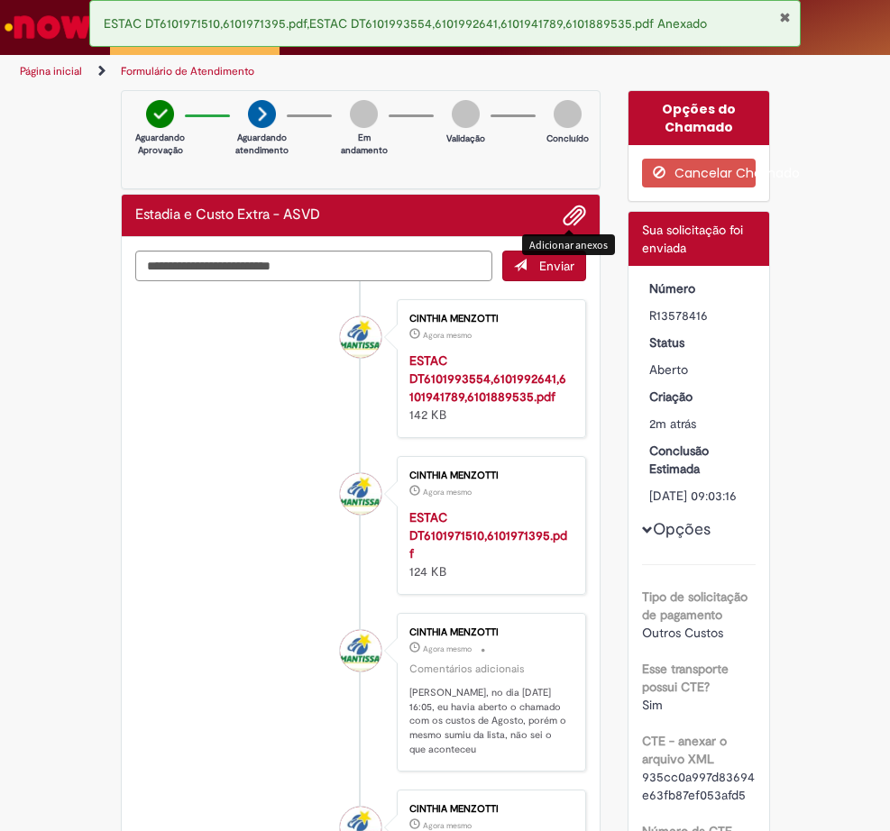
click at [173, 404] on li "CINTHIA MENZOTTI Agora mesmo Agora mesmo ESTAC DT6101993554,6101992641,61019417…" at bounding box center [361, 368] width 452 height 139
click at [784, 11] on button "Fechar Notificação" at bounding box center [785, 17] width 12 height 14
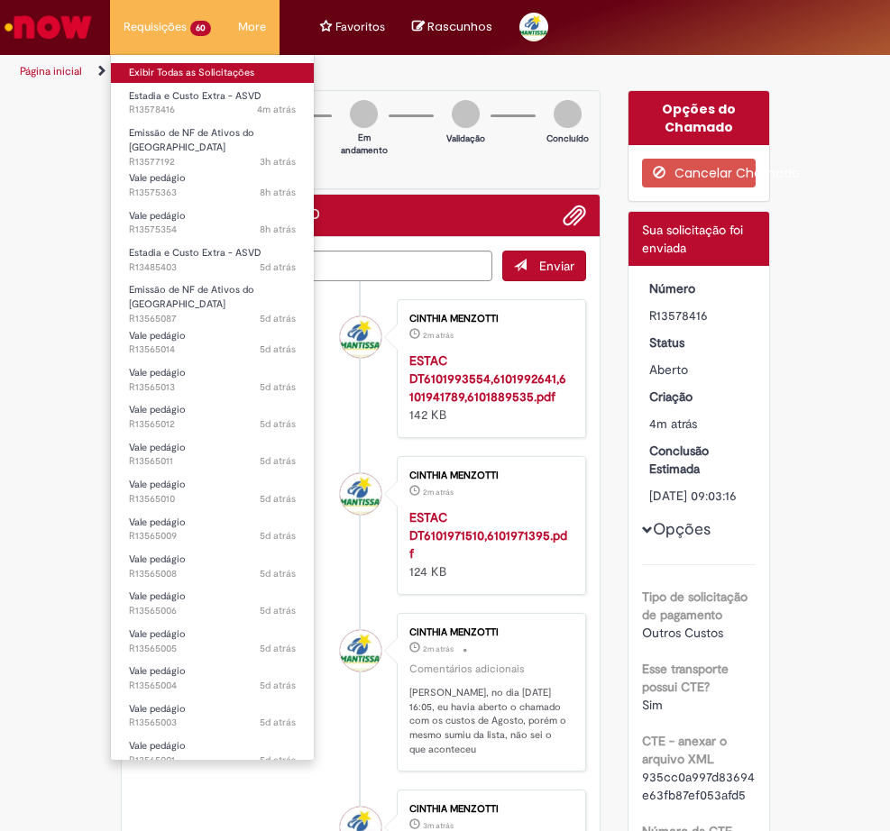
click at [154, 69] on link "Exibir Todas as Solicitações" at bounding box center [212, 73] width 203 height 20
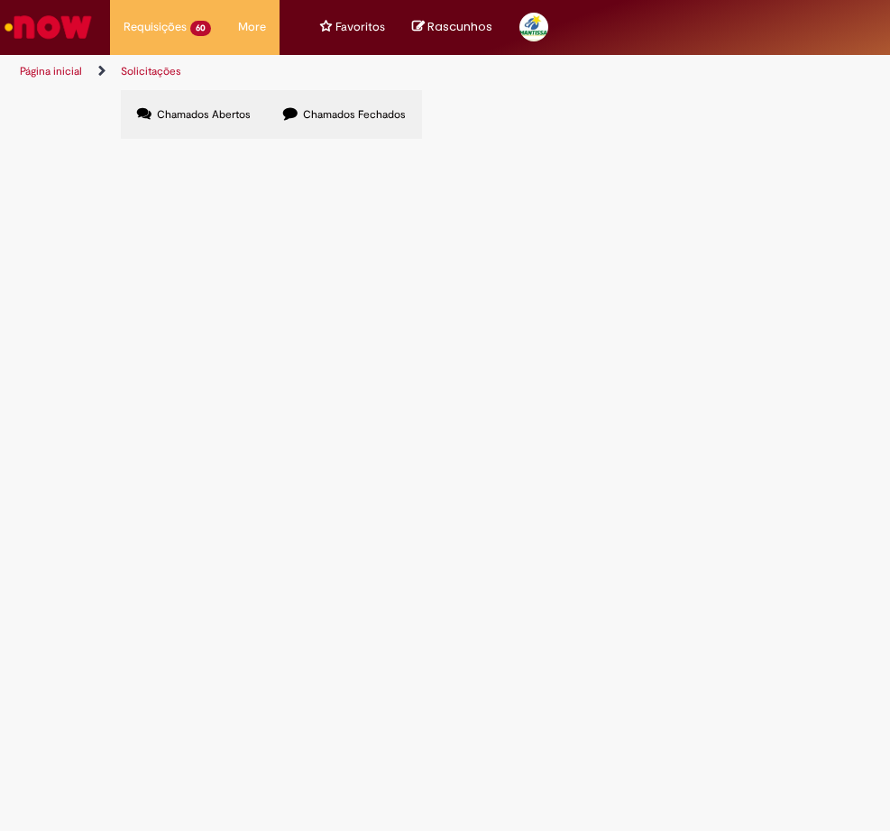
scroll to position [111, 0]
click at [0, 0] on link "2" at bounding box center [0, 0] width 0 height 0
click at [0, 0] on link "3" at bounding box center [0, 0] width 0 height 0
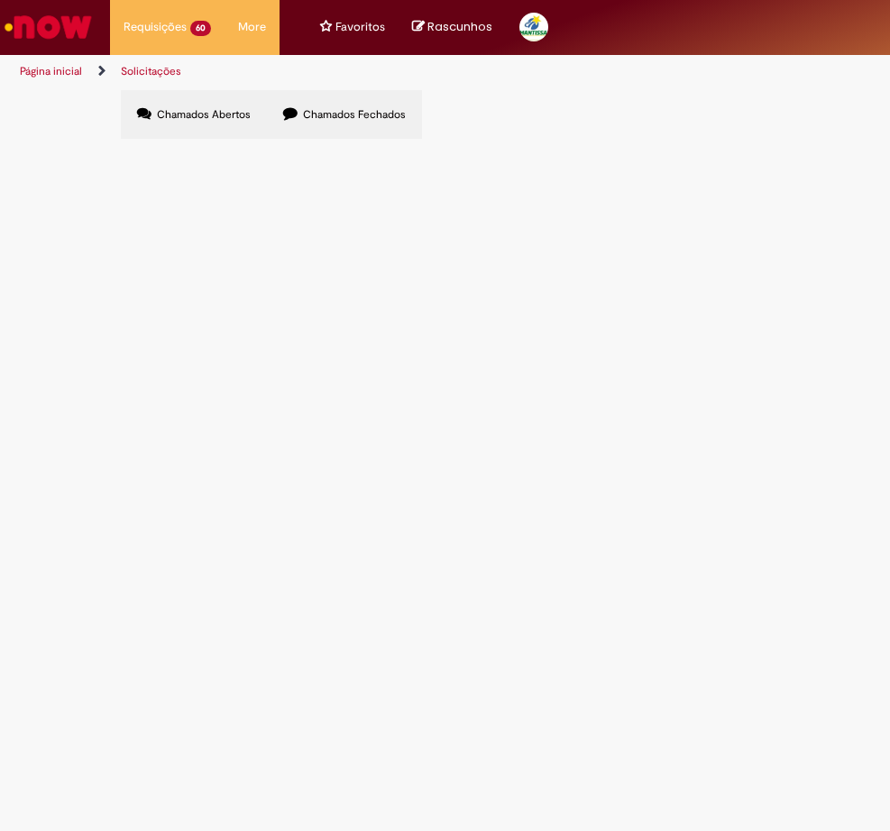
click at [0, 0] on link "2" at bounding box center [0, 0] width 0 height 0
drag, startPoint x: 196, startPoint y: 764, endPoint x: 224, endPoint y: 766, distance: 28.0
click at [0, 0] on link "1" at bounding box center [0, 0] width 0 height 0
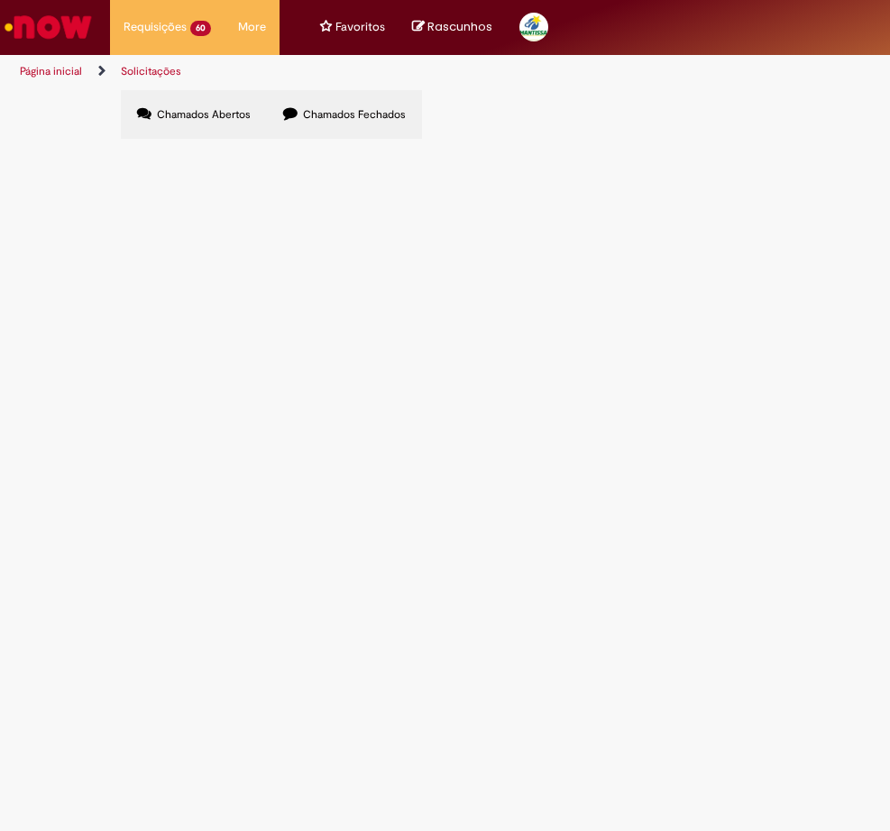
click at [0, 0] on link "2" at bounding box center [0, 0] width 0 height 0
click at [0, 0] on link "3" at bounding box center [0, 0] width 0 height 0
click at [0, 0] on link "1" at bounding box center [0, 0] width 0 height 0
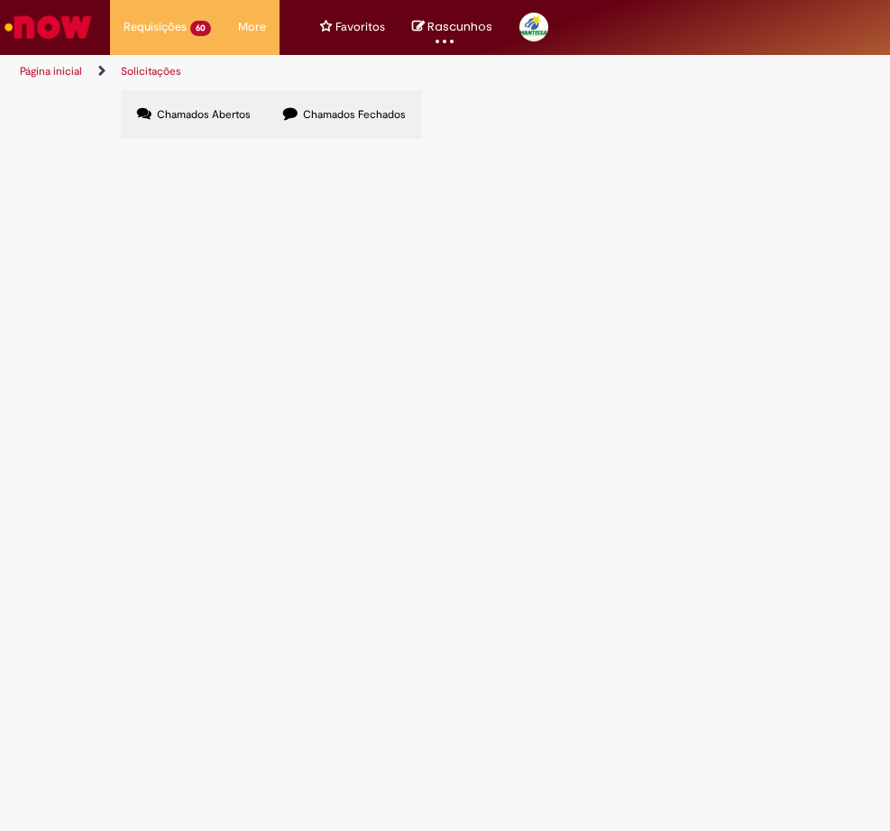
scroll to position [0, 0]
click at [0, 0] on span "Estadia e Custo Extra - ASVD" at bounding box center [0, 0] width 0 height 0
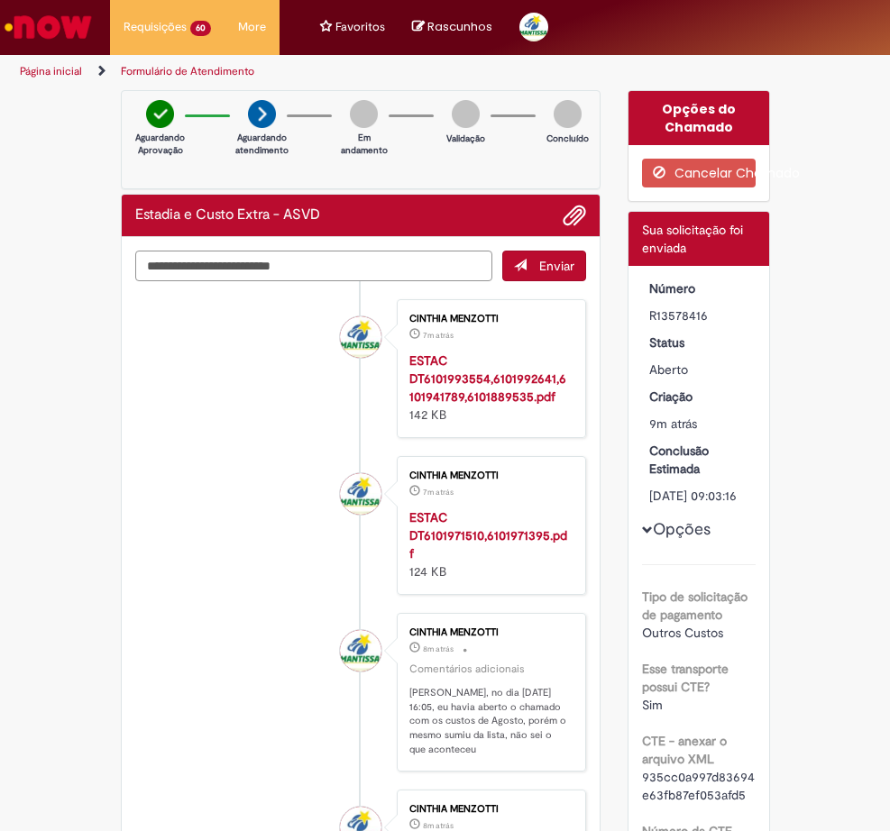
click at [307, 265] on textarea "Digite sua mensagem aqui..." at bounding box center [313, 266] width 357 height 31
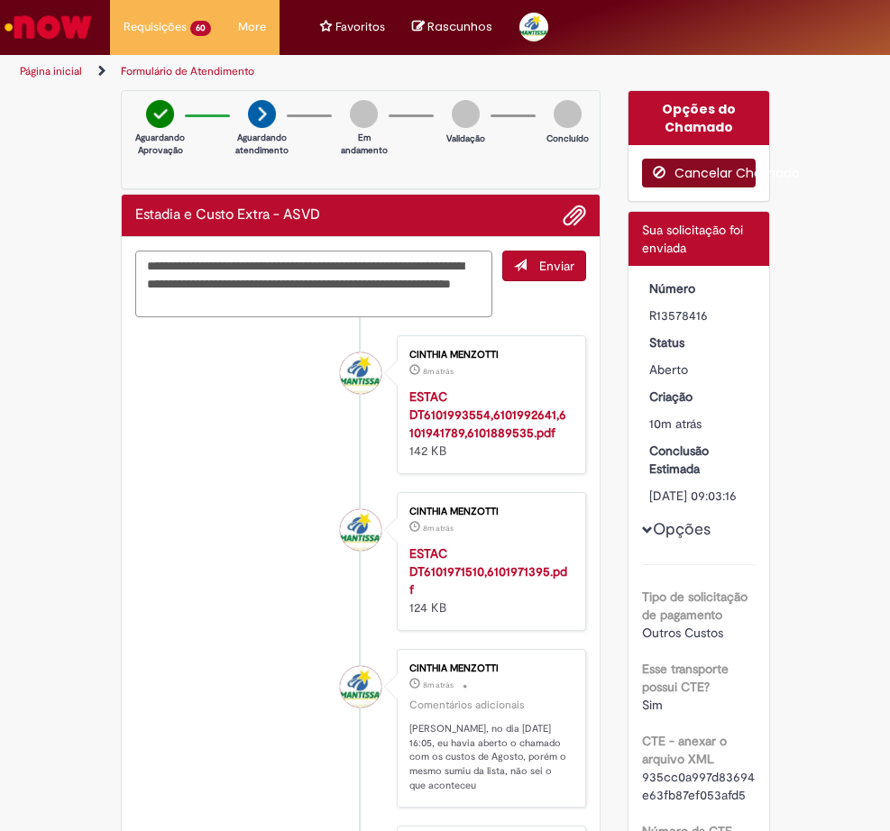
type textarea "**********"
click at [684, 167] on button "Cancelar Chamado" at bounding box center [699, 173] width 114 height 29
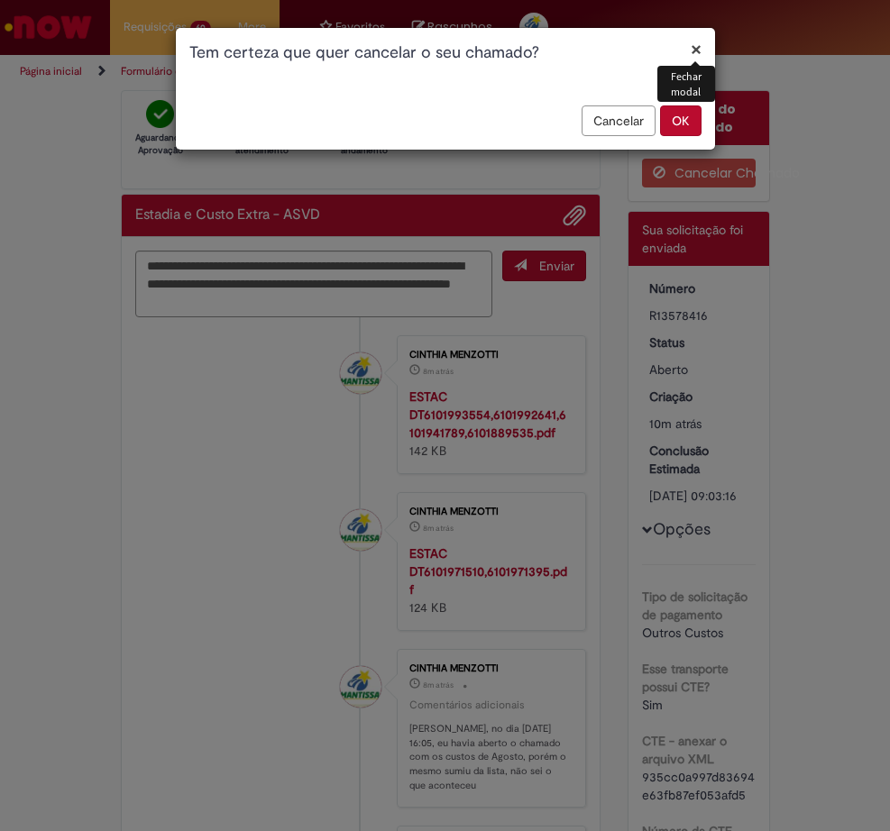
click at [673, 118] on button "OK" at bounding box center [680, 120] width 41 height 31
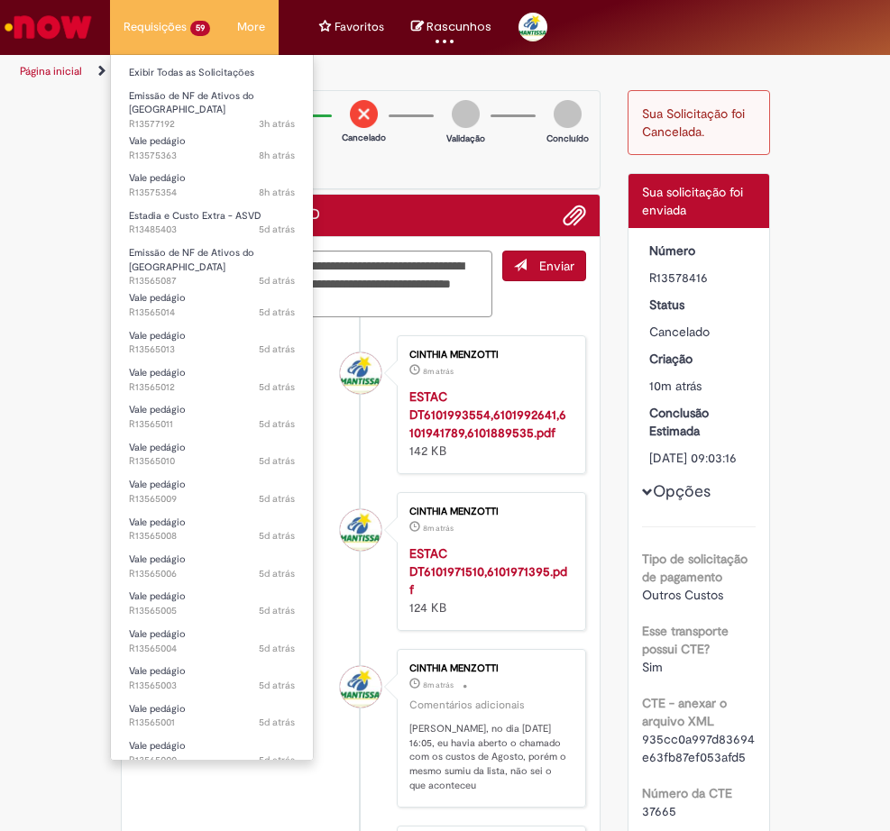
click at [145, 60] on li "Exibir Todas as Solicitações" at bounding box center [212, 71] width 202 height 23
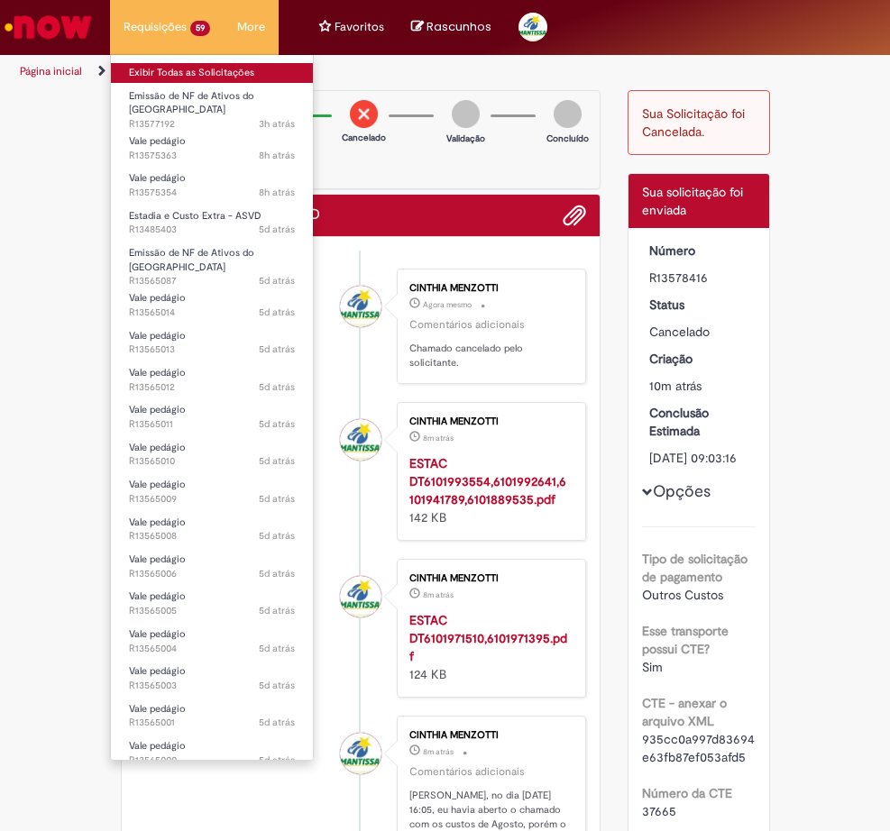
click at [142, 72] on link "Exibir Todas as Solicitações" at bounding box center [212, 73] width 202 height 20
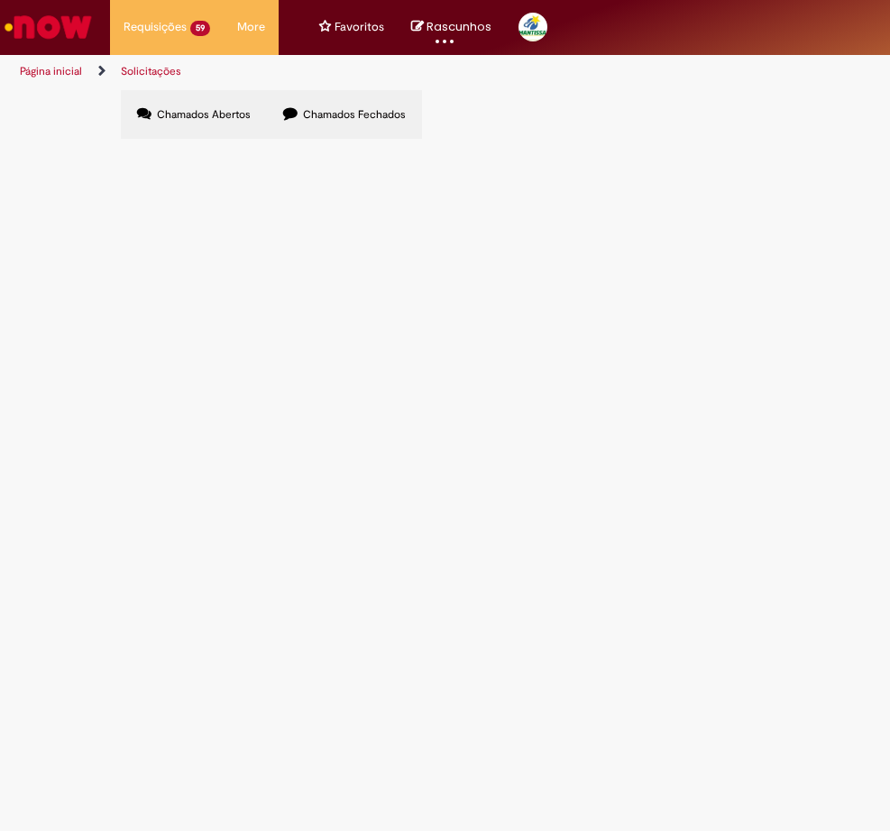
click at [362, 125] on label "Chamados Fechados" at bounding box center [344, 114] width 155 height 49
click at [0, 0] on input "Pesquisar" at bounding box center [0, 0] width 0 height 0
type input "****"
click at [0, 0] on span "Pesquisar" at bounding box center [0, 0] width 0 height 0
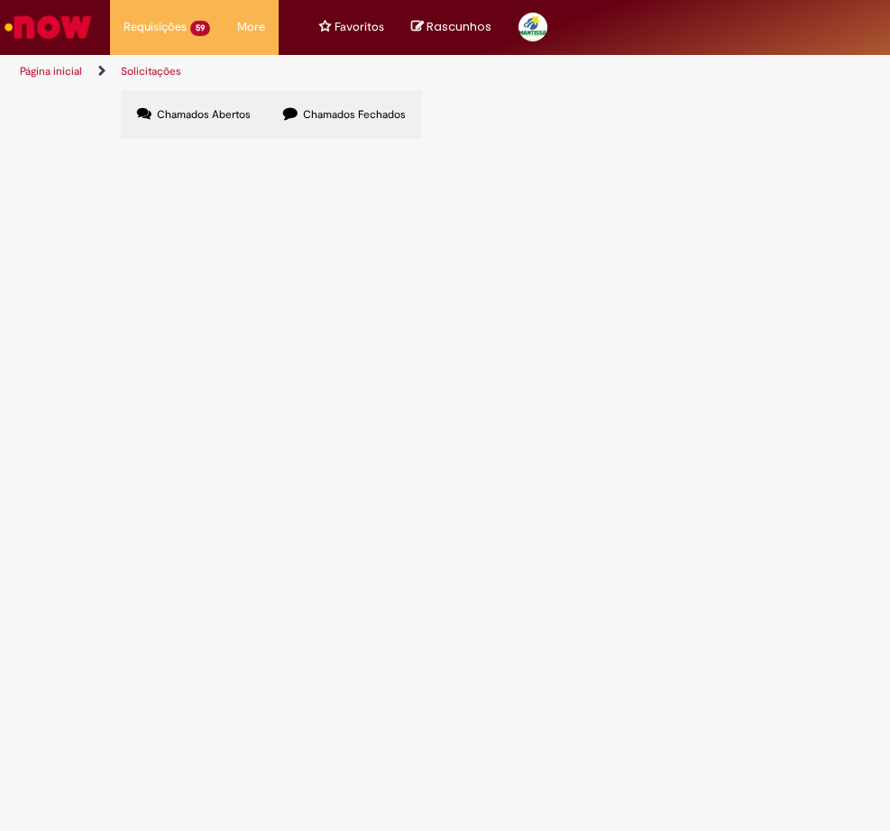
click at [0, 0] on link at bounding box center [0, 0] width 0 height 0
click at [201, 123] on label "Chamados Abertos" at bounding box center [194, 114] width 146 height 49
click at [324, 104] on label "Chamados Fechados" at bounding box center [344, 114] width 155 height 49
click at [0, 0] on th "Encerrado" at bounding box center [0, 0] width 0 height 0
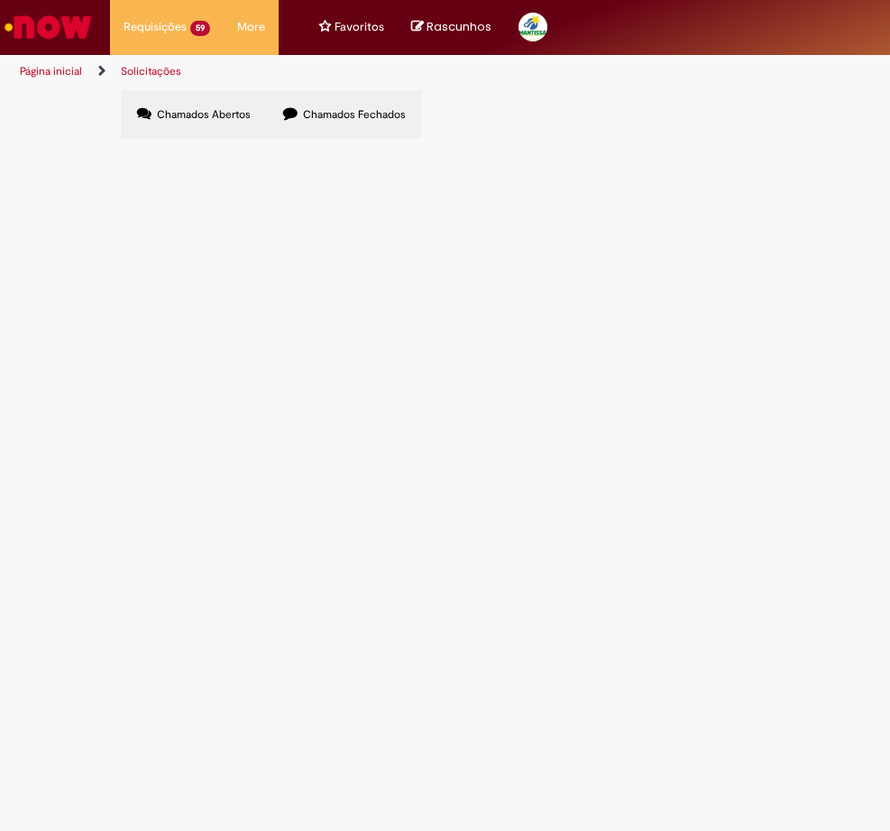
click at [0, 0] on th "Encerrado" at bounding box center [0, 0] width 0 height 0
click at [204, 111] on span "Chamados Abertos" at bounding box center [204, 114] width 94 height 14
click at [48, 39] on img "Ir para a Homepage" at bounding box center [48, 27] width 93 height 36
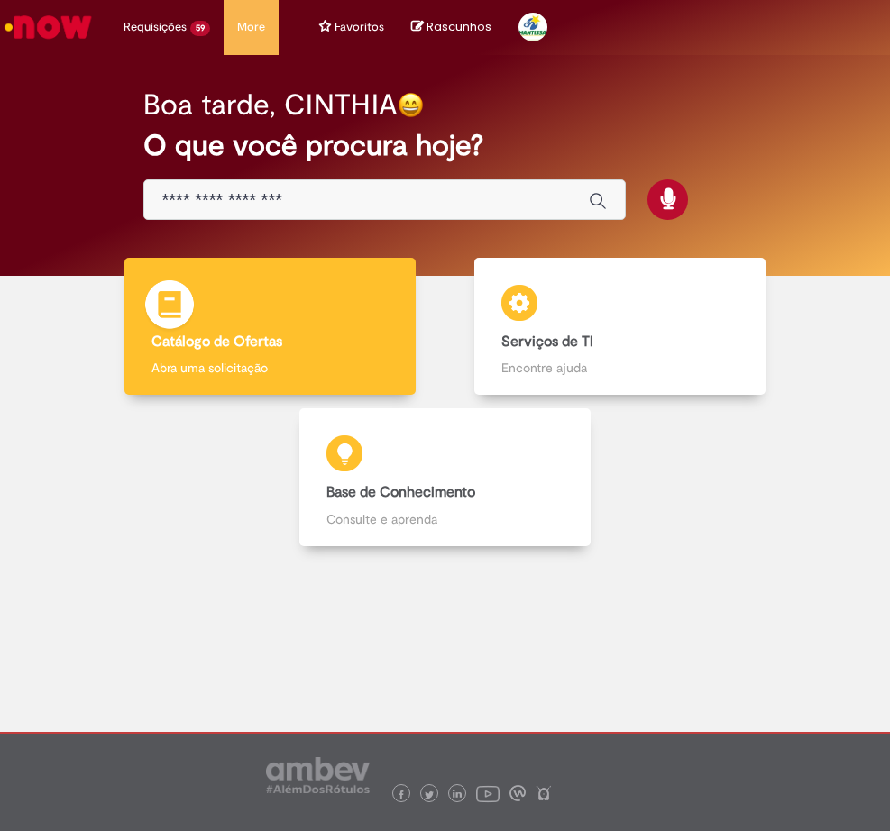
click at [175, 326] on img at bounding box center [169, 307] width 54 height 54
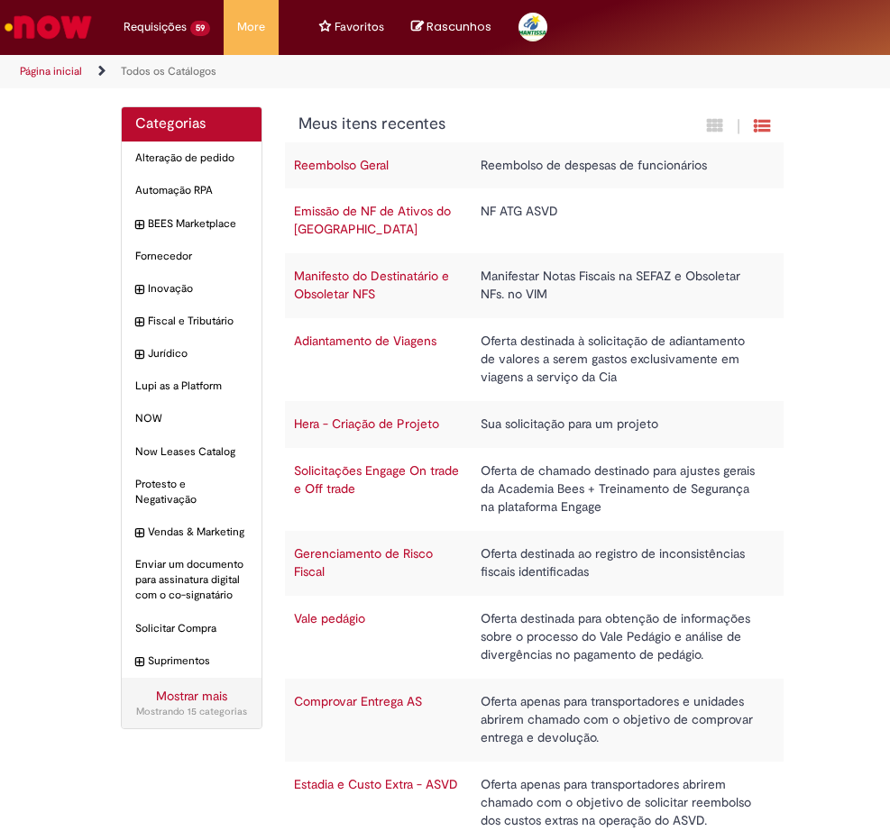
click at [316, 791] on link "Estadia e Custo Extra - ASVD" at bounding box center [376, 784] width 164 height 16
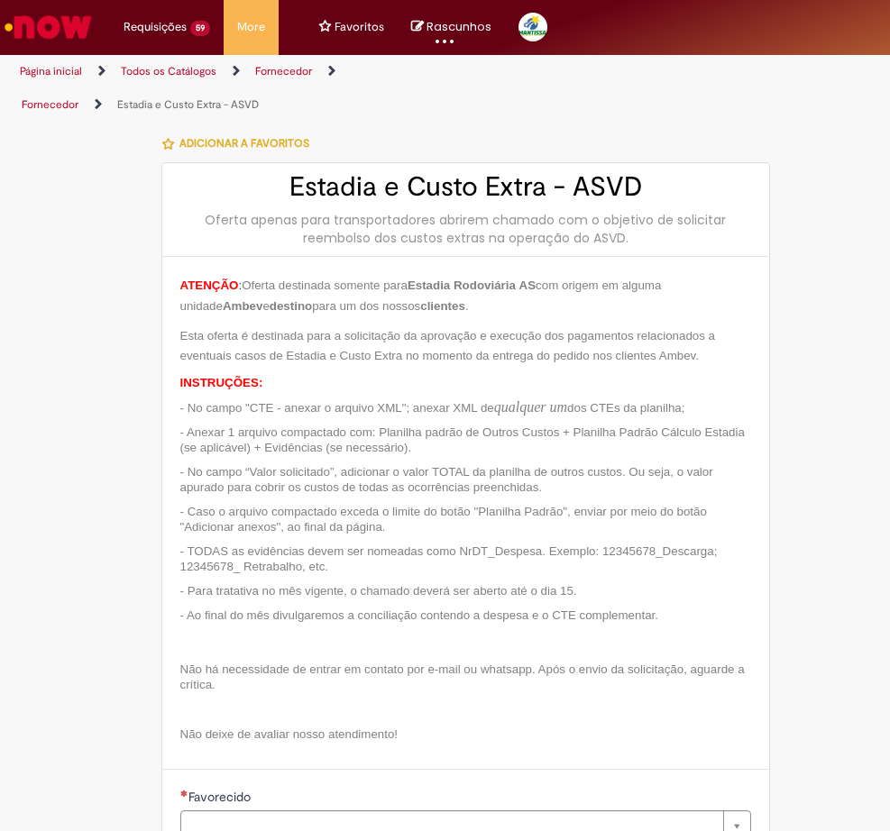
type input "**********"
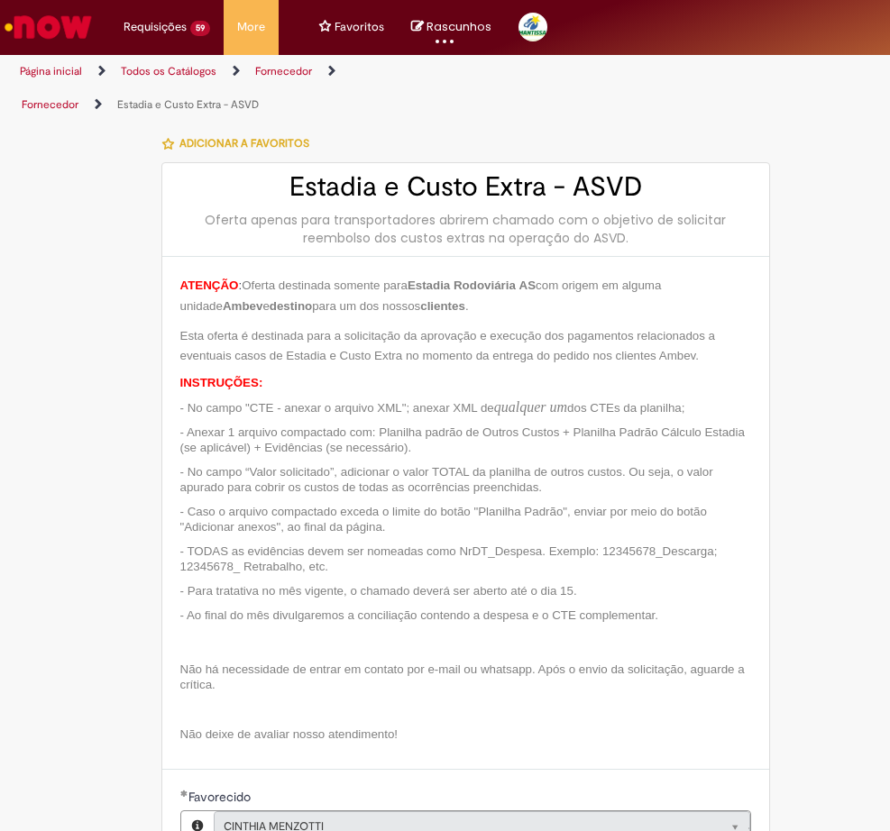
type input "**********"
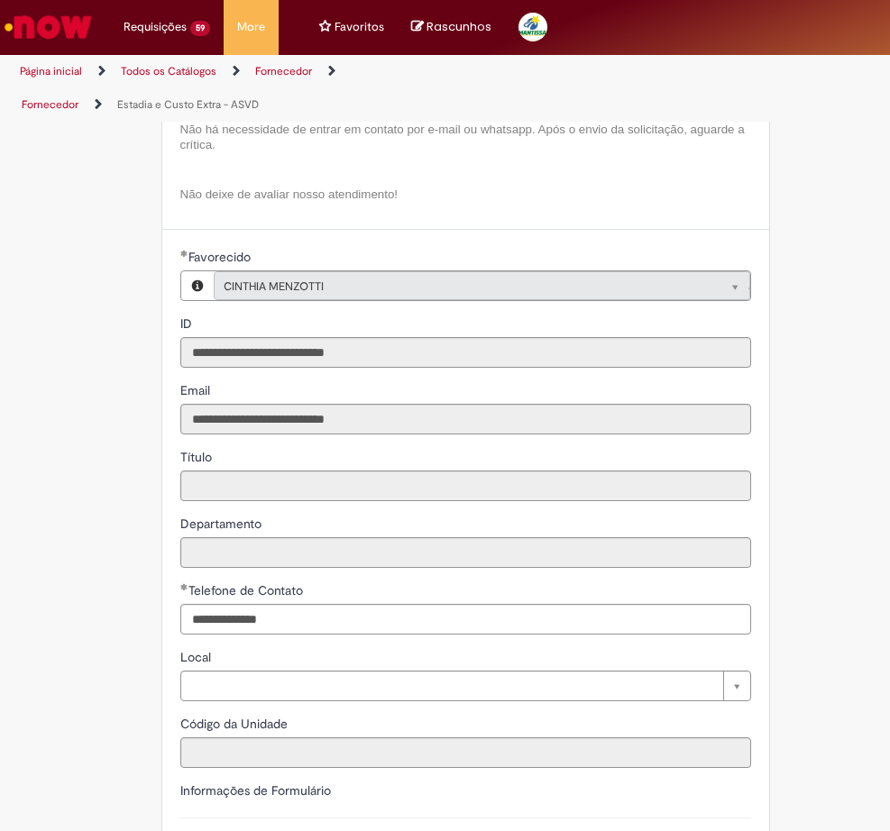
scroll to position [902, 0]
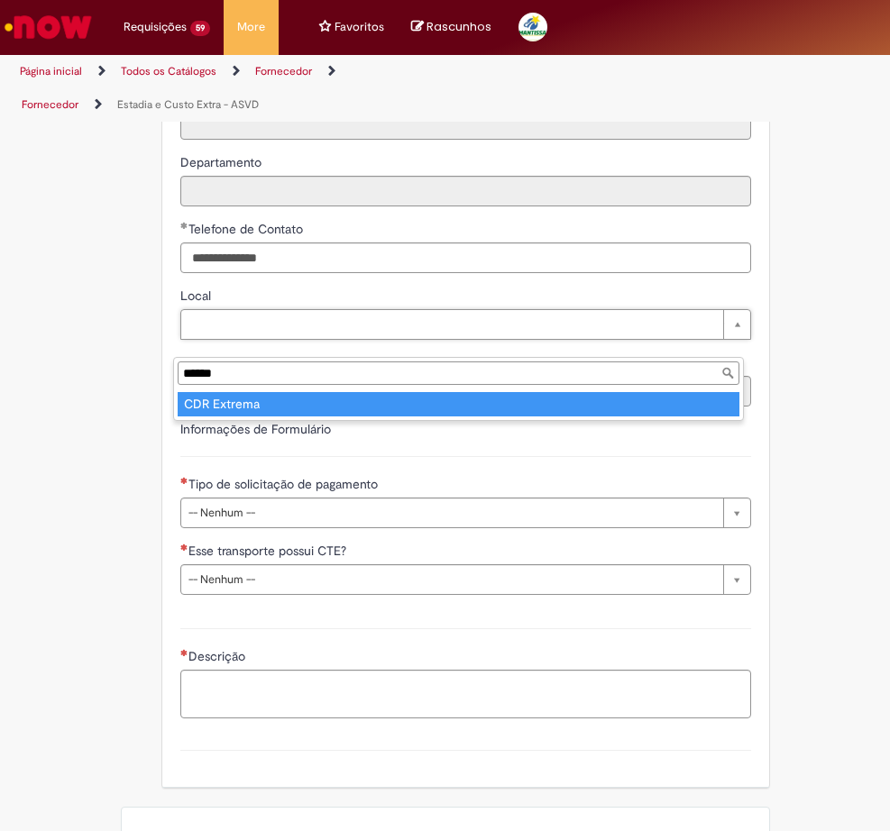
type input "******"
type input "**********"
type input "****"
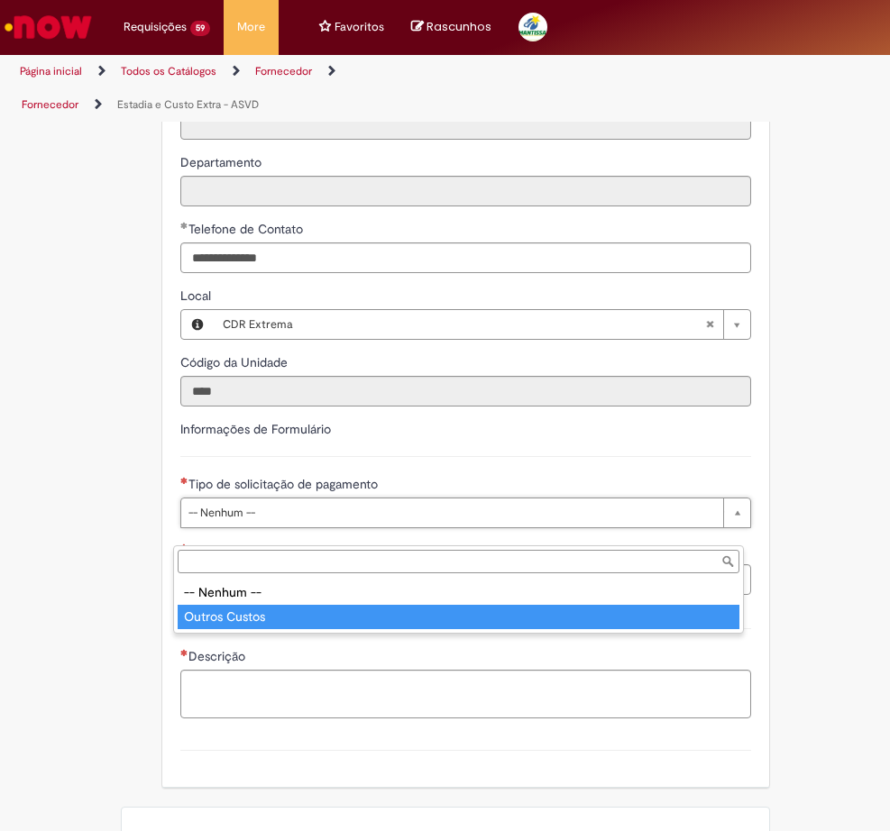
type input "**********"
select select "**********"
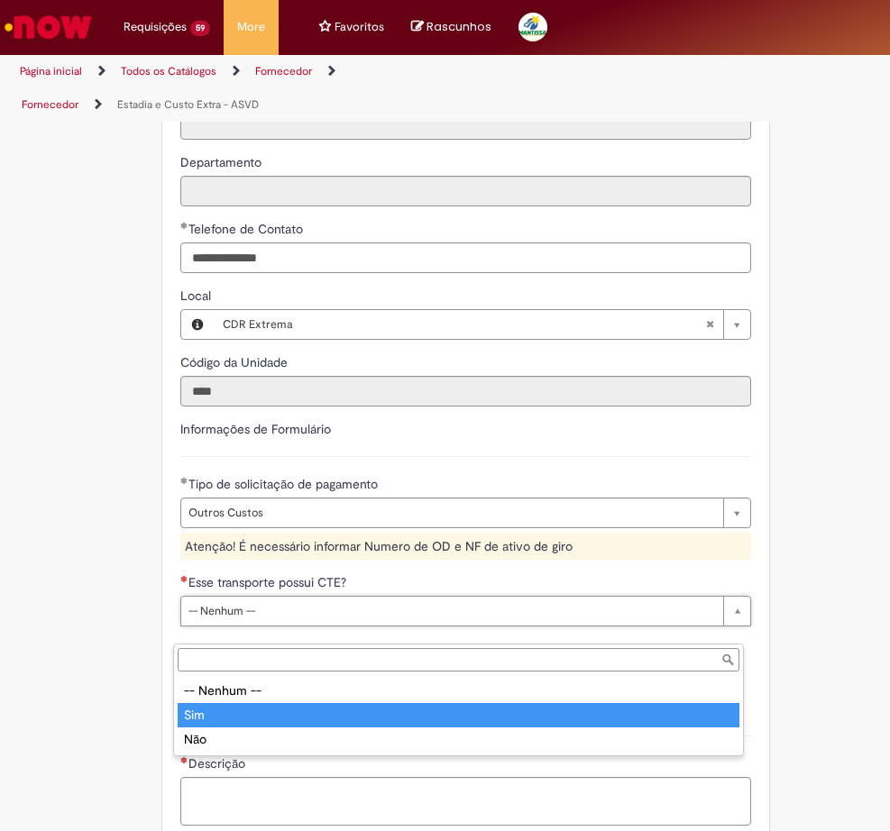
type input "***"
select select "***"
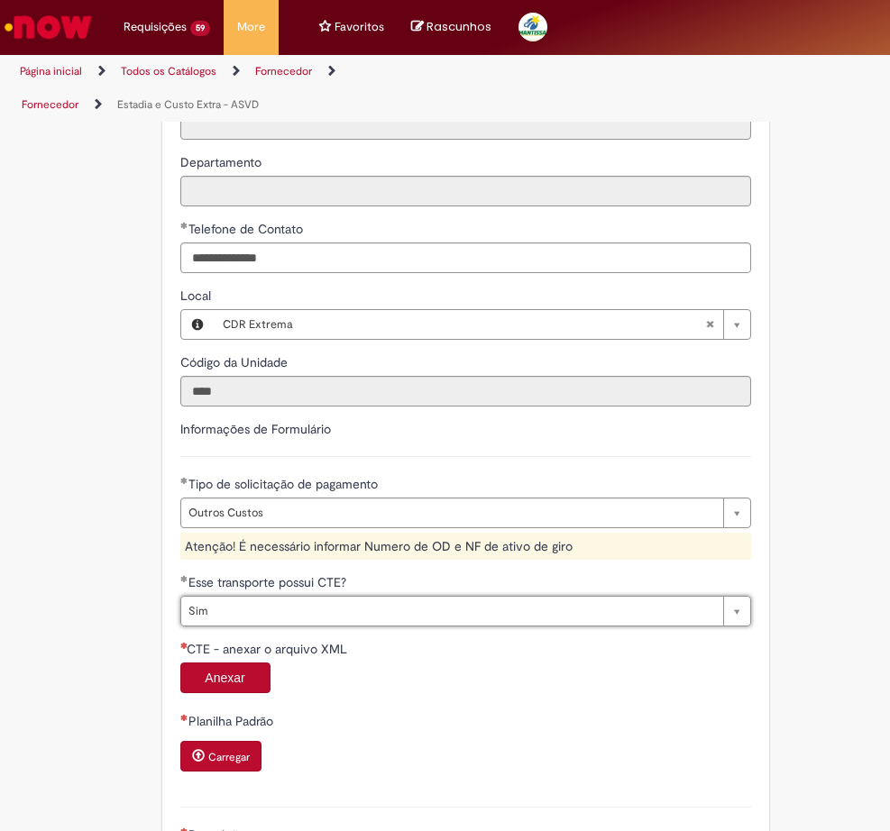
click at [233, 692] on button "Anexar" at bounding box center [225, 678] width 90 height 31
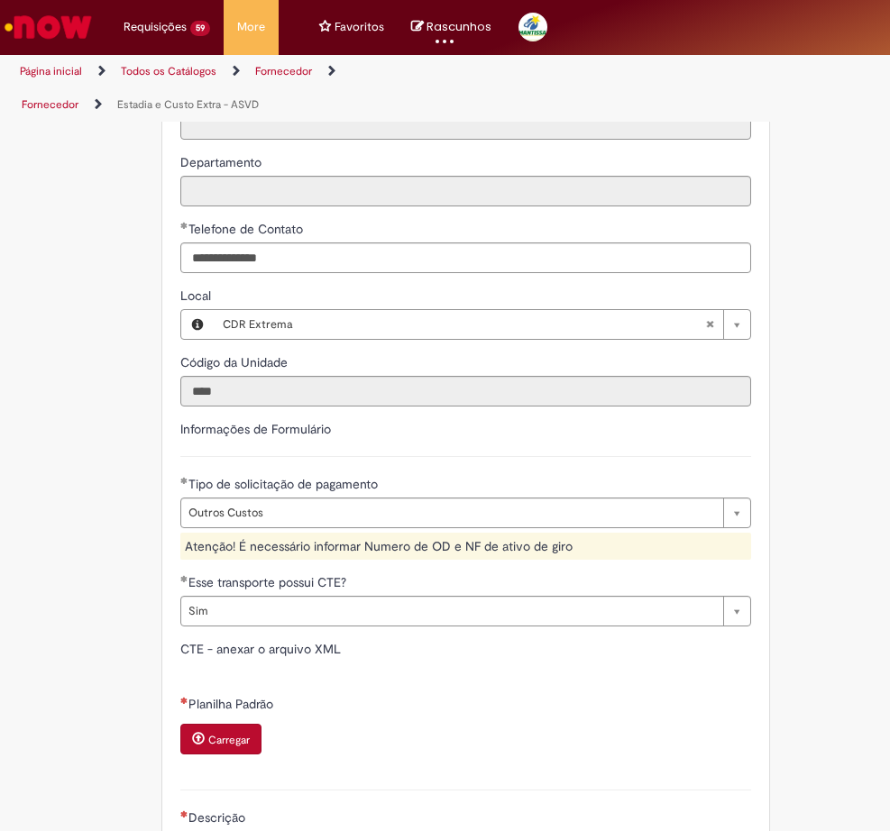
type input "*****"
type input "**********"
type input "******"
type input "**********"
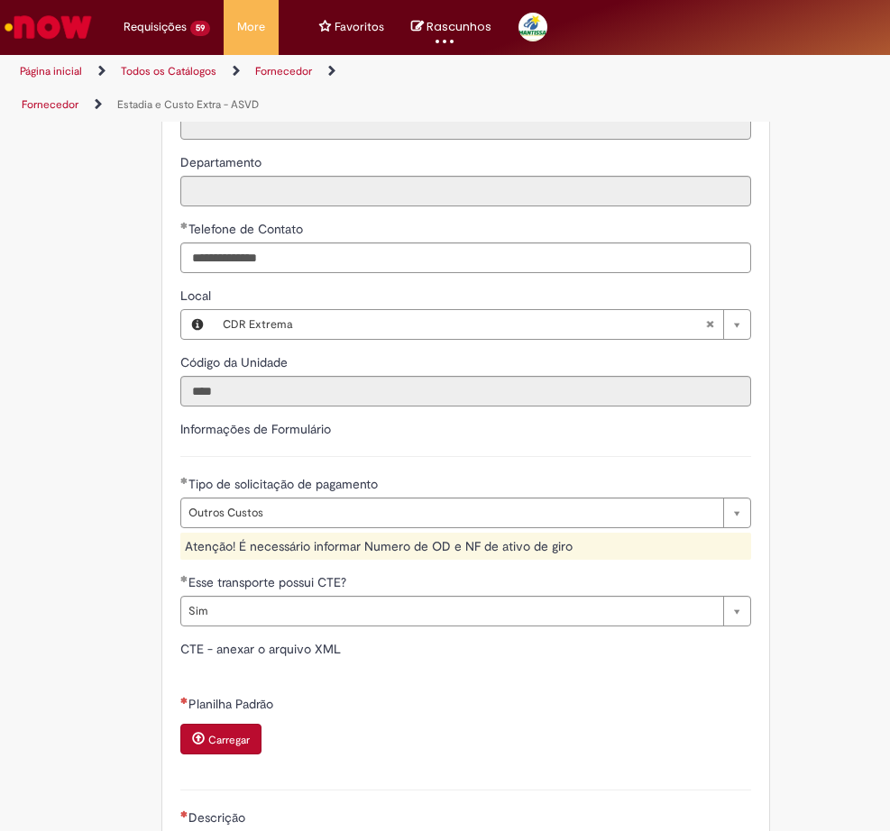
type input "**********"
type input "**"
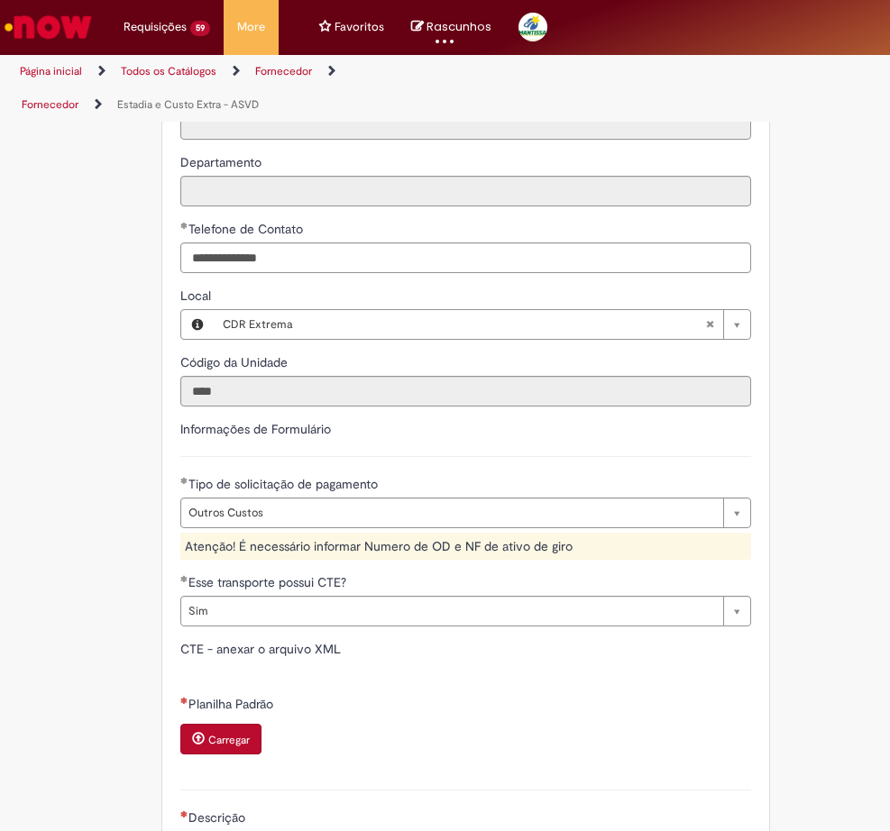
type input "**********"
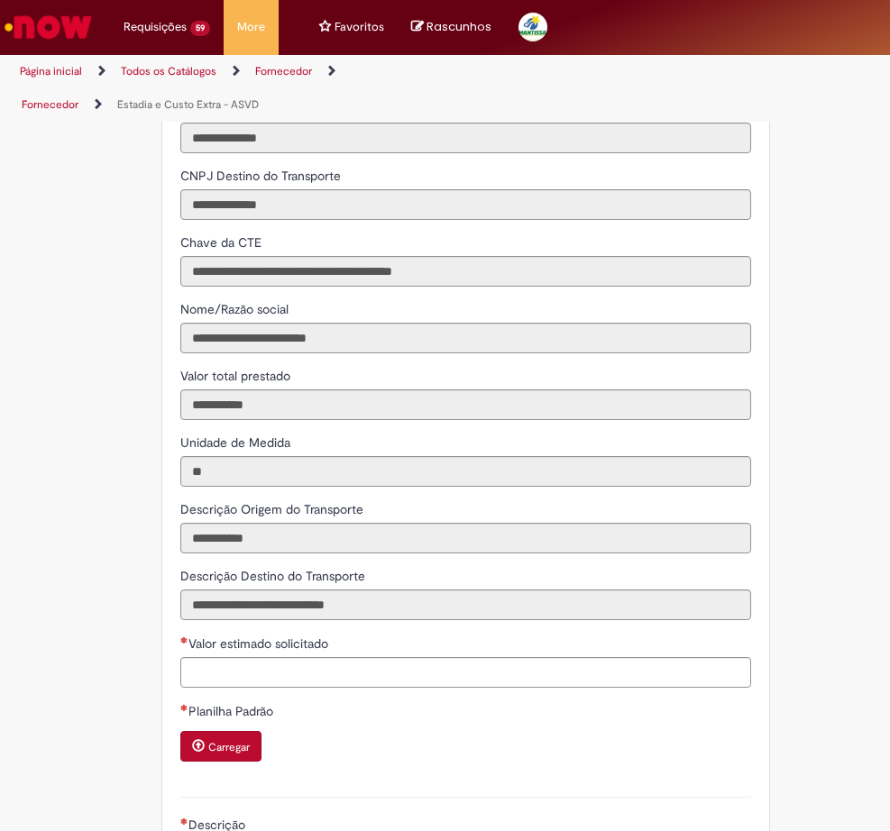
scroll to position [2155, 0]
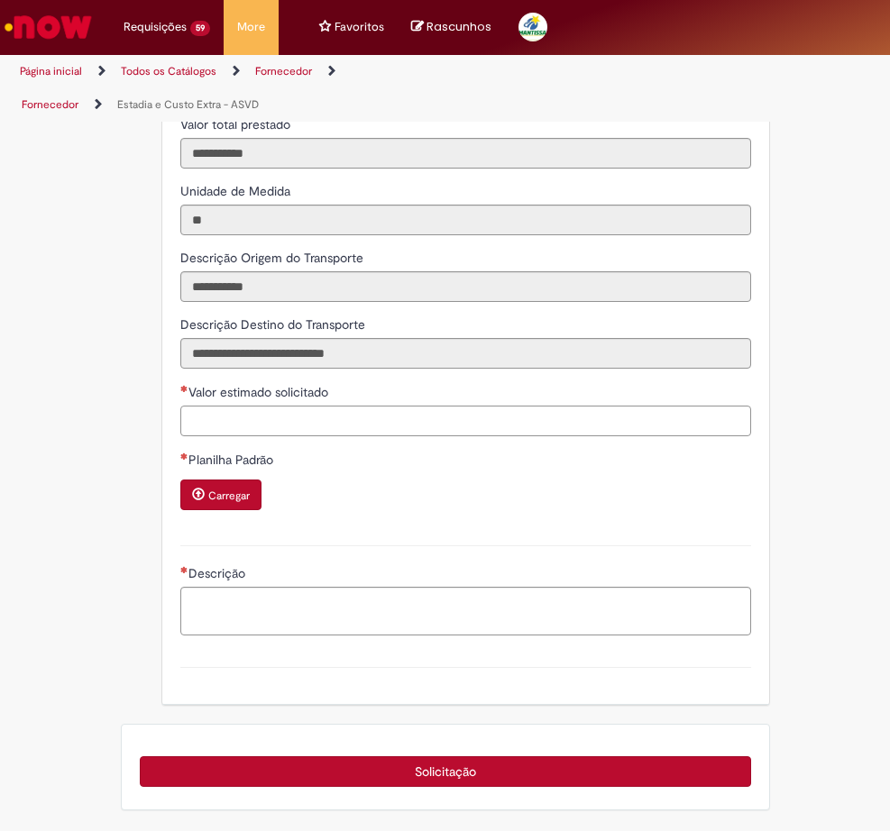
click at [189, 417] on input "Valor estimado solicitado" at bounding box center [465, 421] width 571 height 31
click at [201, 421] on input "Valor estimado solicitado" at bounding box center [465, 421] width 571 height 31
type input "**********"
click at [208, 499] on small "Carregar" at bounding box center [228, 496] width 41 height 14
click at [193, 606] on textarea "Descrição" at bounding box center [465, 611] width 571 height 49
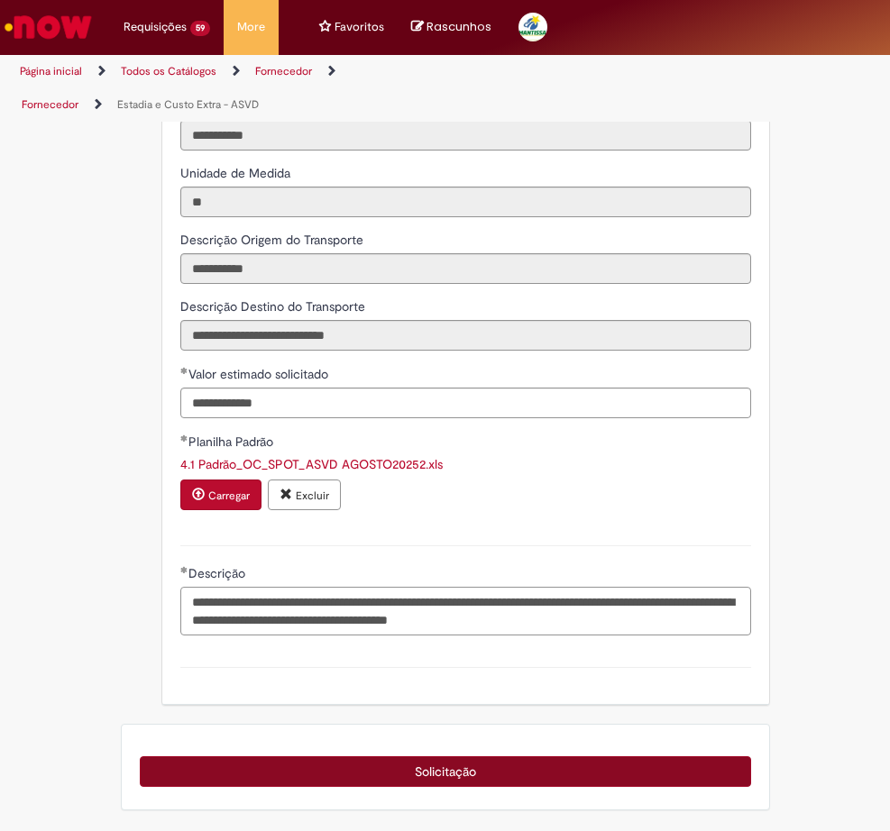
type textarea "**********"
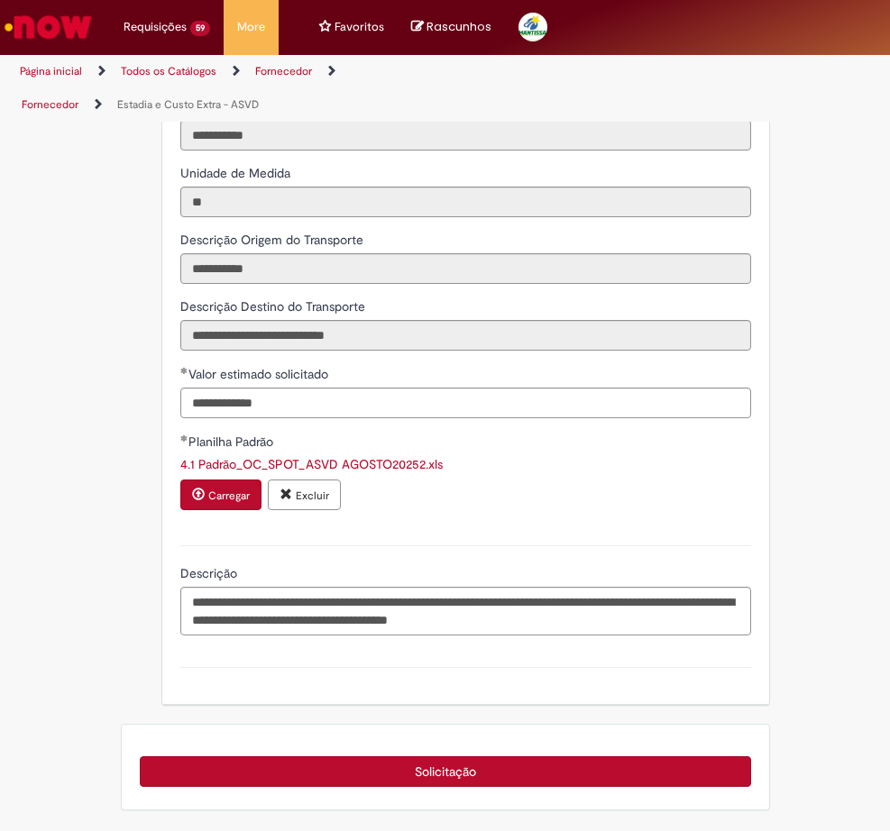
click at [460, 787] on button "Solicitação" at bounding box center [445, 771] width 611 height 31
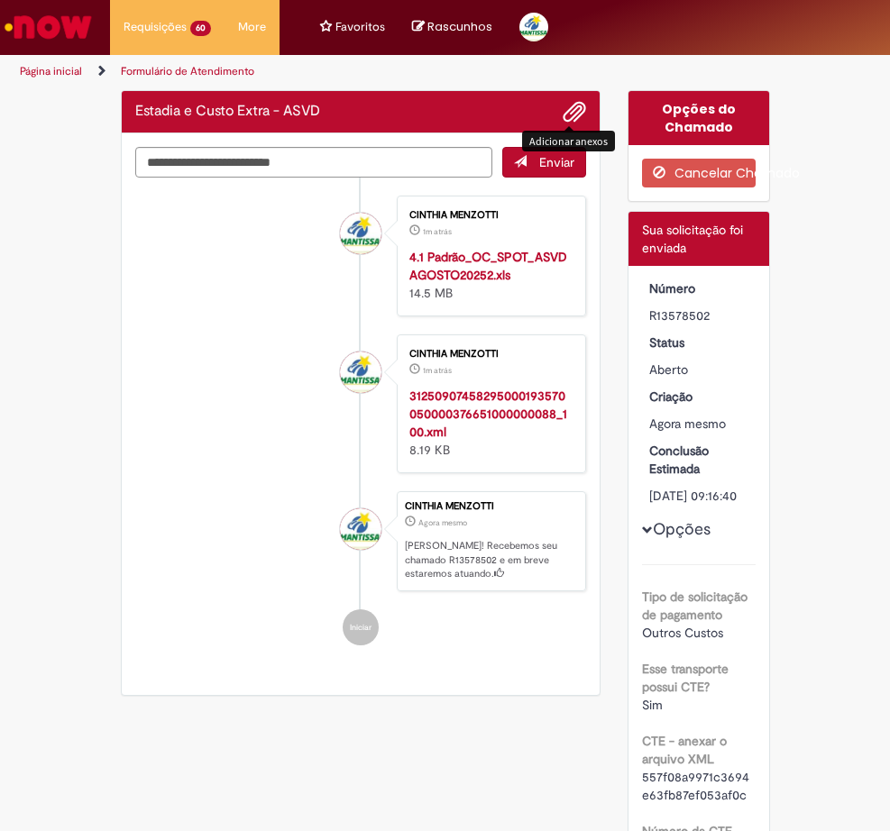
click at [574, 111] on span "Adicionar anexos" at bounding box center [575, 113] width 22 height 22
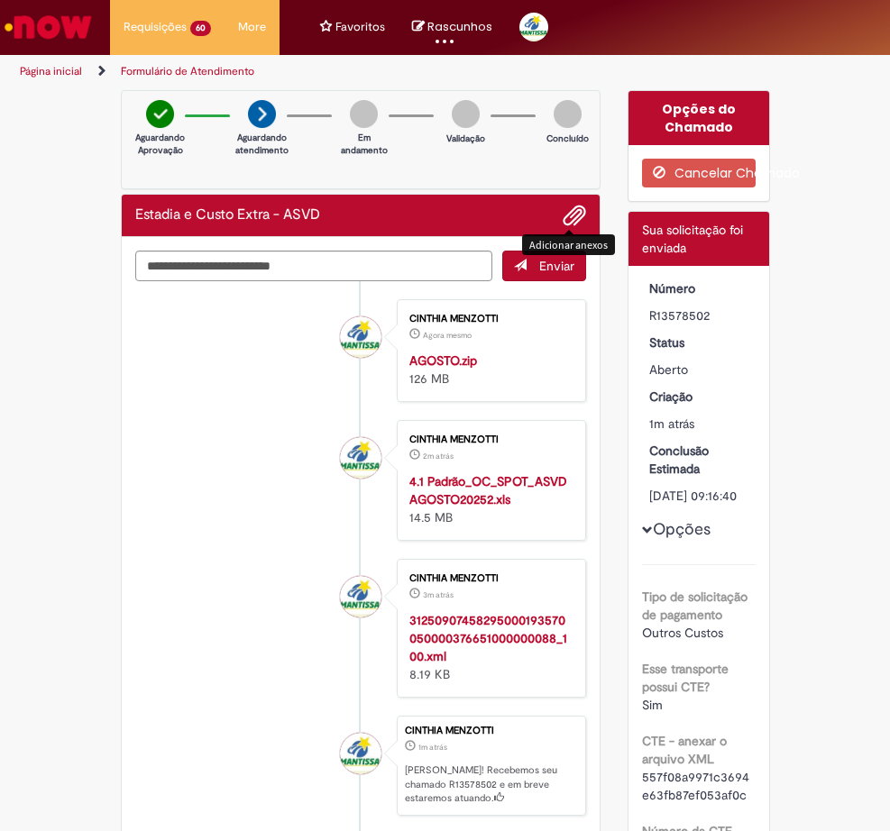
click at [574, 218] on span "Adicionar anexos" at bounding box center [575, 217] width 22 height 22
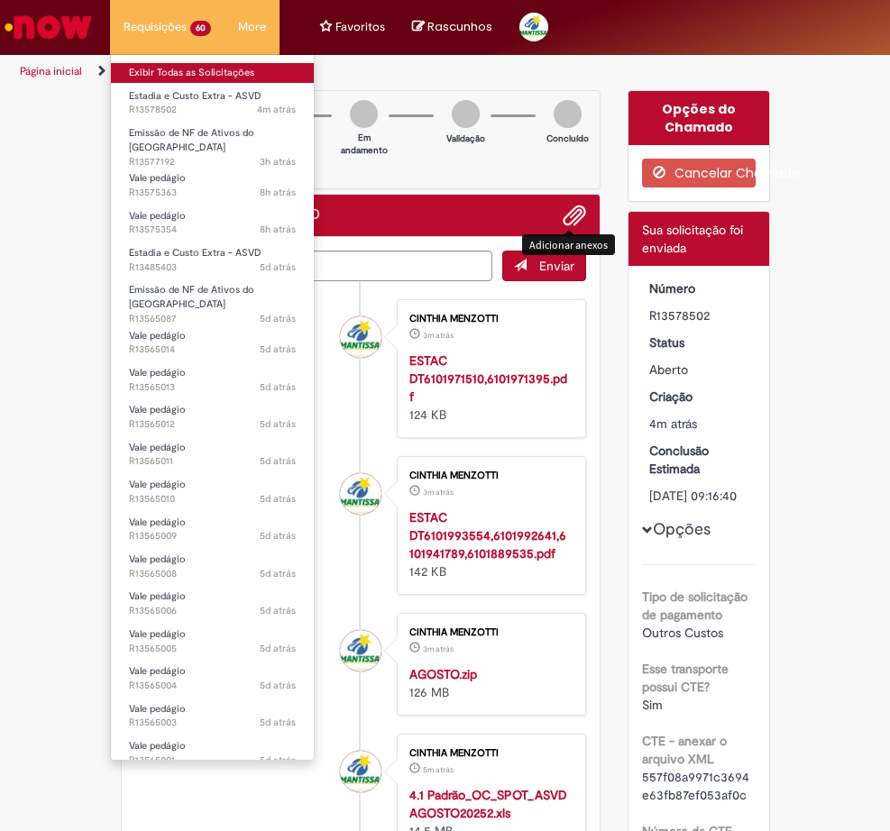
click at [143, 77] on link "Exibir Todas as Solicitações" at bounding box center [212, 73] width 203 height 20
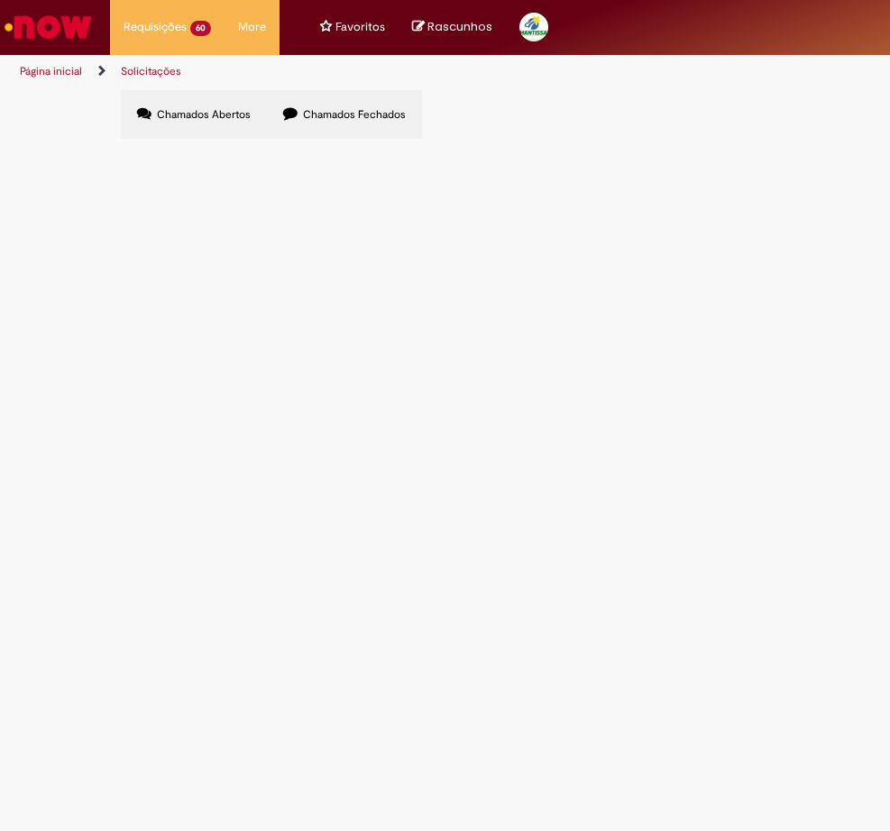
scroll to position [188, 0]
click at [0, 0] on link "2" at bounding box center [0, 0] width 0 height 0
click at [0, 0] on link "3" at bounding box center [0, 0] width 0 height 0
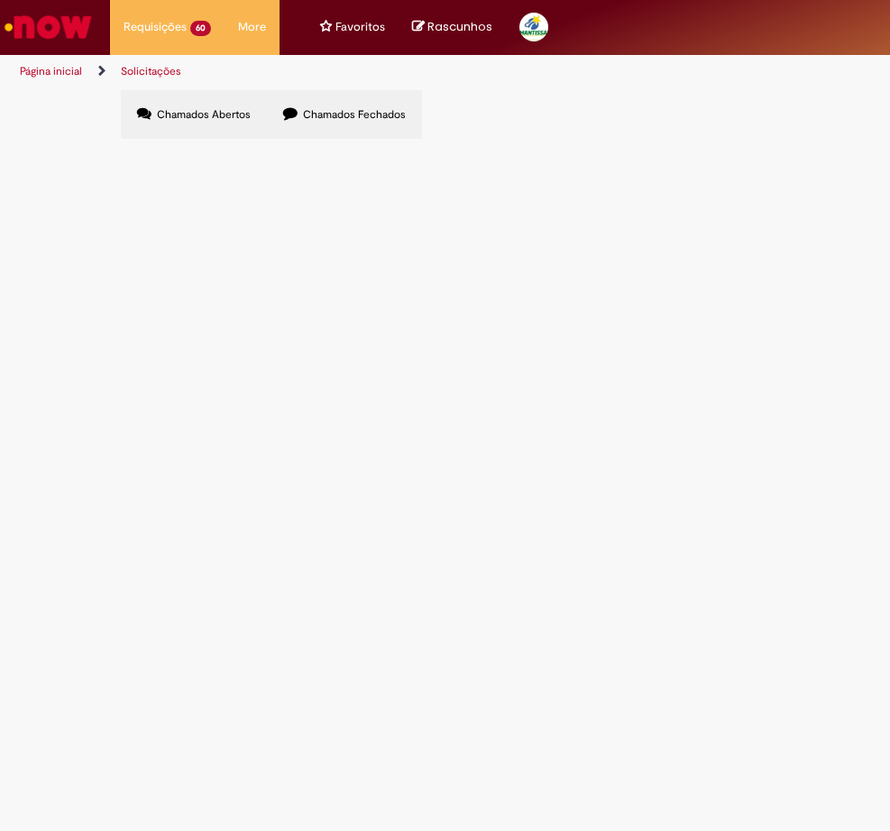
click at [0, 0] on link "2" at bounding box center [0, 0] width 0 height 0
click at [0, 0] on link "1" at bounding box center [0, 0] width 0 height 0
